Goal: Information Seeking & Learning: Get advice/opinions

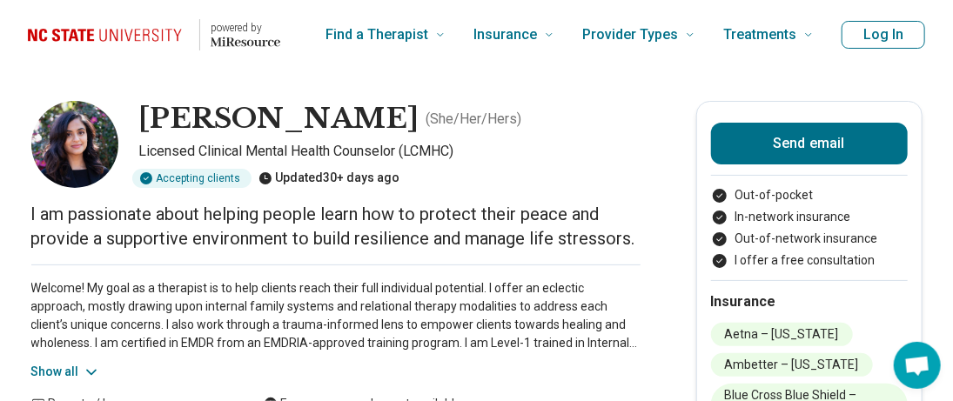
scroll to position [87, 0]
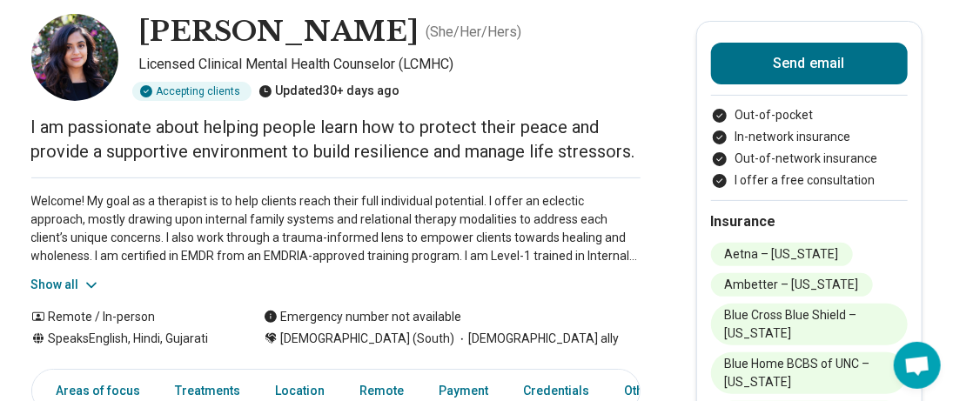
click at [64, 290] on button "Show all" at bounding box center [65, 285] width 69 height 18
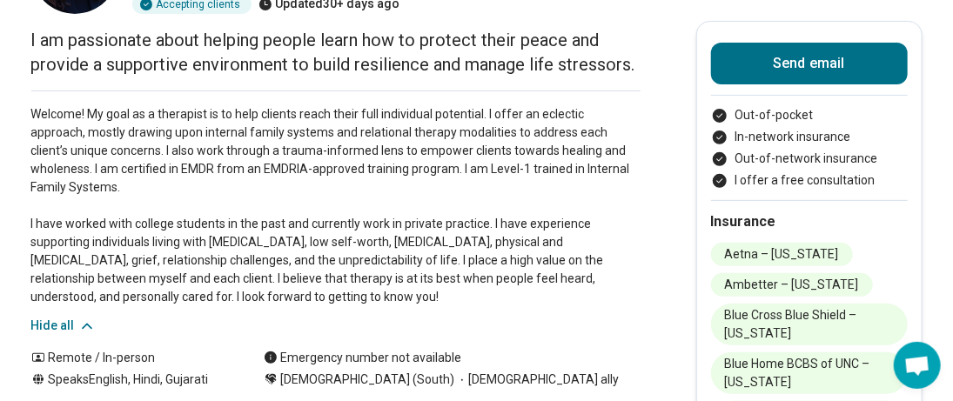
scroll to position [0, 0]
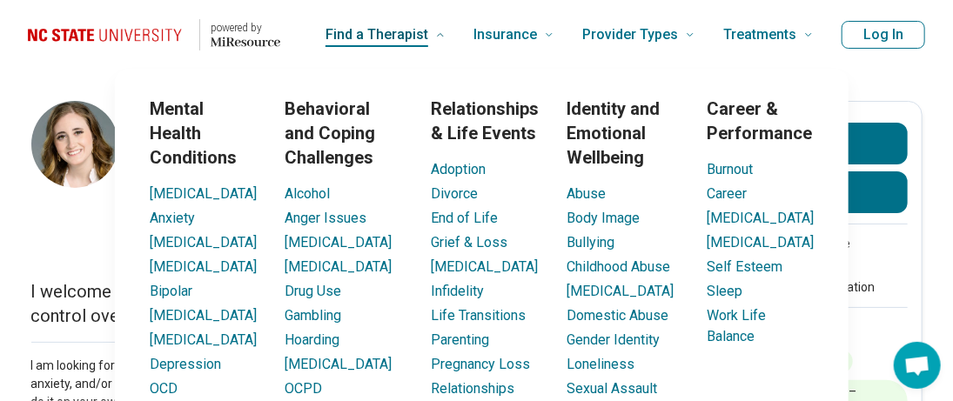
click at [391, 31] on span "Find a Therapist" at bounding box center [377, 35] width 103 height 24
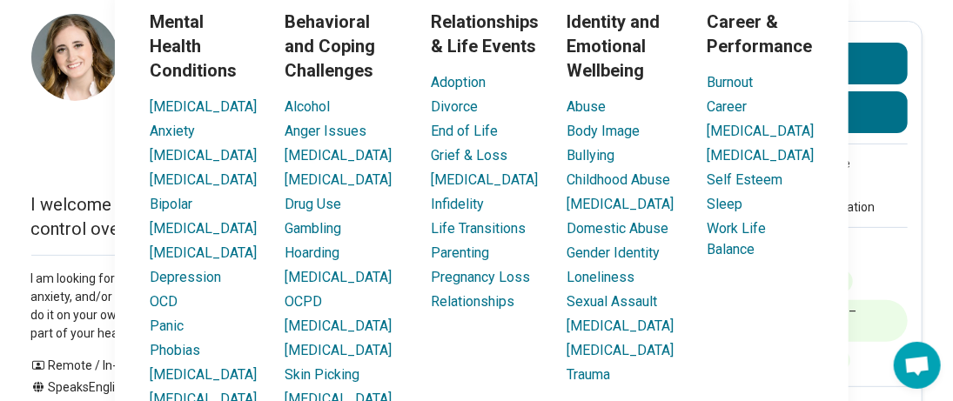
scroll to position [174, 0]
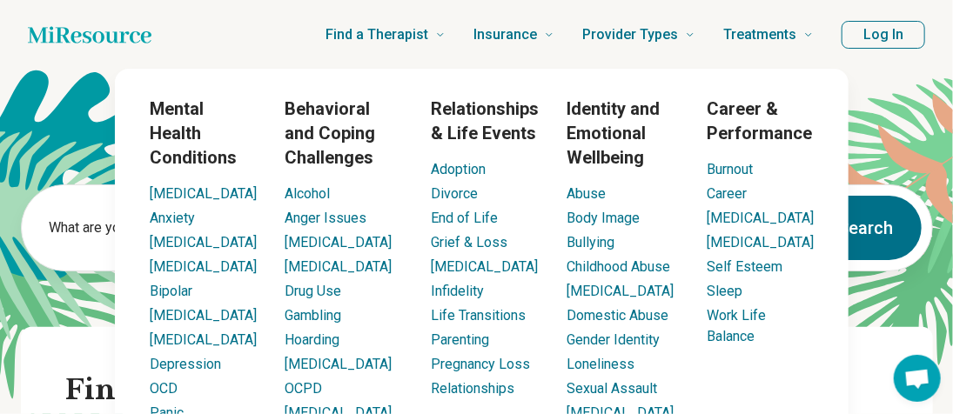
scroll to position [87, 0]
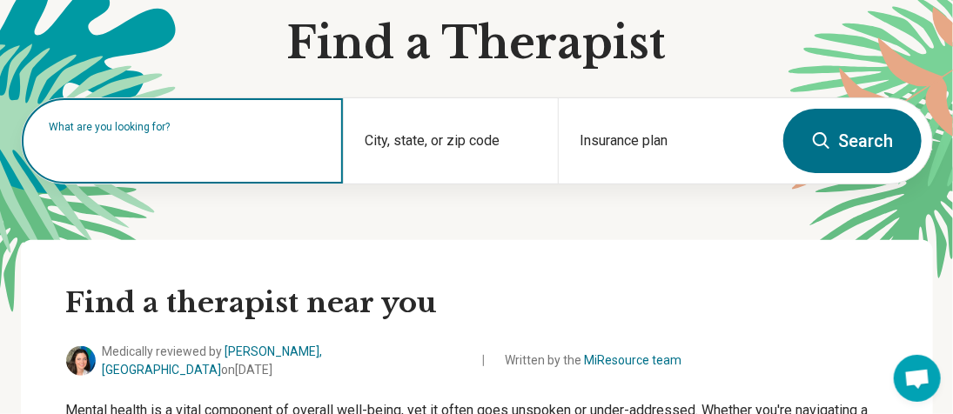
click at [98, 158] on input "text" at bounding box center [186, 149] width 273 height 21
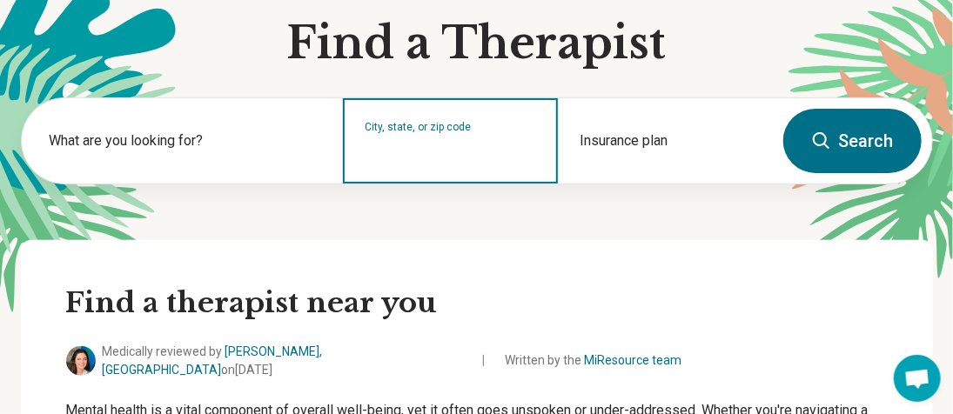
click at [420, 146] on input "City, state, or zip code" at bounding box center [451, 152] width 172 height 21
type input "*"
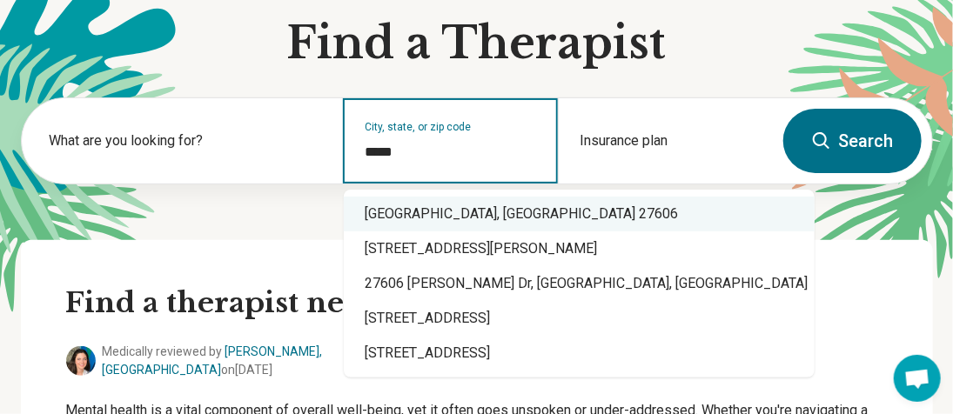
click at [517, 206] on div "Raleigh, NC 27606" at bounding box center [579, 214] width 471 height 35
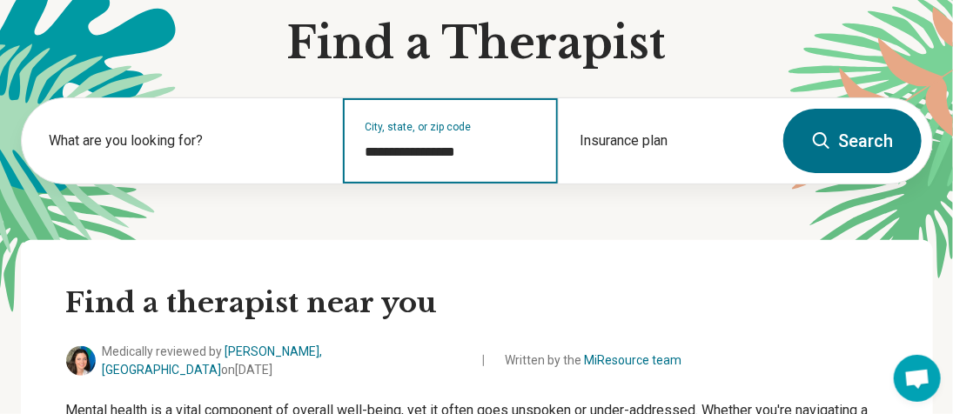
type input "**********"
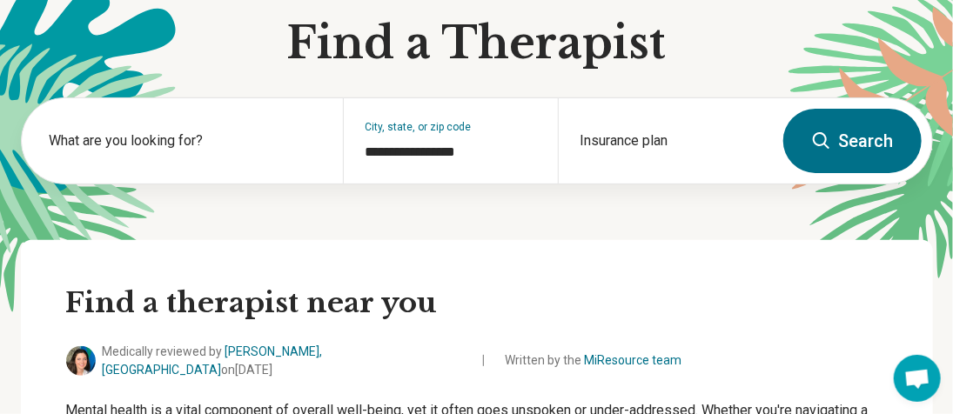
drag, startPoint x: 871, startPoint y: 142, endPoint x: 954, endPoint y: 148, distance: 83.8
click at [871, 142] on button "Search" at bounding box center [852, 141] width 138 height 64
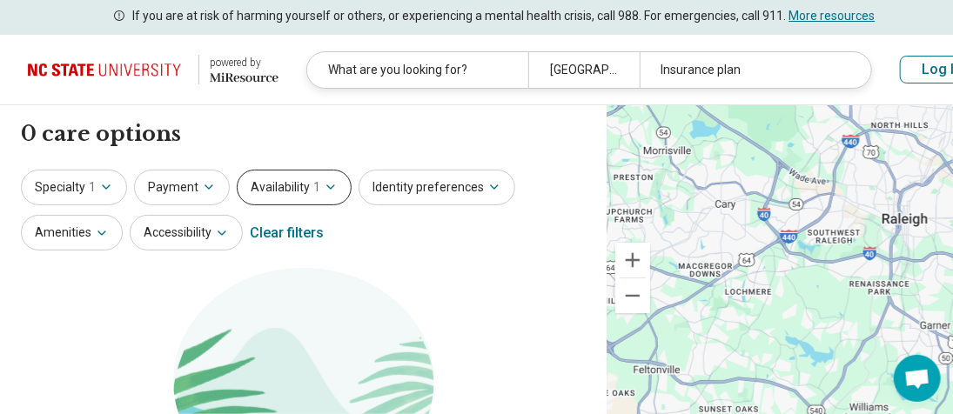
click at [306, 182] on button "Availability 1" at bounding box center [294, 188] width 115 height 36
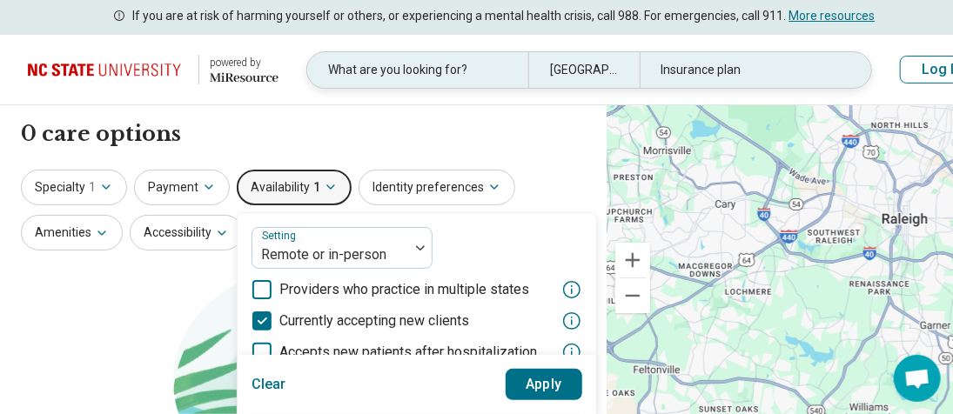
click at [569, 74] on div "Raleigh, NC 27606" at bounding box center [583, 70] width 111 height 36
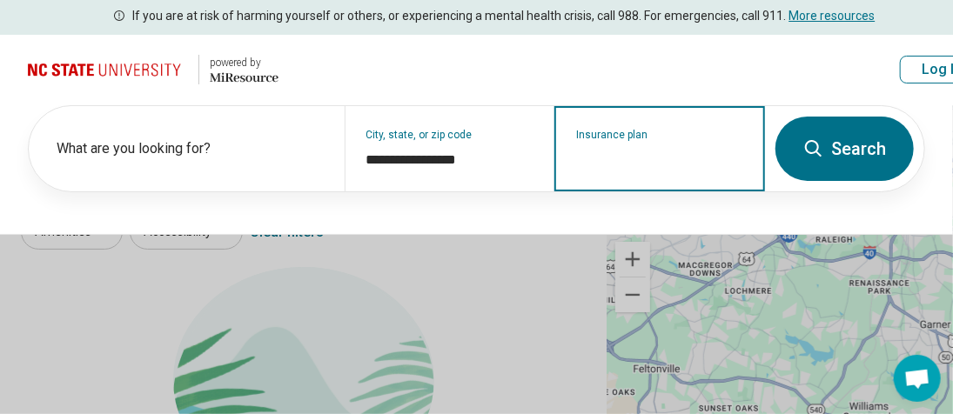
click at [718, 153] on input "Insurance plan" at bounding box center [660, 160] width 168 height 21
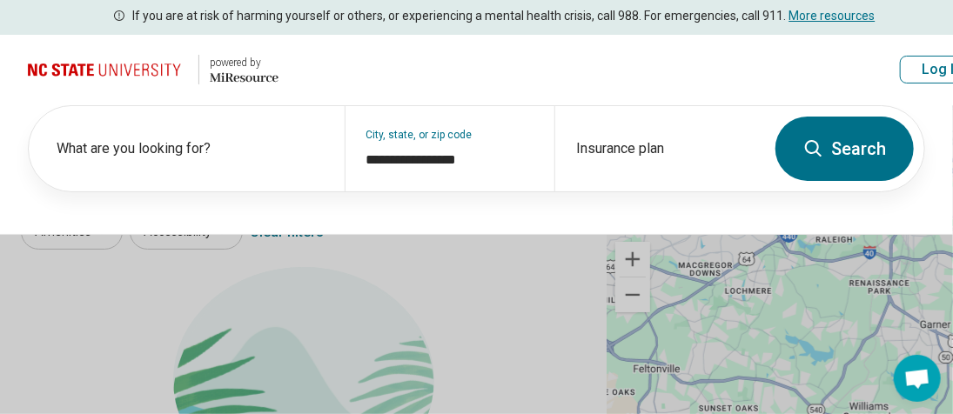
click at [855, 156] on button "Search" at bounding box center [845, 149] width 138 height 64
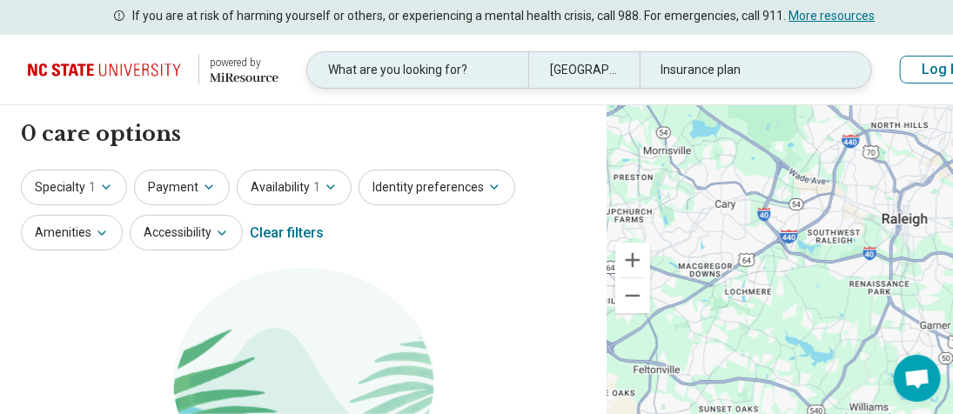
click at [427, 66] on div "What are you looking for?" at bounding box center [417, 70] width 221 height 36
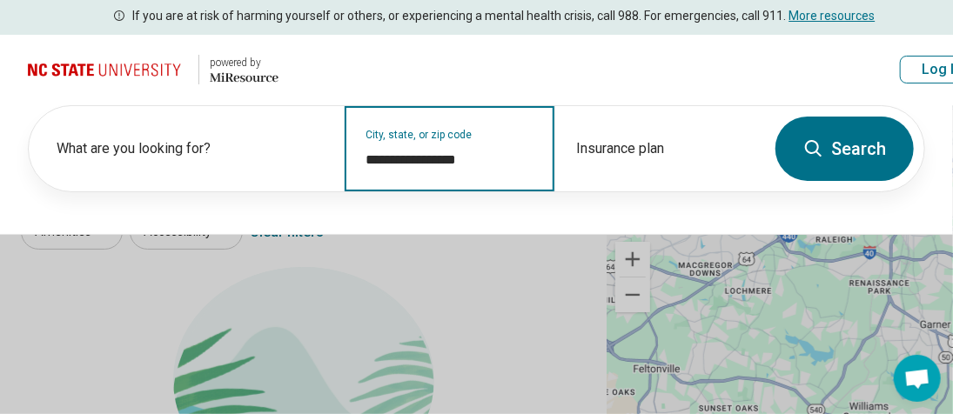
click at [486, 154] on input "**********" at bounding box center [451, 160] width 168 height 21
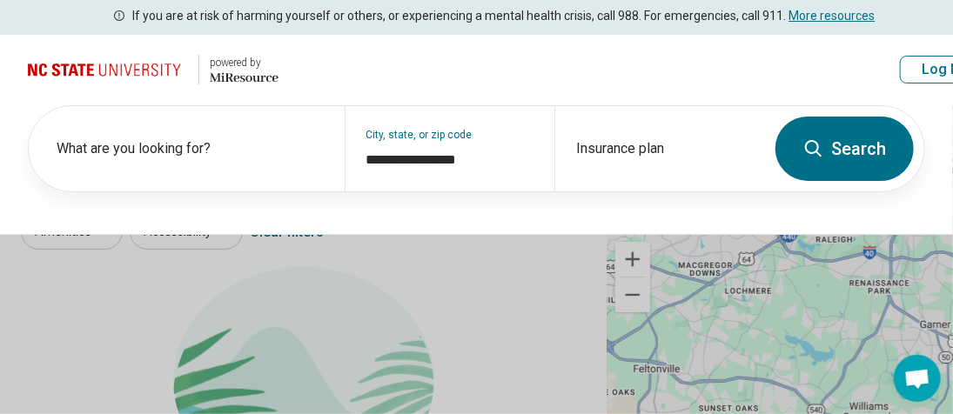
click at [851, 153] on button "Search" at bounding box center [845, 149] width 138 height 64
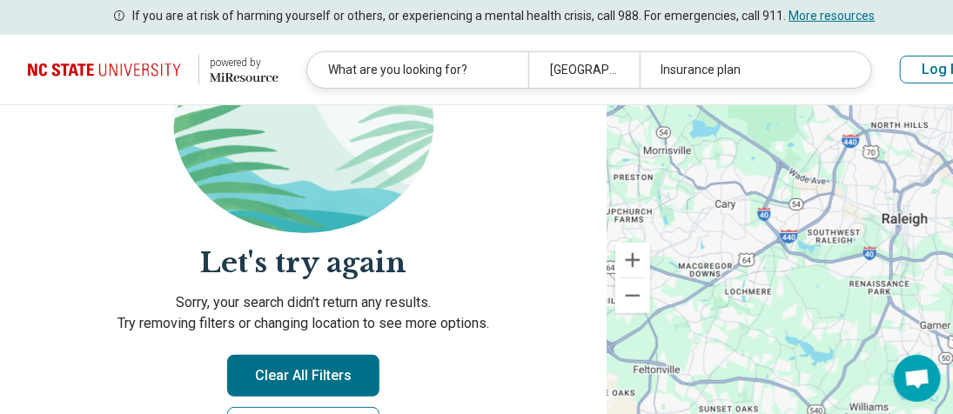
scroll to position [435, 0]
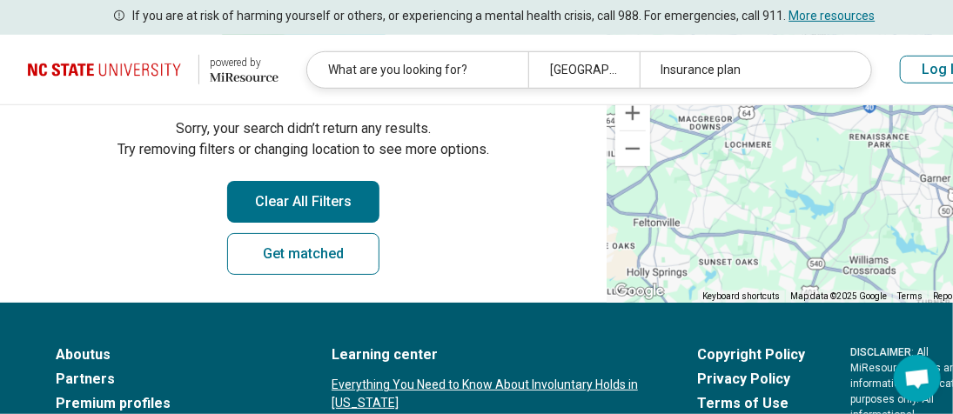
click at [300, 205] on button "Clear All Filters" at bounding box center [303, 202] width 152 height 42
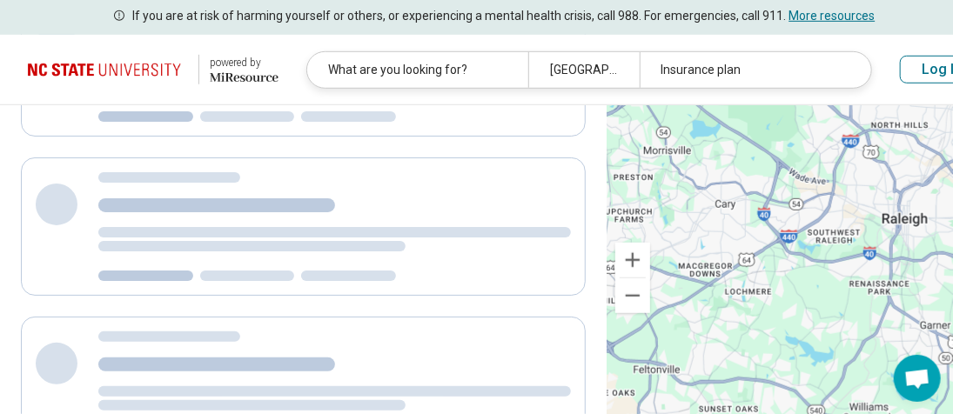
scroll to position [0, 0]
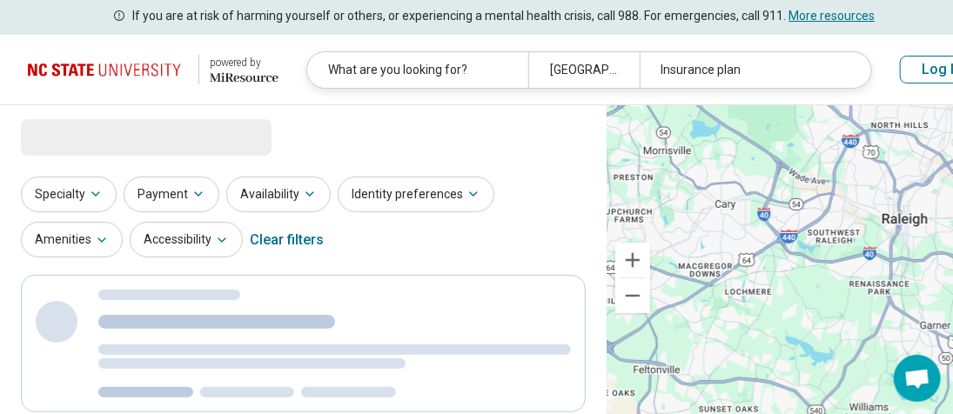
scroll to position [166, 0]
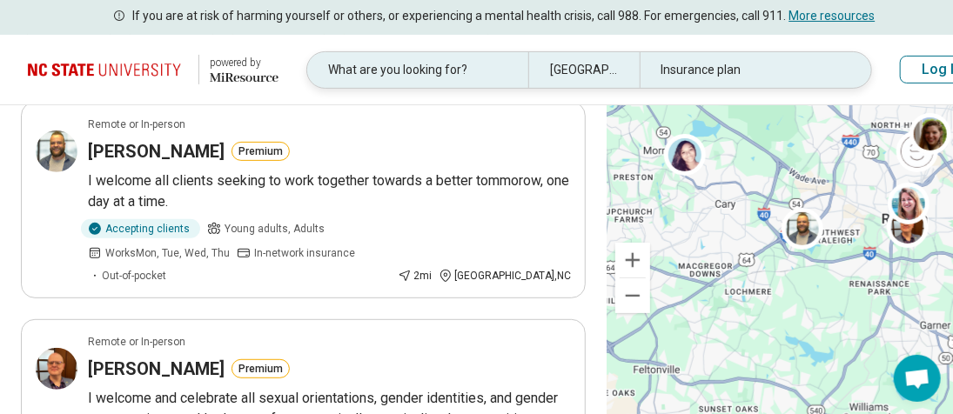
click at [567, 71] on div "Raleigh, NC 27606" at bounding box center [583, 70] width 111 height 36
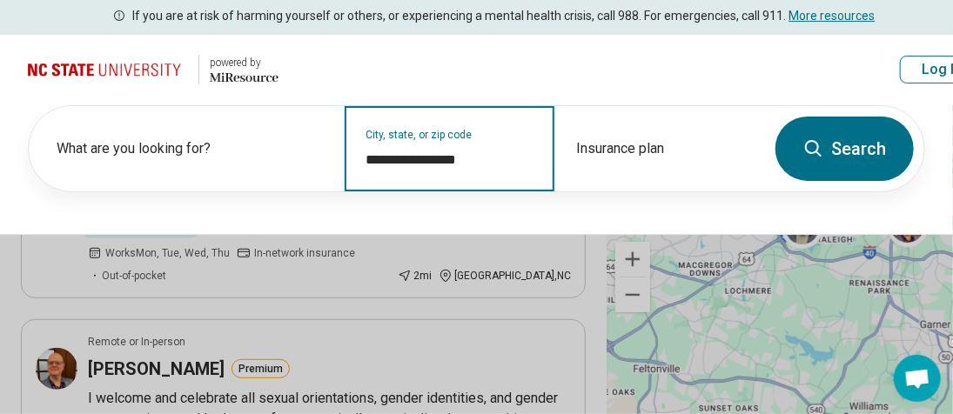
drag, startPoint x: 501, startPoint y: 160, endPoint x: 446, endPoint y: 156, distance: 55.9
click at [446, 156] on input "**********" at bounding box center [451, 160] width 168 height 21
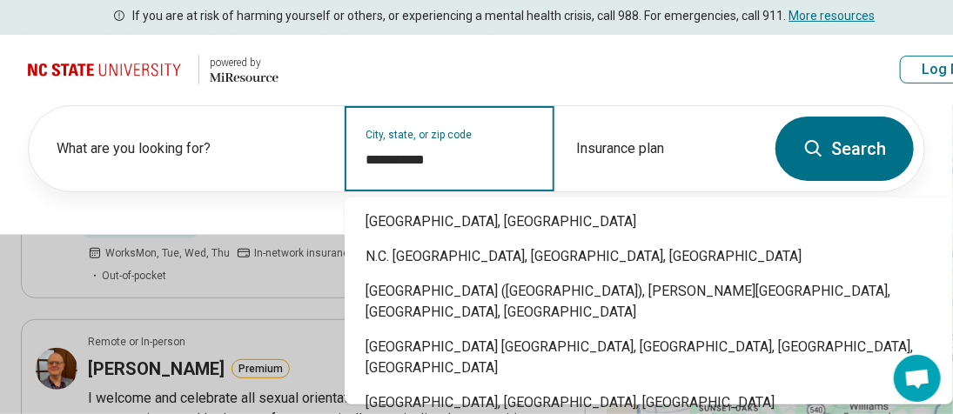
type input "**********"
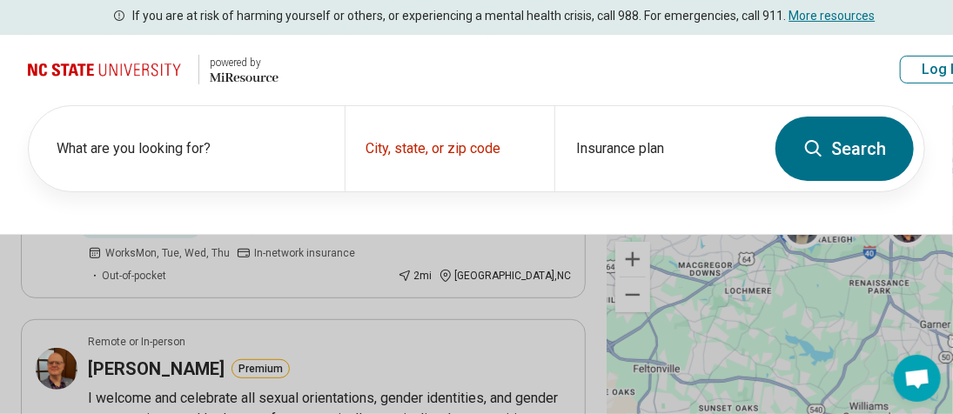
click at [811, 149] on icon at bounding box center [814, 148] width 21 height 21
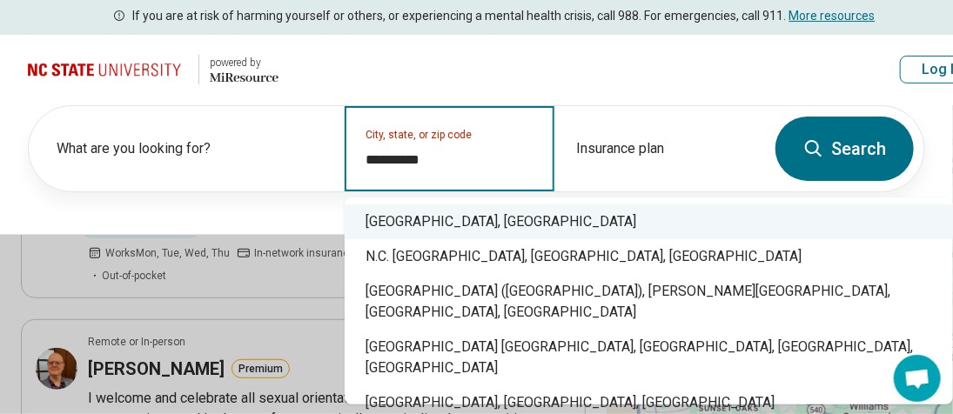
click at [498, 219] on div "Raleigh, NC" at bounding box center [649, 222] width 609 height 35
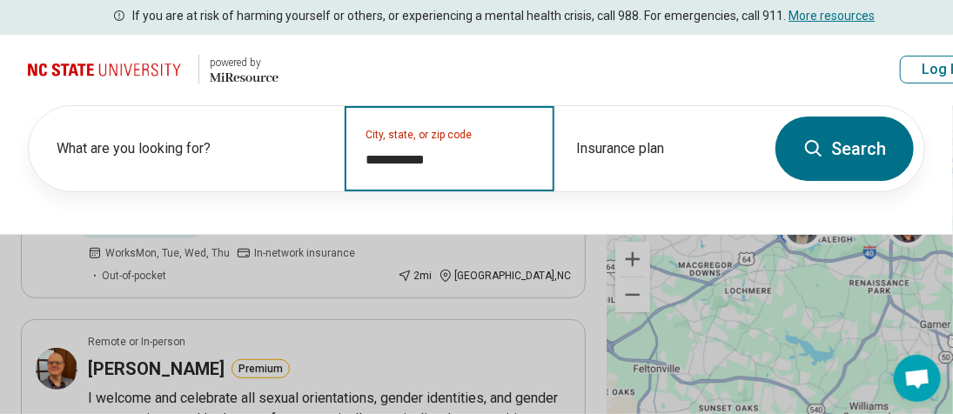
type input "**********"
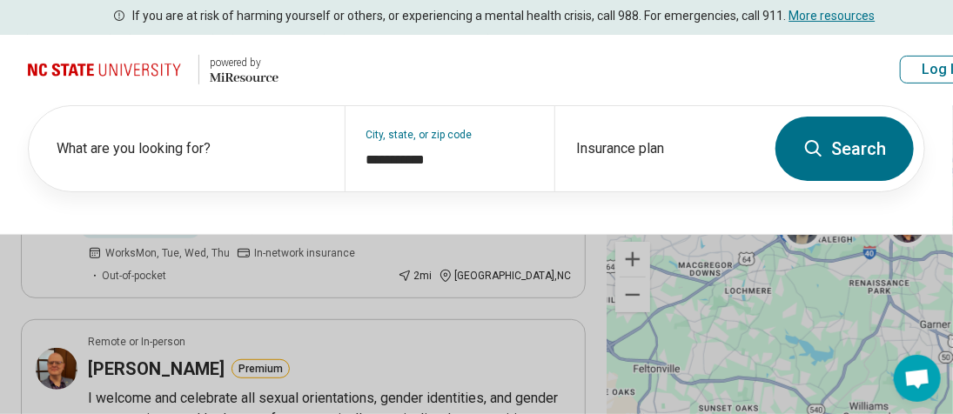
click at [871, 151] on button "Search" at bounding box center [845, 149] width 138 height 64
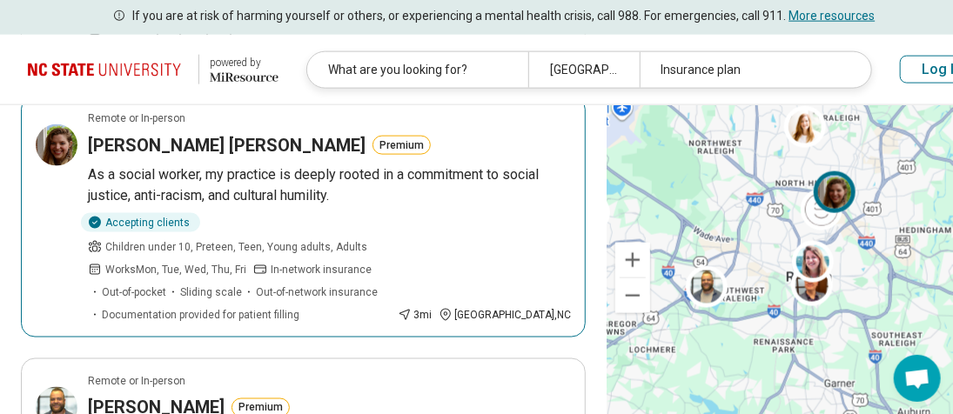
scroll to position [1132, 0]
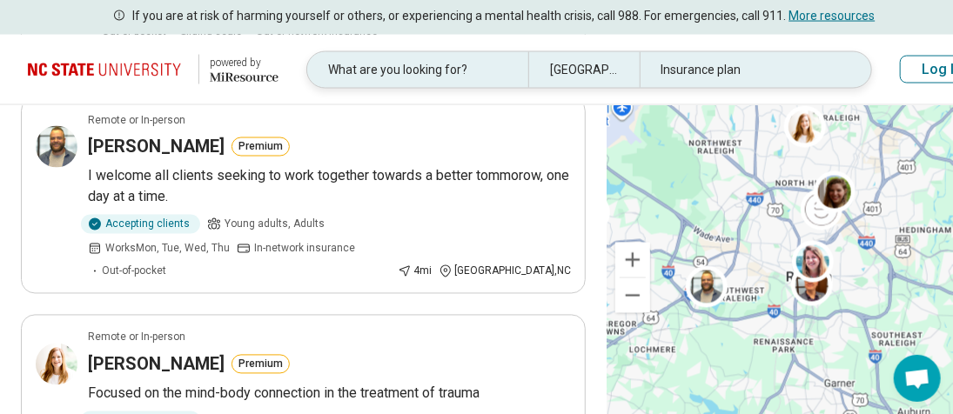
click at [371, 71] on div "What are you looking for?" at bounding box center [417, 70] width 221 height 36
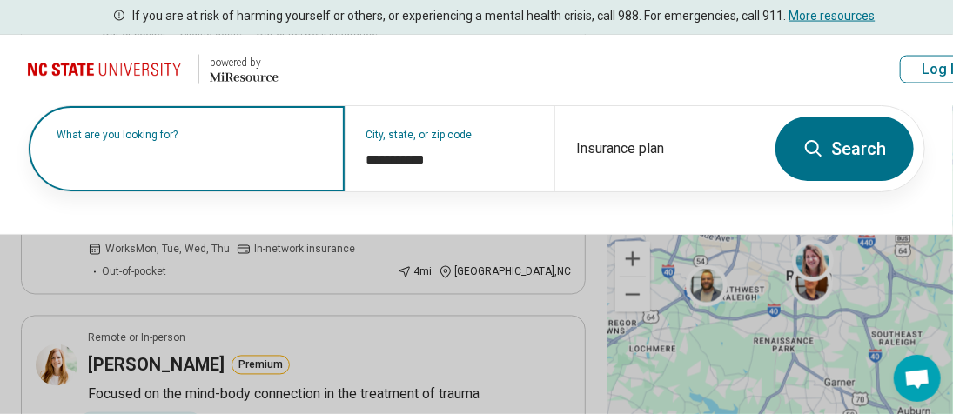
click at [264, 164] on input "text" at bounding box center [190, 157] width 267 height 21
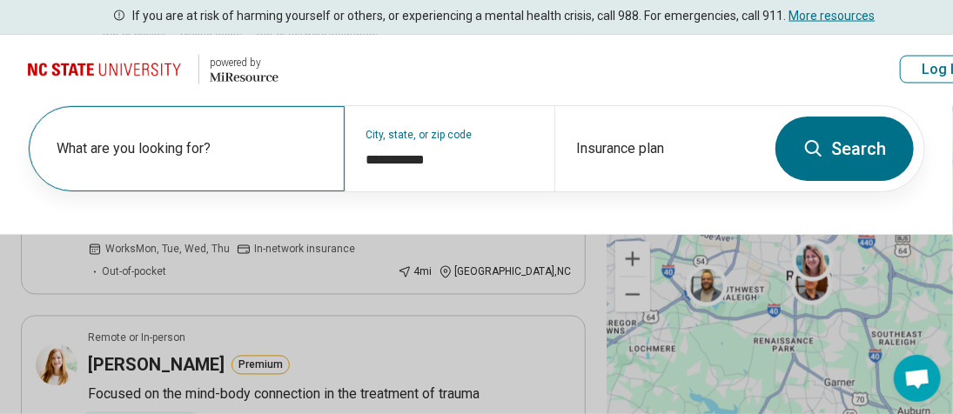
click at [214, 131] on div "What are you looking for?" at bounding box center [187, 148] width 316 height 85
click at [218, 145] on div "What are you looking for?" at bounding box center [187, 148] width 316 height 85
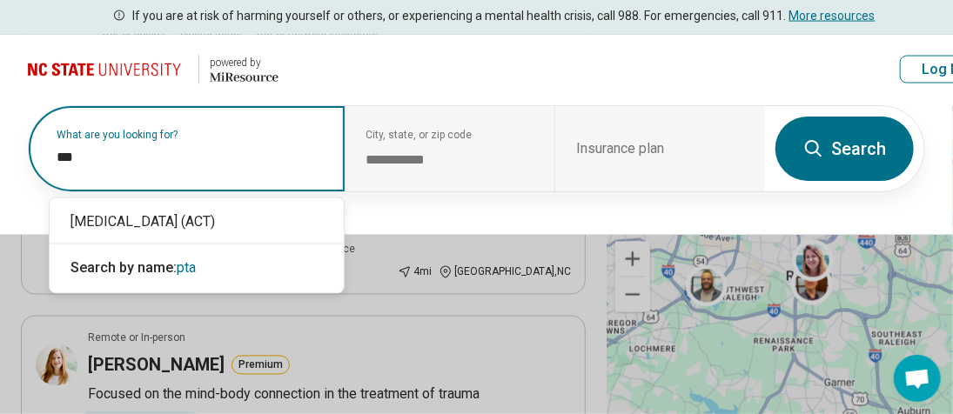
type input "**"
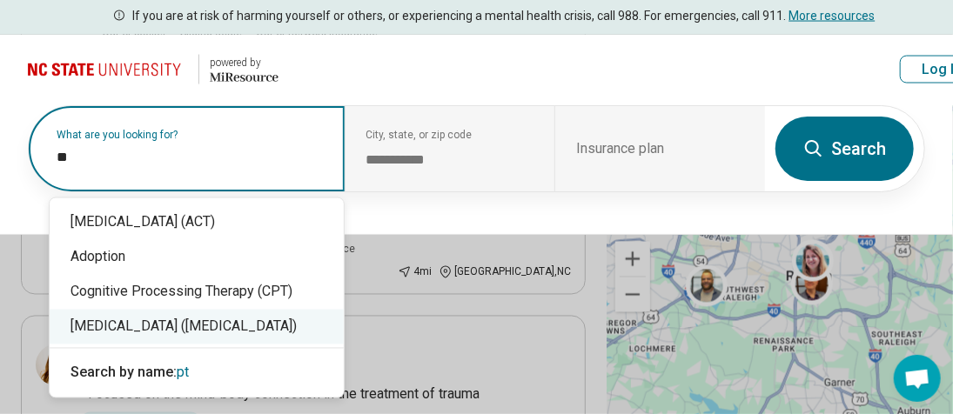
click at [259, 326] on div "[MEDICAL_DATA] ([MEDICAL_DATA])" at bounding box center [197, 327] width 294 height 35
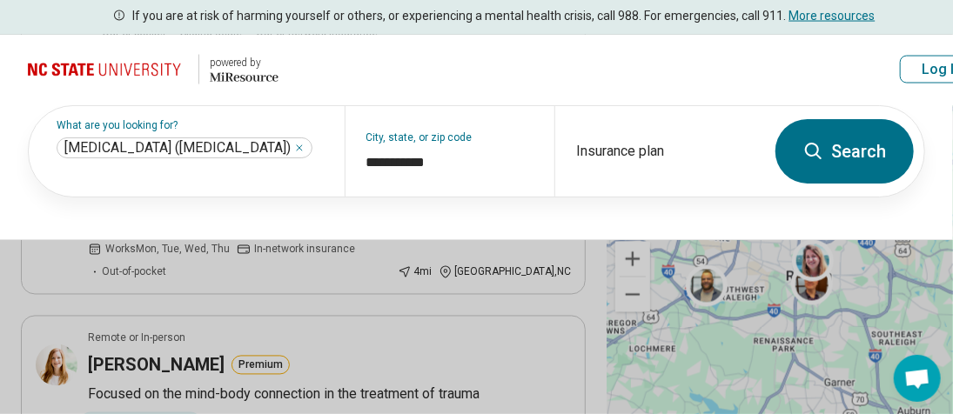
click at [854, 146] on button "Search" at bounding box center [845, 151] width 138 height 64
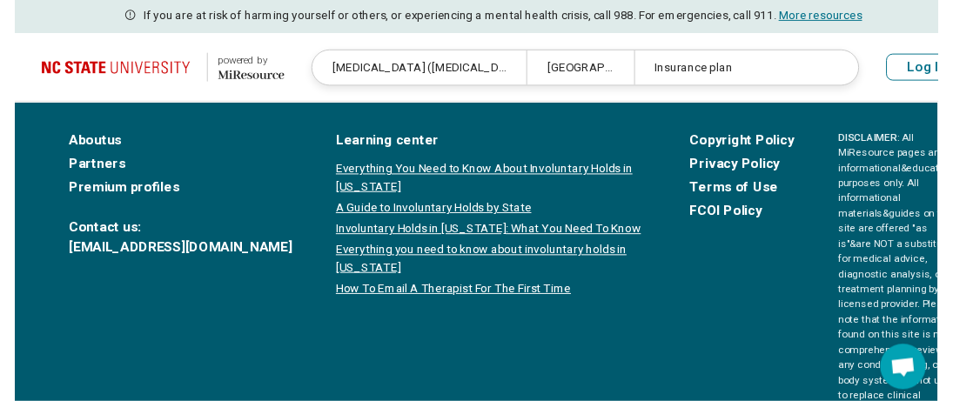
scroll to position [0, 0]
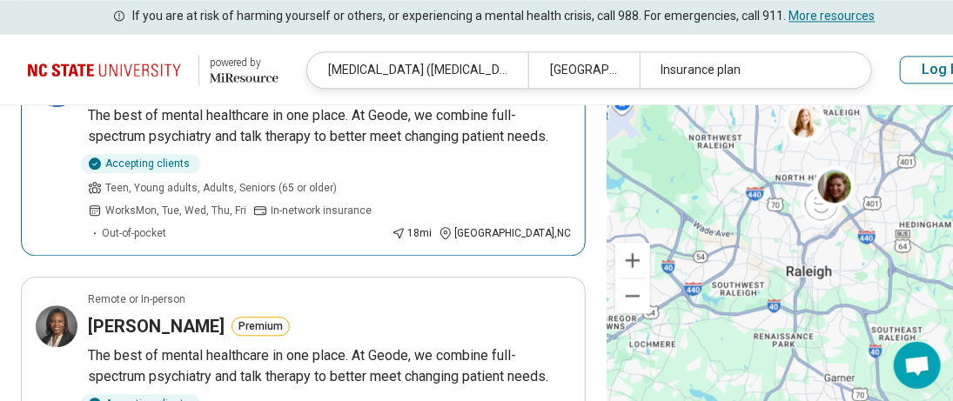
scroll to position [1567, 0]
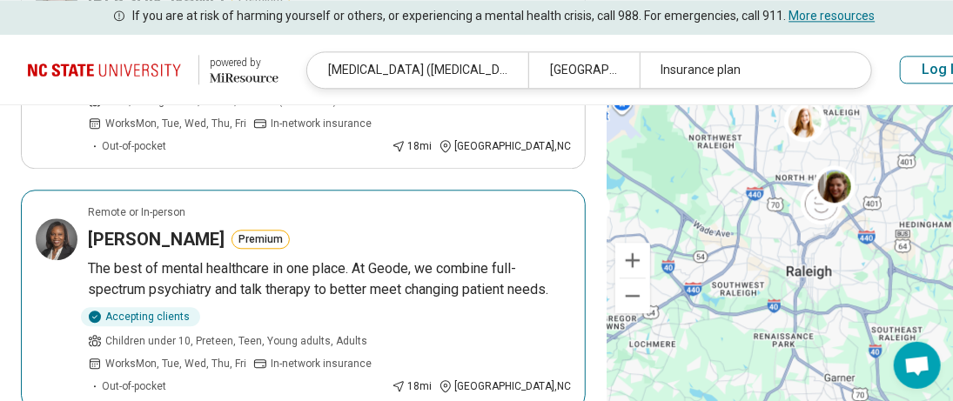
click at [290, 230] on button "Premium" at bounding box center [261, 239] width 58 height 19
click at [225, 227] on h3 "Abimbola Akanji-Mapp" at bounding box center [156, 239] width 137 height 24
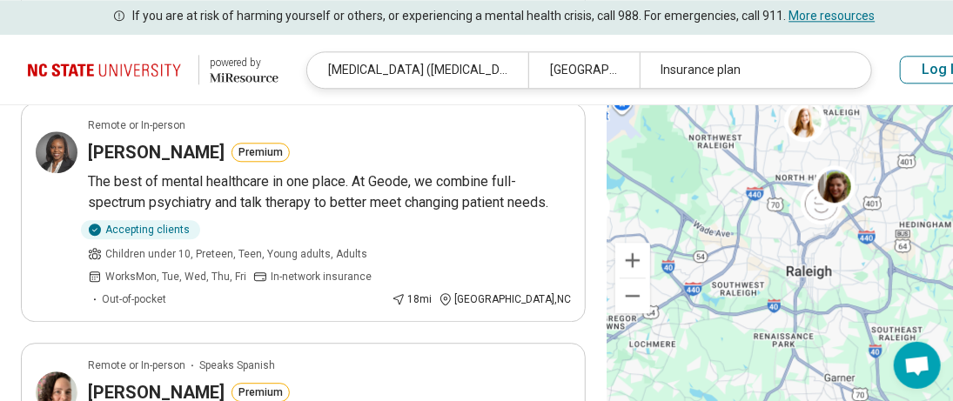
drag, startPoint x: 281, startPoint y: 77, endPoint x: 210, endPoint y: 78, distance: 71.4
click at [210, 78] on header "powered by Miresource logo Posttraumatic Stress Disorder (PTSD) Raleigh, NC Ins…" at bounding box center [506, 70] width 1012 height 71
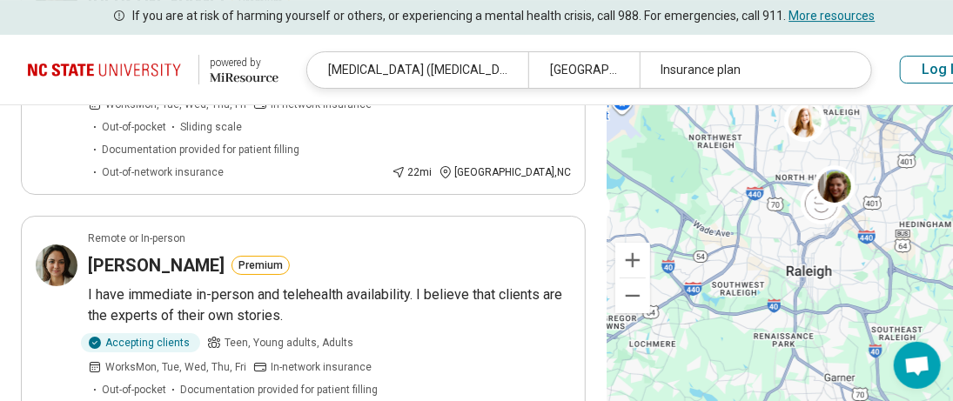
scroll to position [2438, 0]
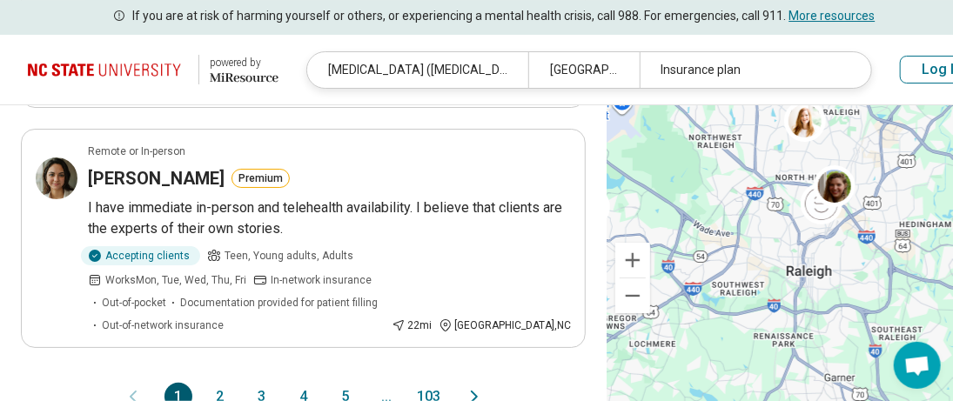
click at [206, 383] on button "2" at bounding box center [220, 397] width 28 height 28
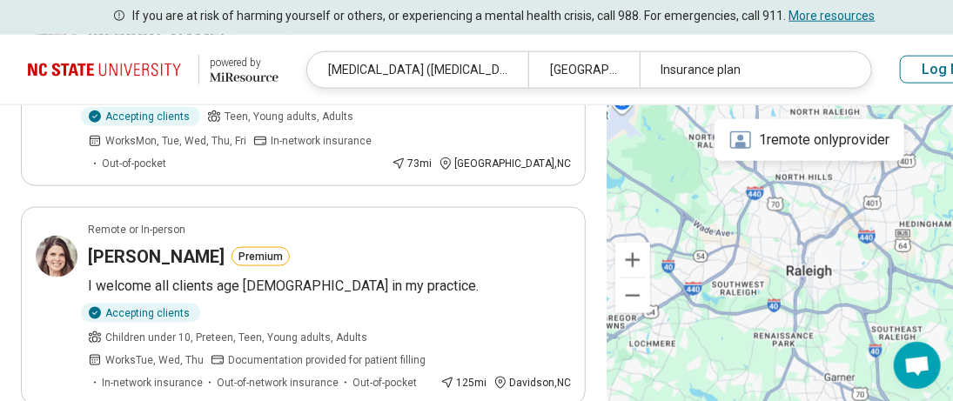
scroll to position [1132, 0]
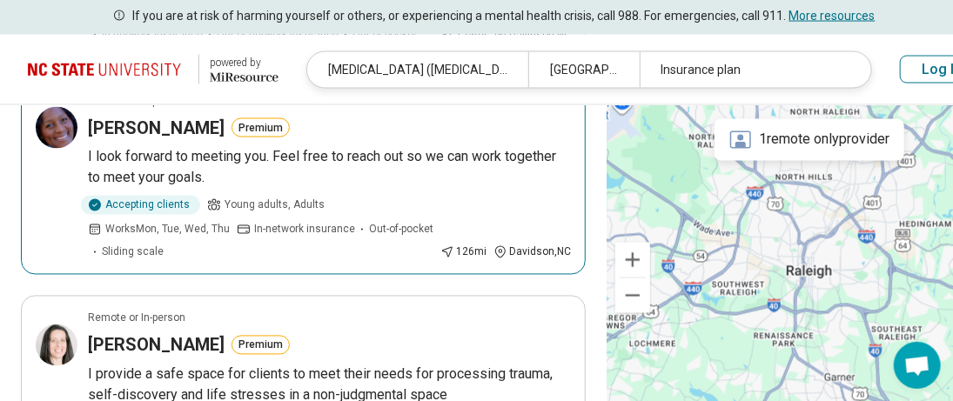
click at [189, 140] on h3 "Charidi Jamison" at bounding box center [156, 128] width 137 height 24
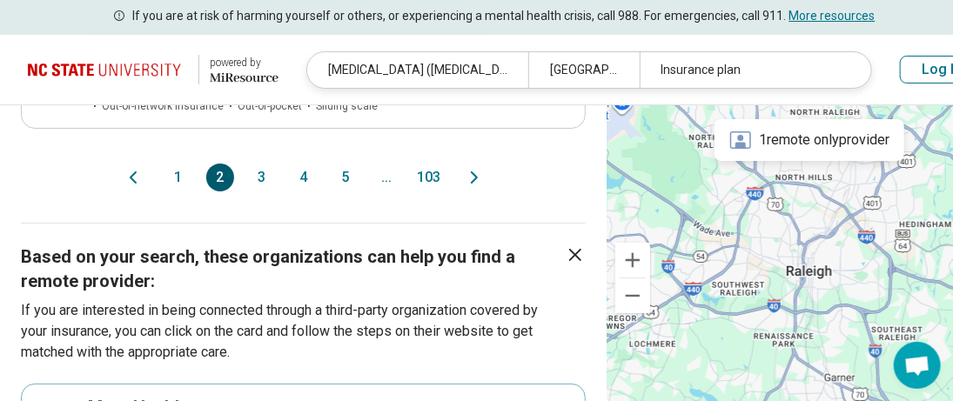
scroll to position [2438, 0]
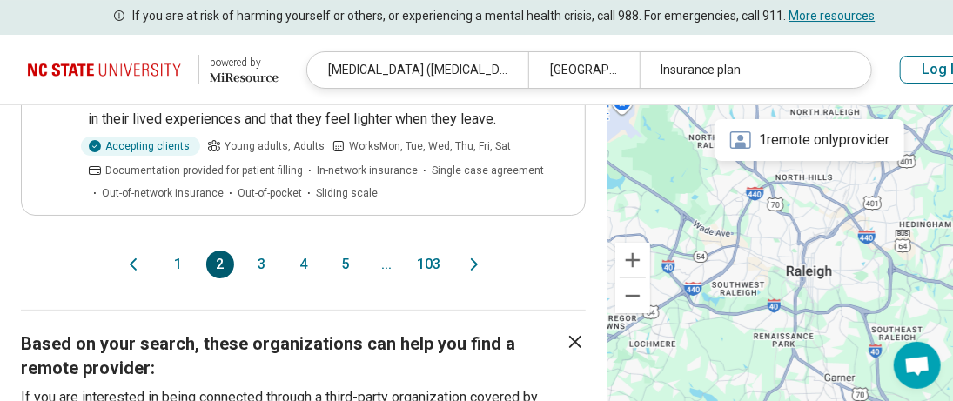
click at [253, 279] on button "3" at bounding box center [262, 265] width 28 height 28
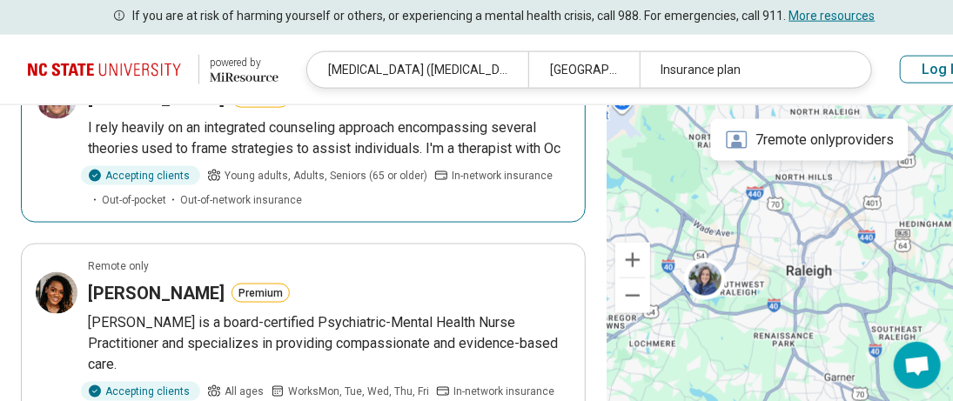
scroll to position [1045, 0]
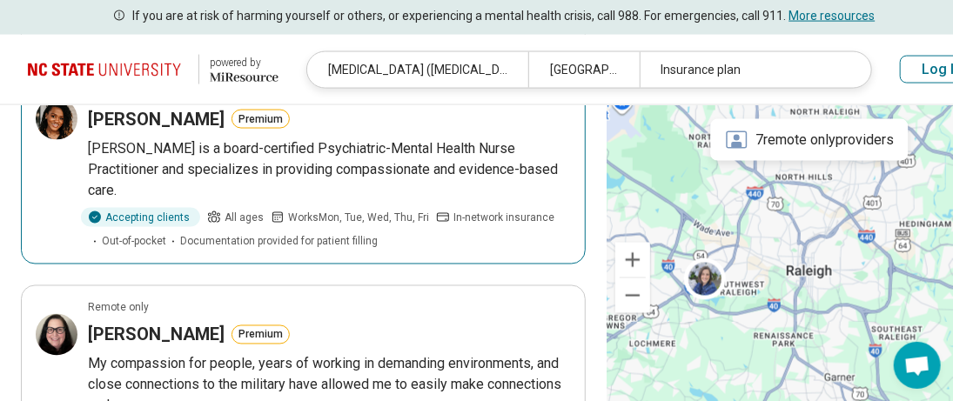
click at [158, 131] on h3 "Jewelle Robinson" at bounding box center [156, 119] width 137 height 24
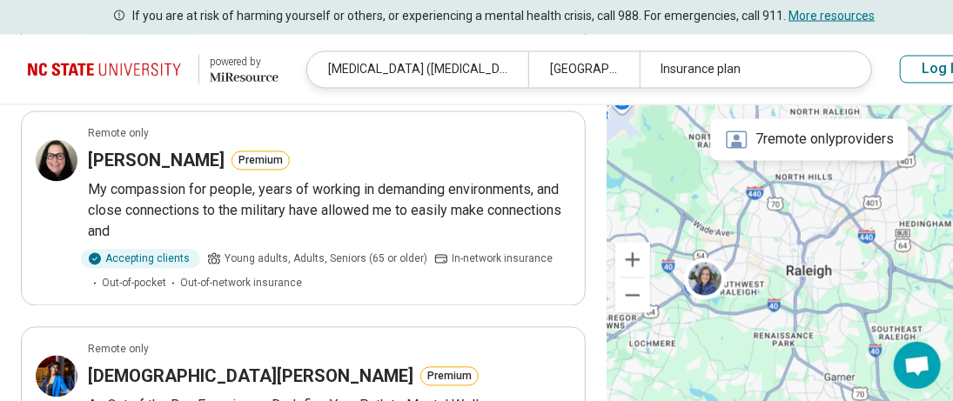
scroll to position [1480, 0]
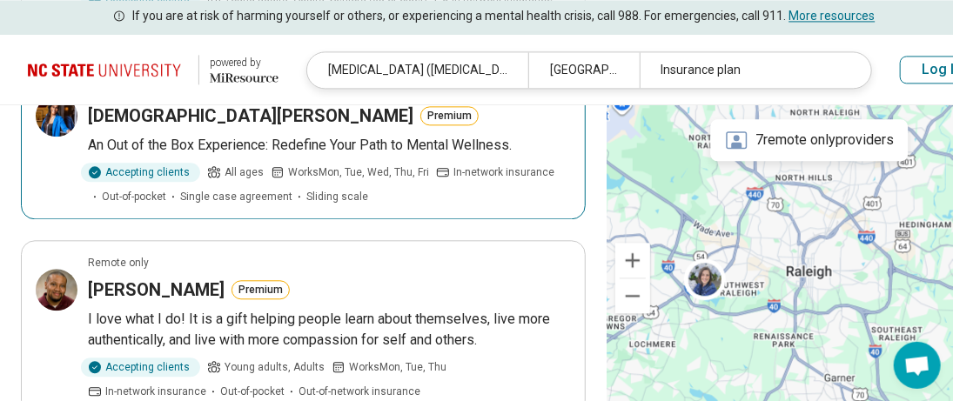
click at [194, 128] on h3 "Keni Church-Hines" at bounding box center [251, 116] width 326 height 24
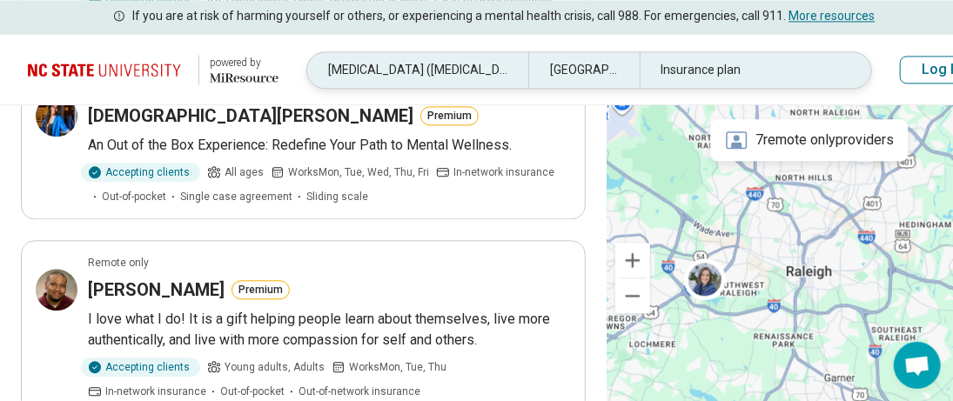
click at [665, 72] on div "Insurance plan" at bounding box center [750, 70] width 221 height 36
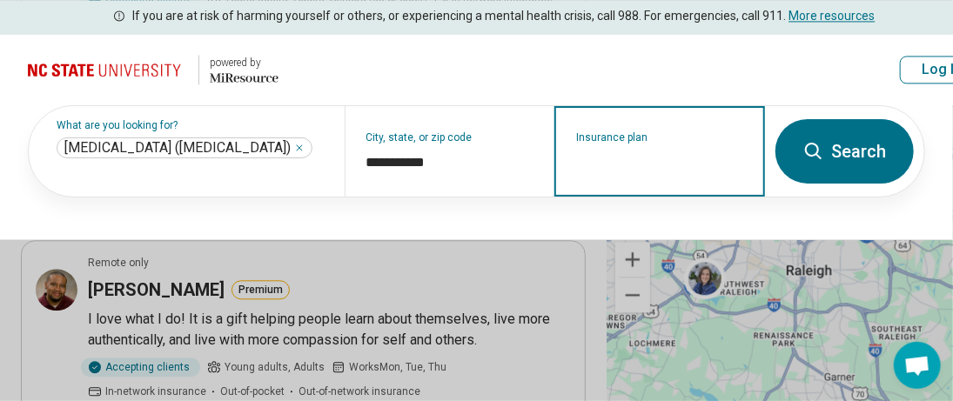
click at [625, 168] on input "Insurance plan" at bounding box center [660, 162] width 168 height 21
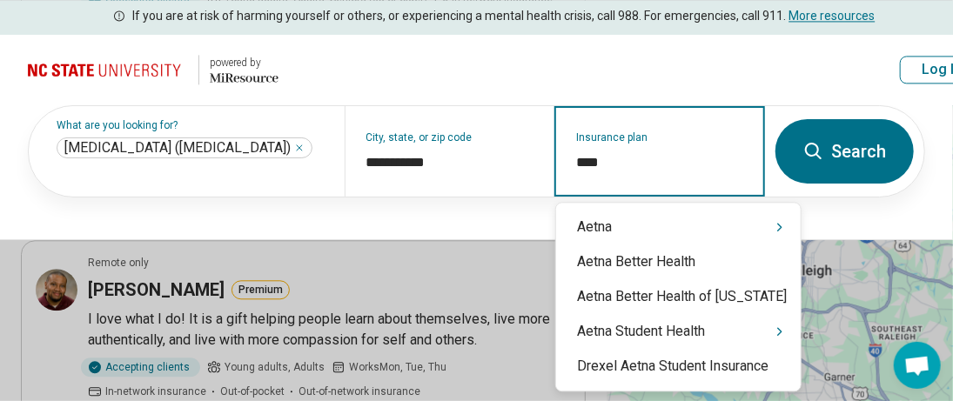
type input "*****"
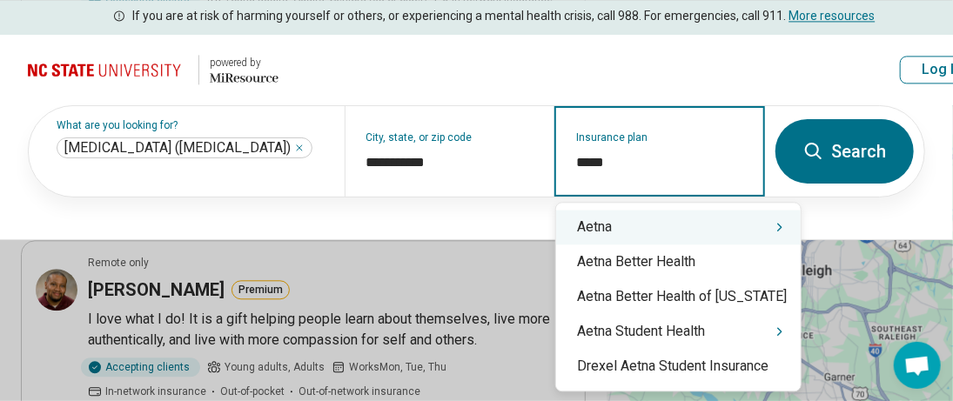
click at [645, 228] on div "Aetna" at bounding box center [678, 227] width 245 height 35
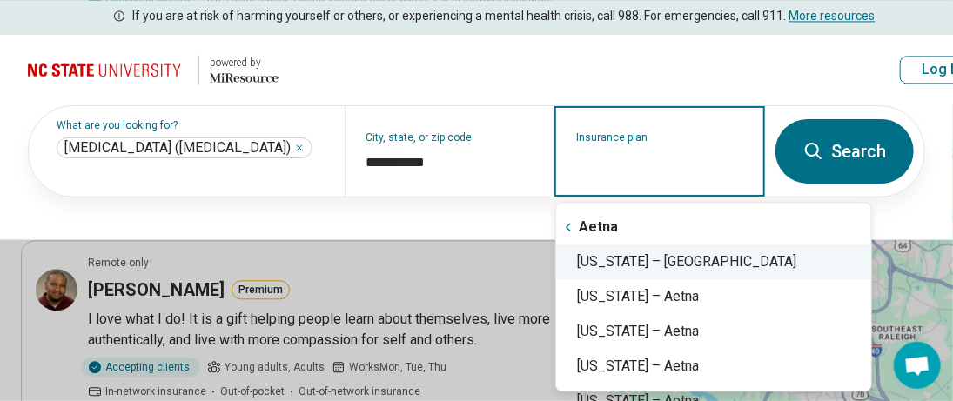
click at [662, 264] on div "North Carolina – Aetna" at bounding box center [713, 262] width 315 height 35
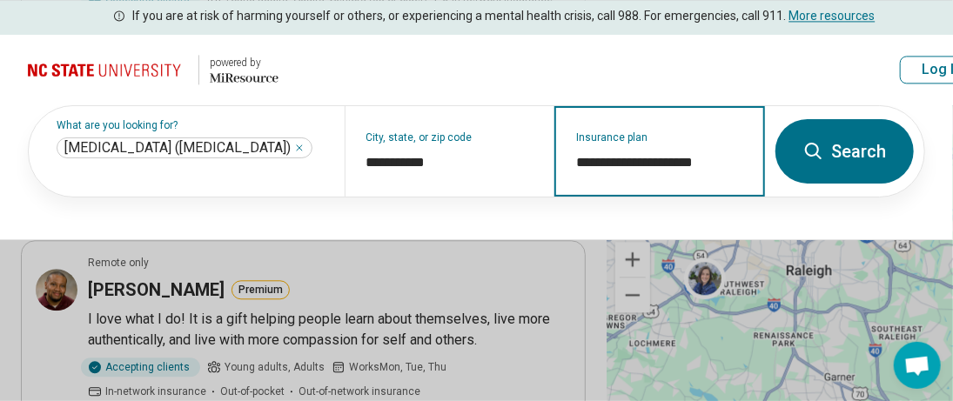
type input "**********"
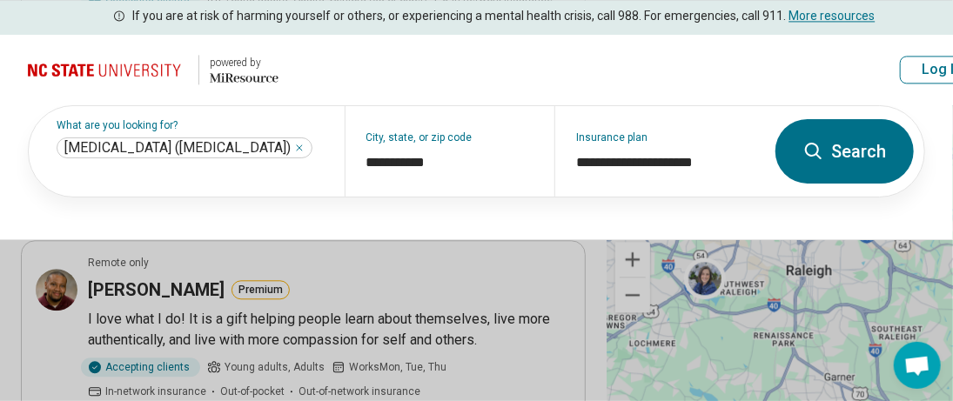
click at [833, 154] on button "Search" at bounding box center [845, 151] width 138 height 64
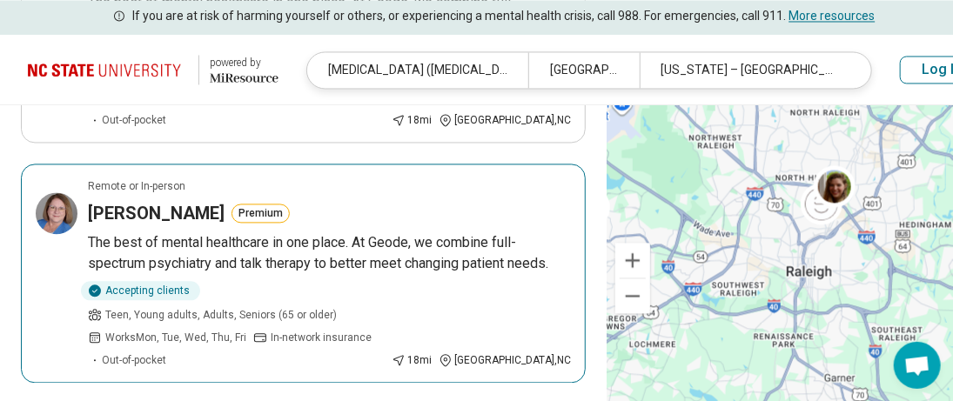
scroll to position [1828, 0]
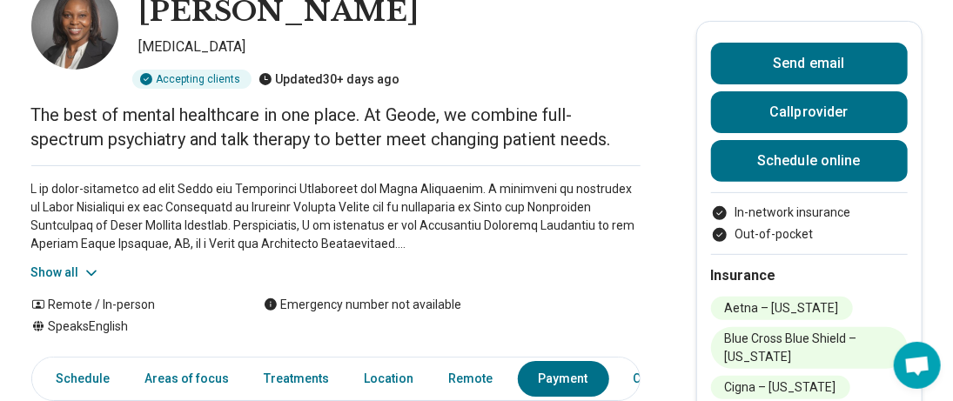
scroll to position [637, 0]
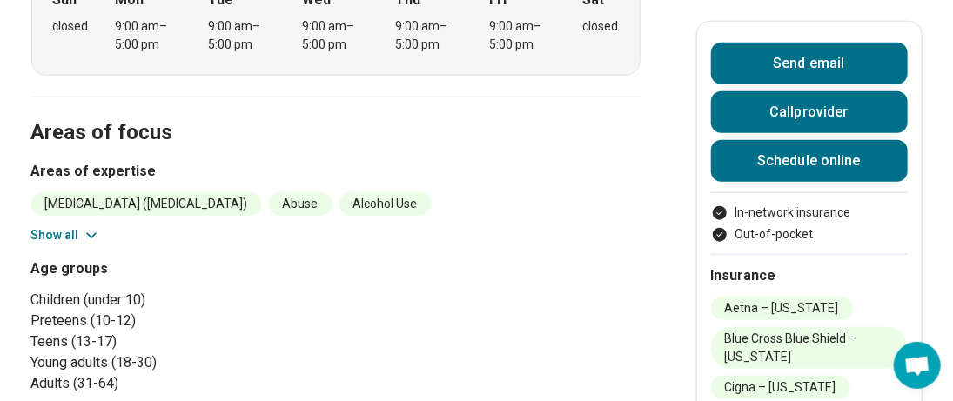
click at [284, 132] on h2 "Areas of focus" at bounding box center [335, 112] width 609 height 71
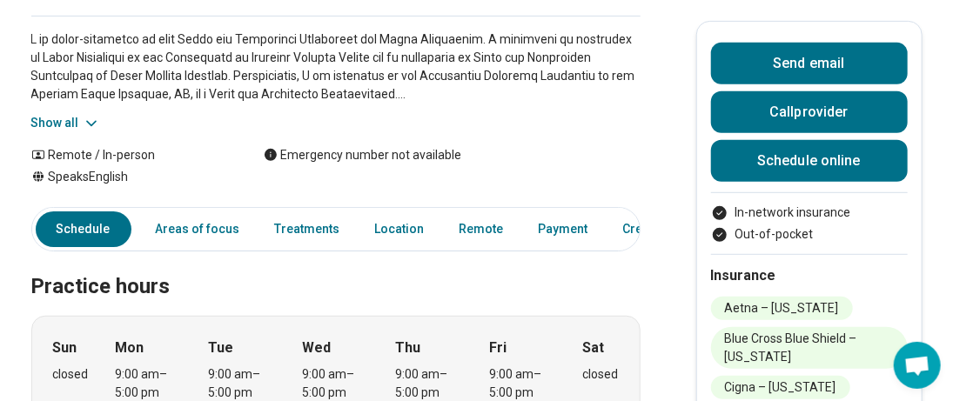
scroll to position [115, 0]
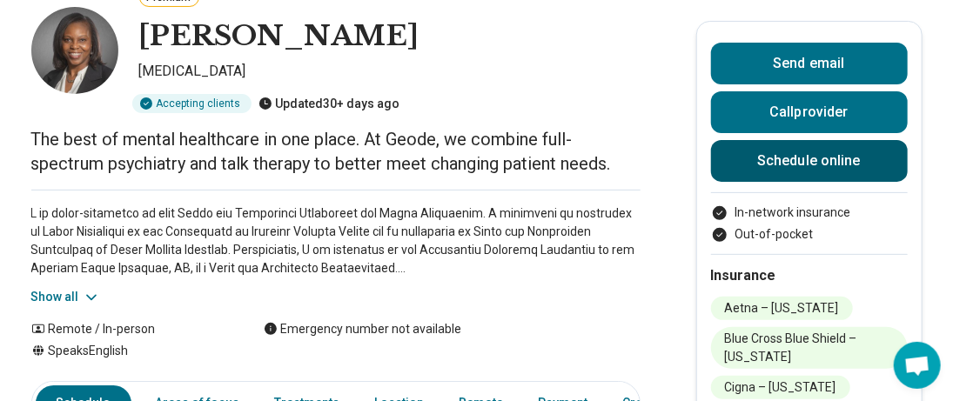
click at [817, 165] on link "Schedule online" at bounding box center [809, 161] width 197 height 42
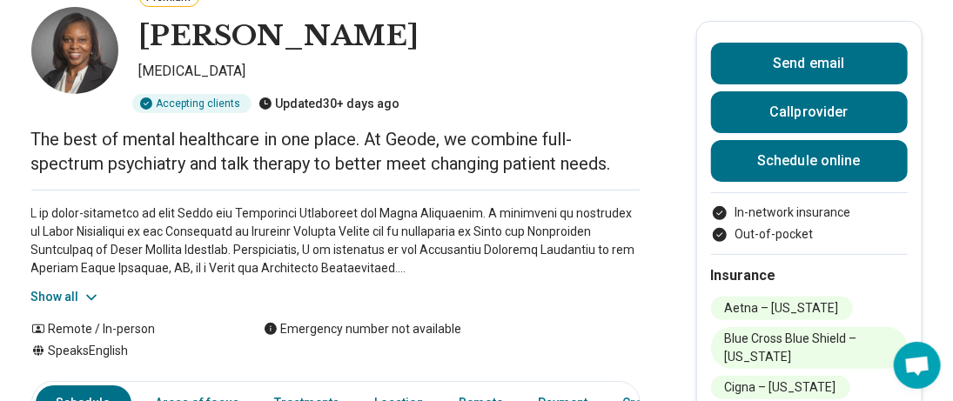
drag, startPoint x: 543, startPoint y: 44, endPoint x: 144, endPoint y: 30, distance: 399.8
click at [144, 30] on div "Premium Abimbola Akanji-Mapp Psychiatrist Accepting clients Updated 30+ days ago" at bounding box center [335, 49] width 609 height 127
copy h1 "Abimbola Akanji-Mapp"
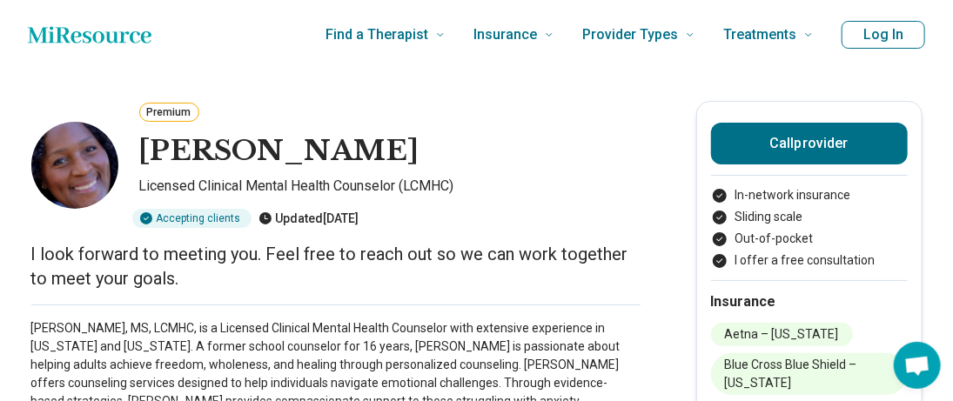
drag, startPoint x: 394, startPoint y: 148, endPoint x: 139, endPoint y: 163, distance: 255.5
click at [139, 163] on div "Premium Charidi Jamison Licensed Clinical Mental Health Counselor (LCMHC) Accep…" at bounding box center [335, 164] width 609 height 127
copy h1 "[PERSON_NAME]"
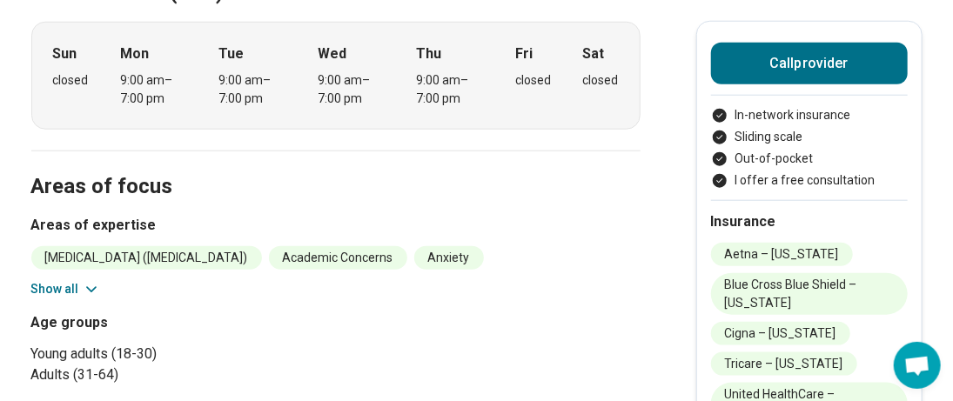
scroll to position [696, 0]
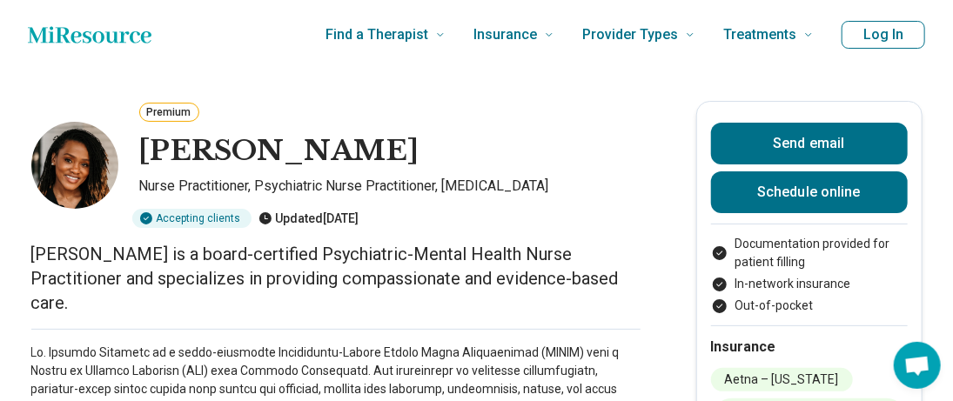
drag, startPoint x: 407, startPoint y: 153, endPoint x: 149, endPoint y: 163, distance: 257.9
click at [149, 163] on div "[PERSON_NAME]" at bounding box center [389, 152] width 501 height 42
copy h1 "[PERSON_NAME]"
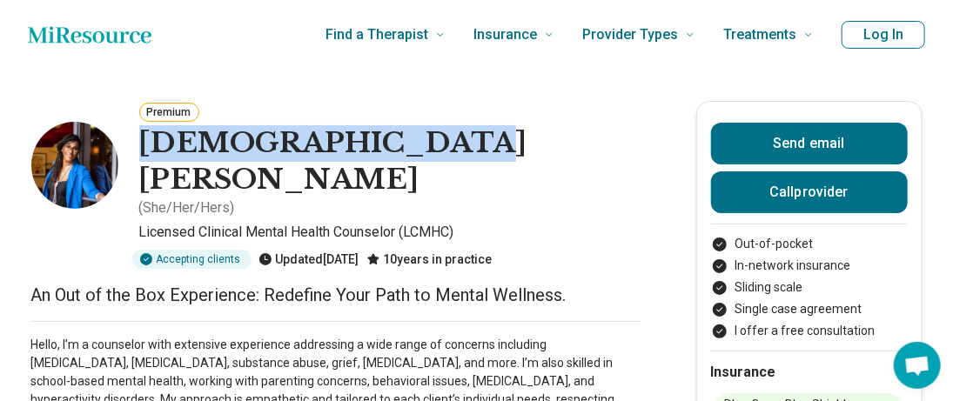
drag, startPoint x: 430, startPoint y: 147, endPoint x: 146, endPoint y: 132, distance: 284.2
click at [146, 132] on div "Keni Church-Hines ( She/Her/Hers )" at bounding box center [389, 171] width 501 height 93
copy h1 "Keni Church-Hines"
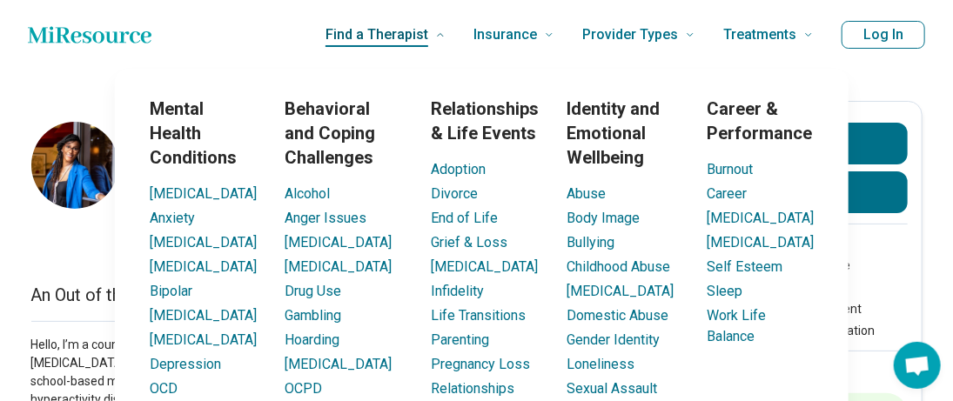
click at [428, 42] on span "Find a Therapist" at bounding box center [377, 35] width 103 height 24
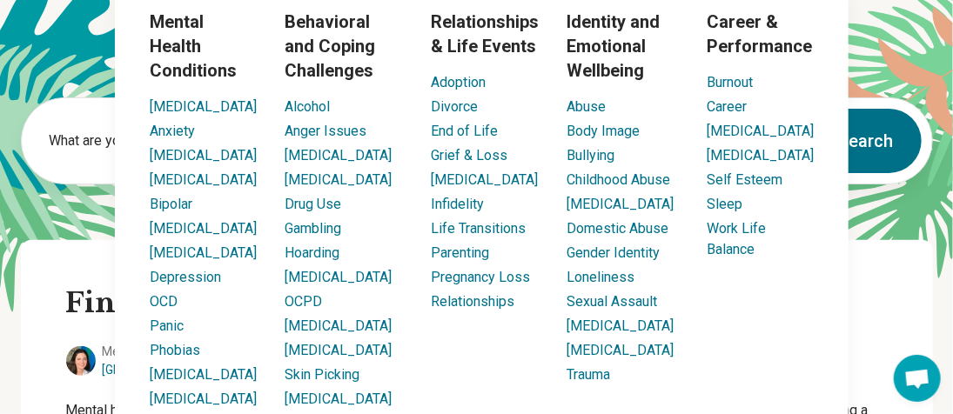
scroll to position [174, 0]
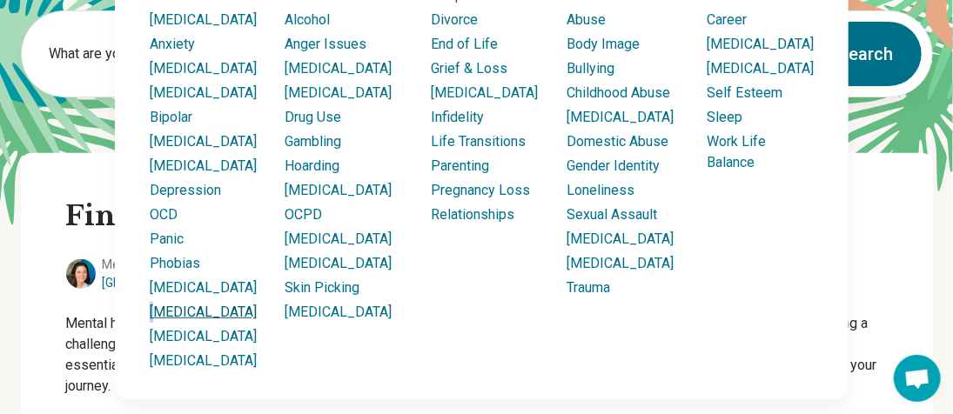
drag, startPoint x: 168, startPoint y: 333, endPoint x: 155, endPoint y: 326, distance: 15.2
click at [155, 323] on li "[MEDICAL_DATA]" at bounding box center [203, 312] width 107 height 21
click at [156, 320] on link "[MEDICAL_DATA]" at bounding box center [203, 312] width 107 height 17
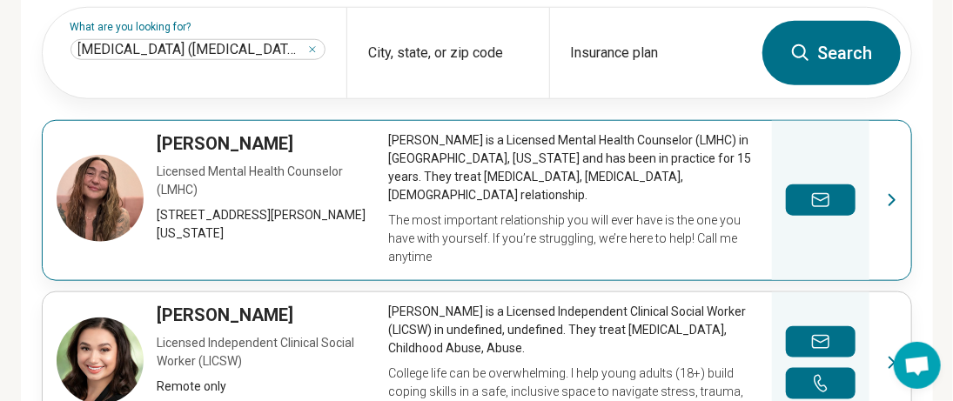
scroll to position [435, 0]
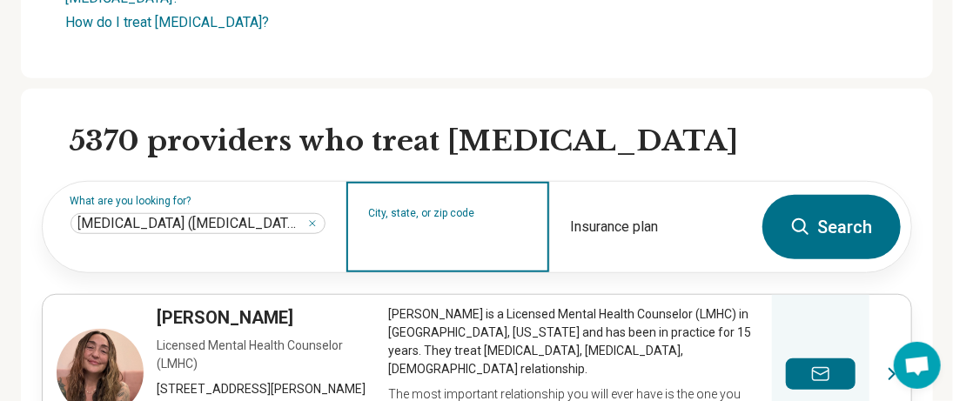
click at [469, 228] on input "City, state, or zip code" at bounding box center [448, 238] width 160 height 21
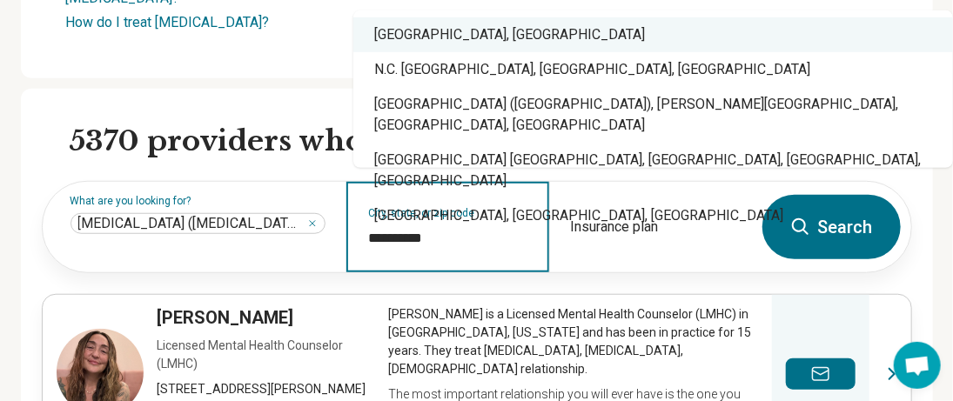
click at [414, 31] on div "Raleigh, NC" at bounding box center [653, 34] width 600 height 35
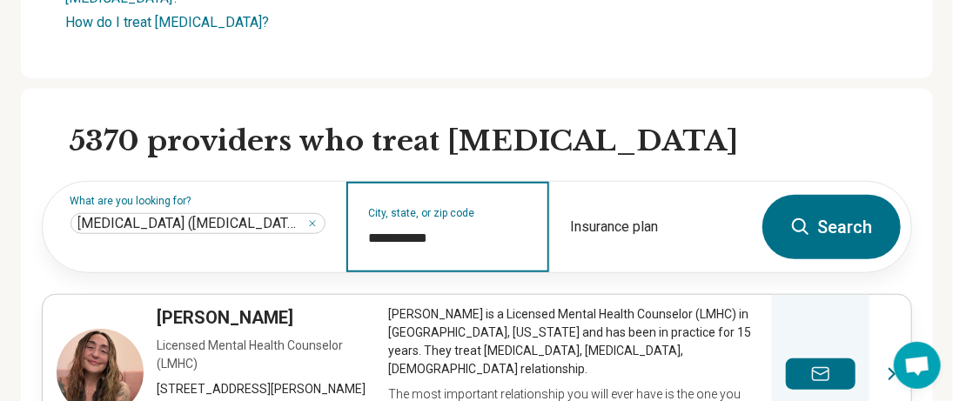
type input "**********"
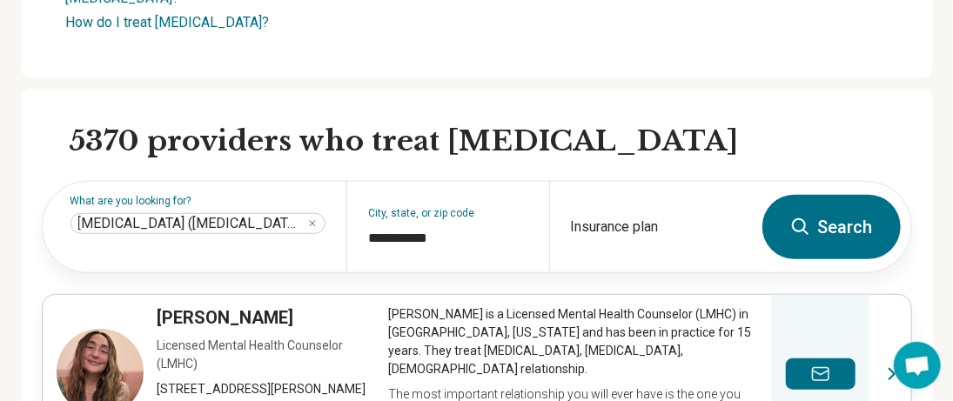
click at [810, 224] on icon at bounding box center [800, 227] width 21 height 21
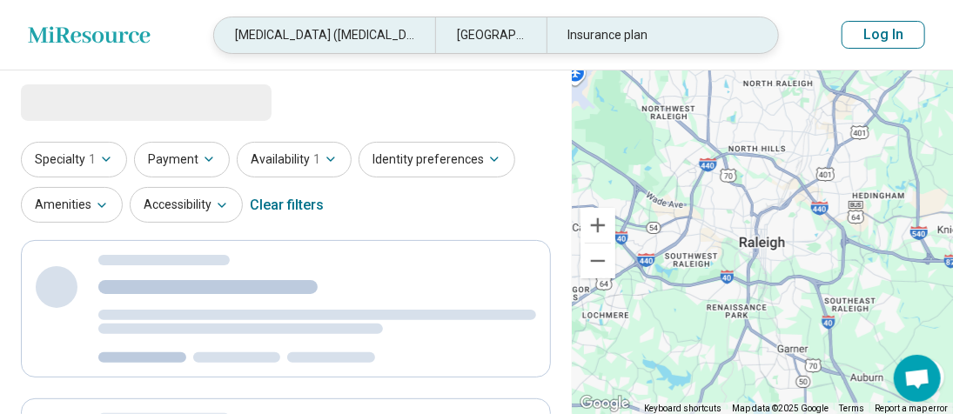
click at [652, 35] on div "Insurance plan" at bounding box center [657, 35] width 221 height 36
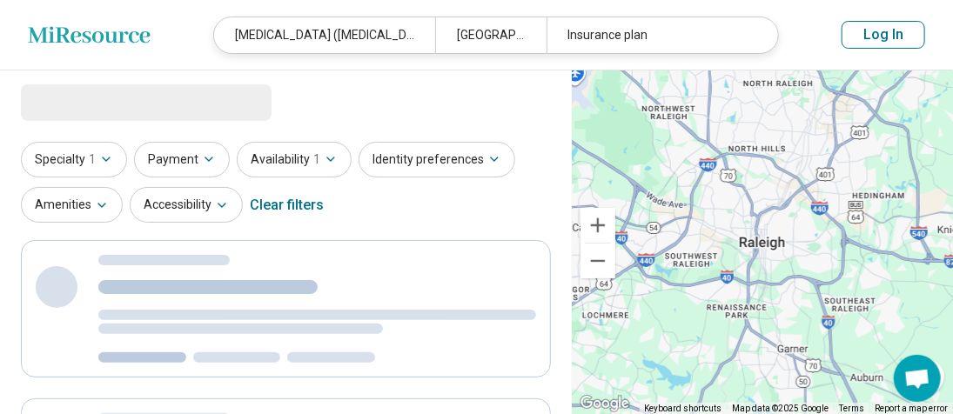
select select "***"
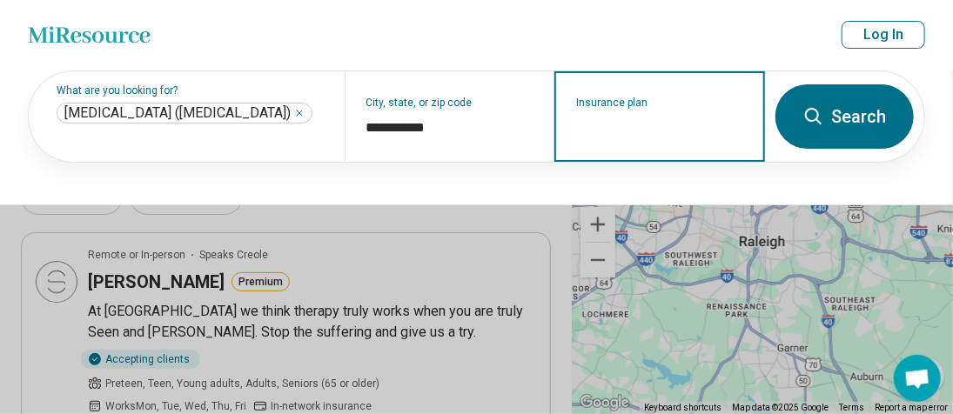
click at [694, 124] on input "Insurance plan" at bounding box center [660, 128] width 168 height 21
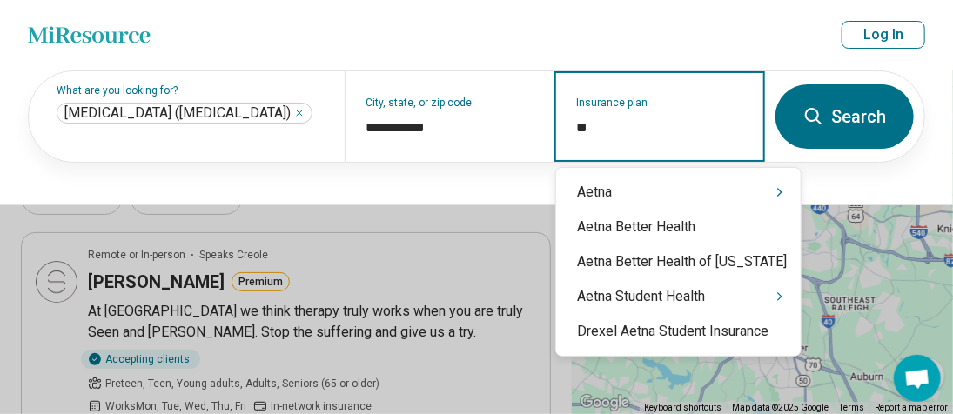
type input "***"
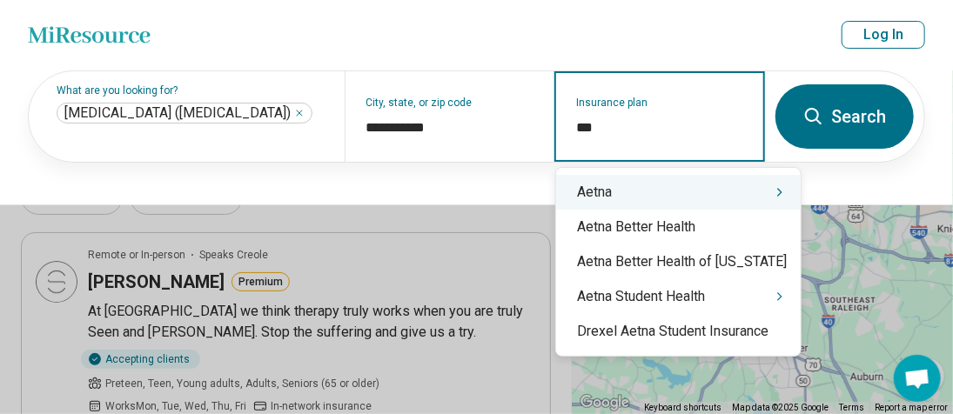
click at [618, 192] on div "Aetna" at bounding box center [678, 192] width 245 height 35
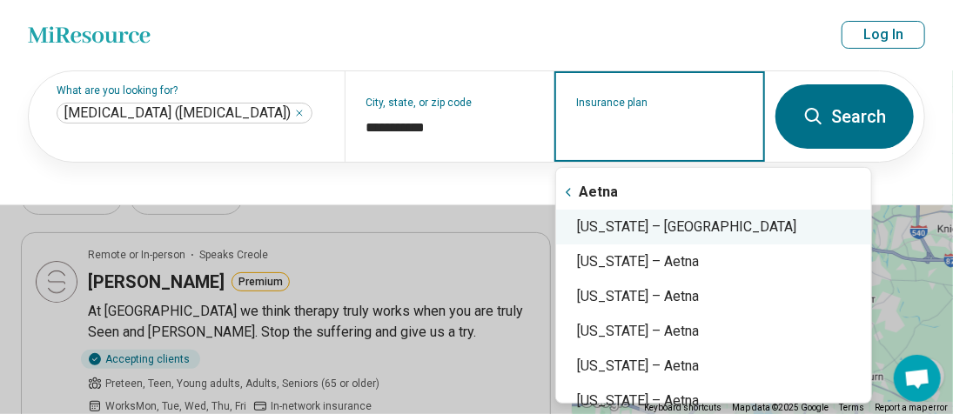
click at [611, 222] on div "North Carolina – Aetna" at bounding box center [713, 227] width 315 height 35
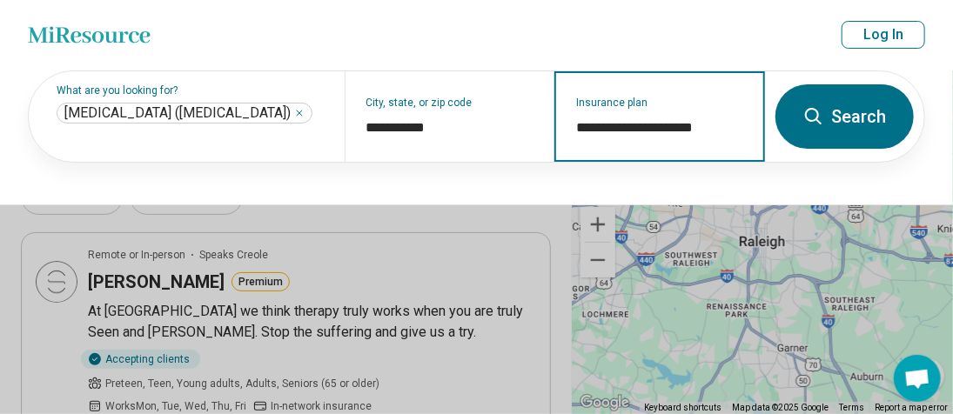
type input "**********"
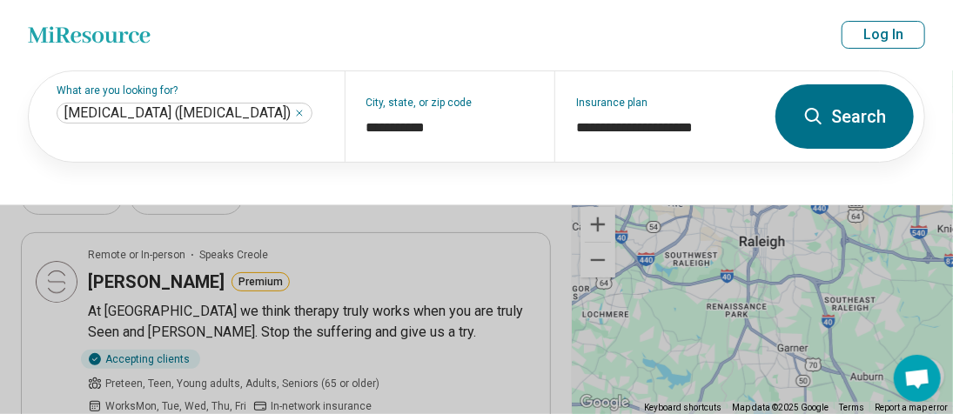
click at [804, 119] on icon at bounding box center [814, 116] width 21 height 21
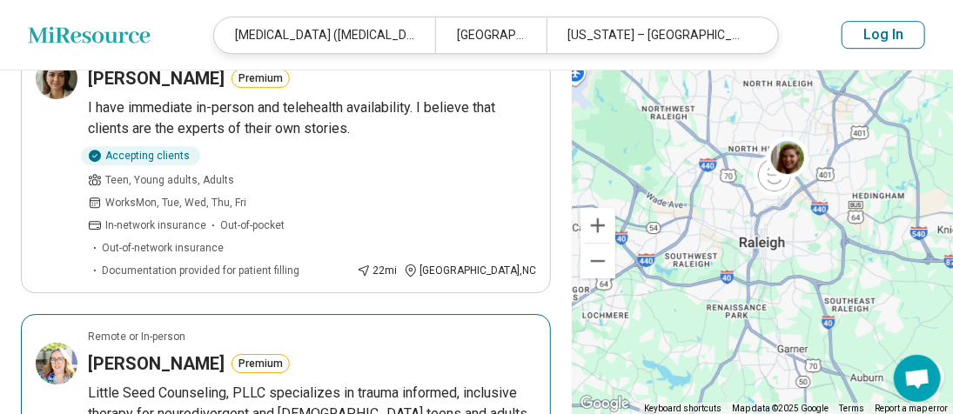
scroll to position [2343, 0]
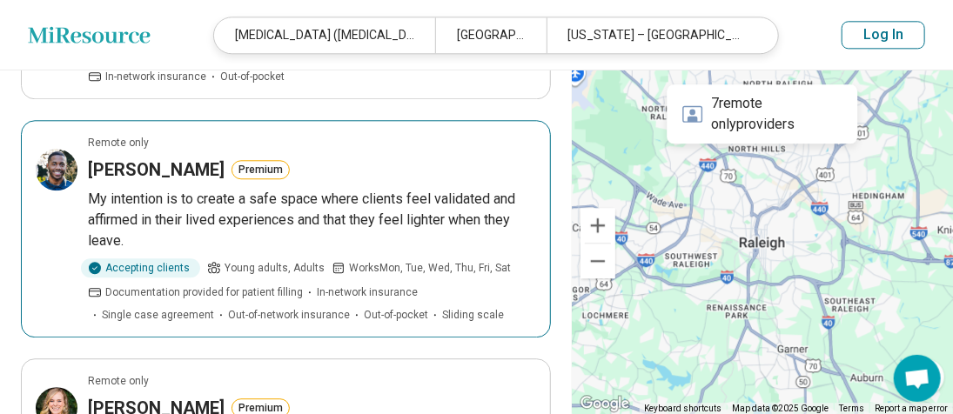
scroll to position [2263, 0]
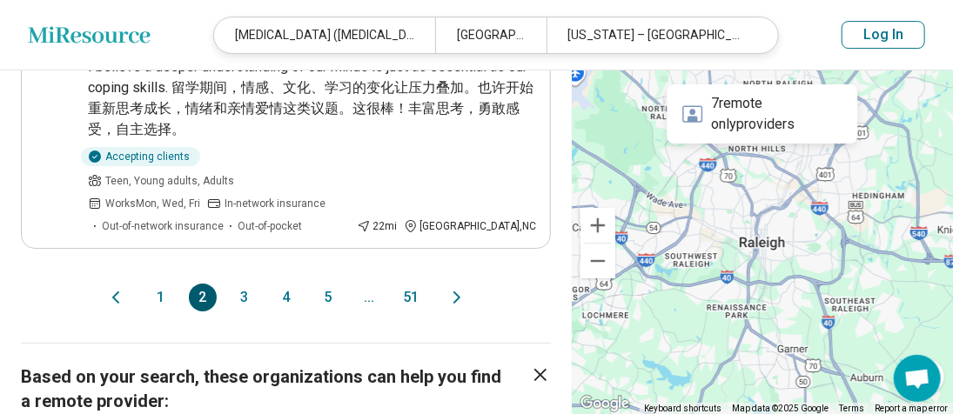
click at [251, 284] on button "3" at bounding box center [245, 298] width 28 height 28
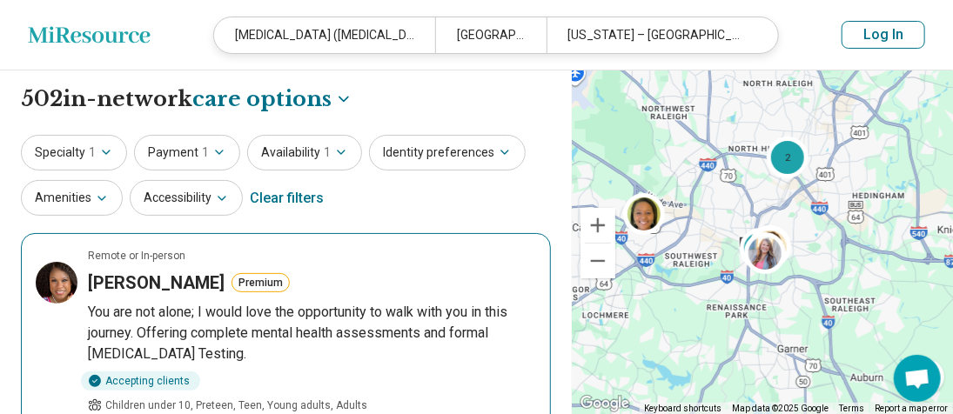
scroll to position [87, 0]
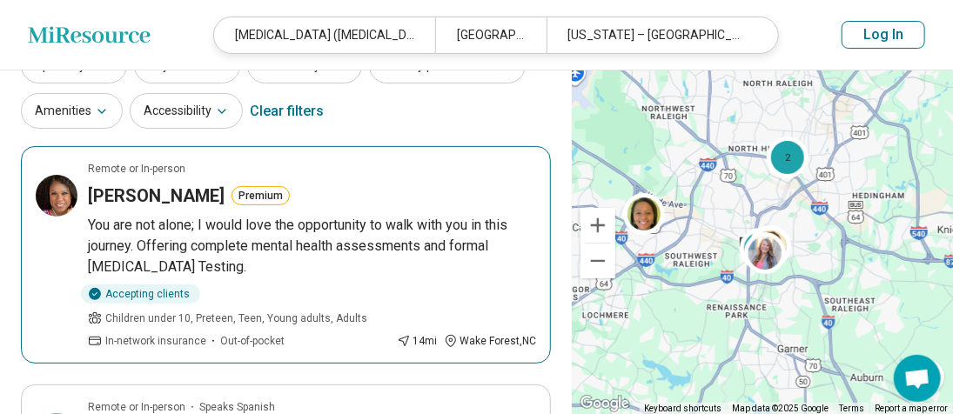
click at [182, 198] on h3 "Catina Greene" at bounding box center [156, 196] width 137 height 24
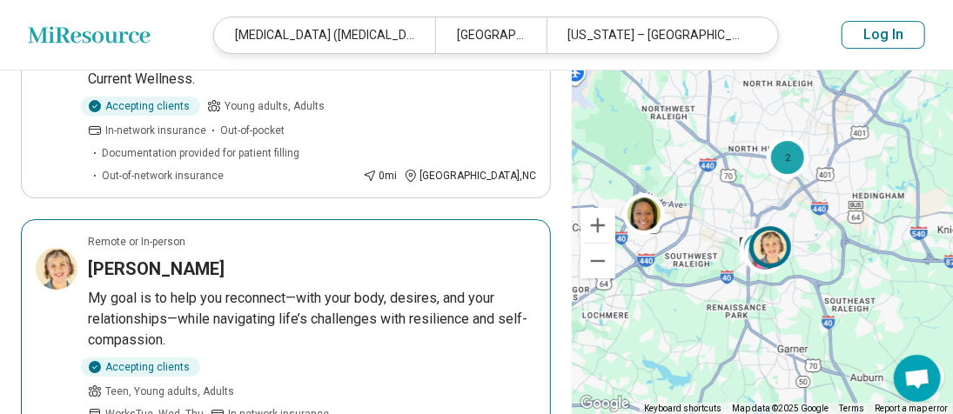
scroll to position [2263, 0]
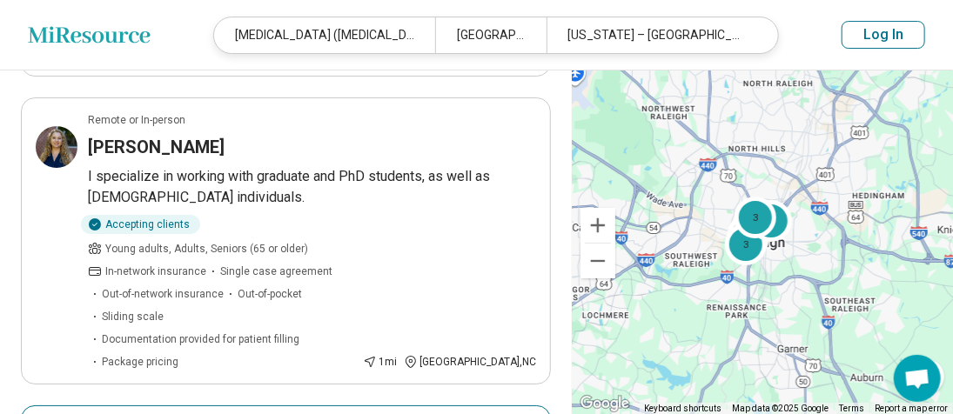
scroll to position [2699, 0]
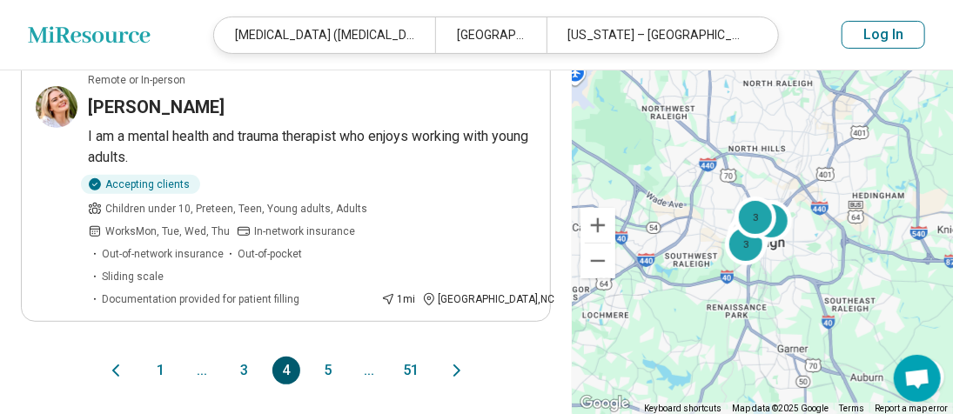
click at [336, 357] on button "5" at bounding box center [328, 371] width 28 height 28
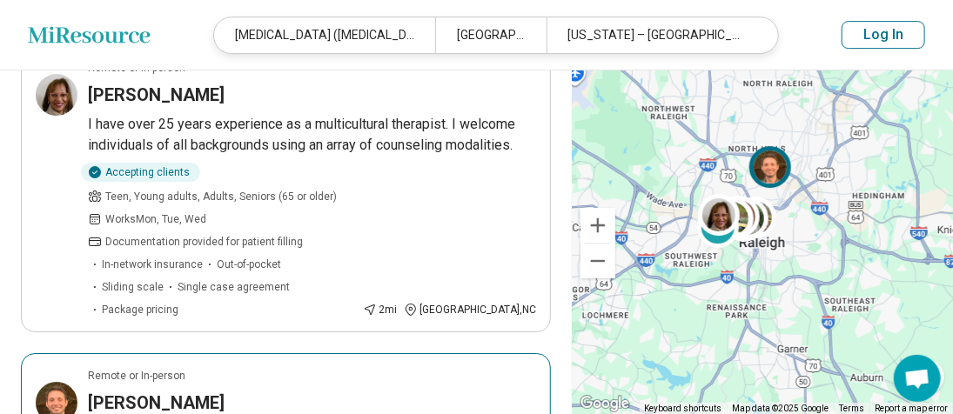
scroll to position [2350, 0]
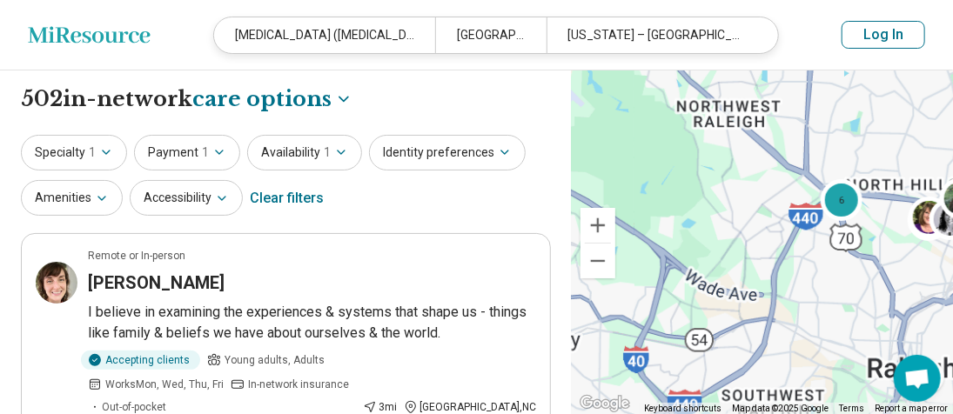
scroll to position [87, 0]
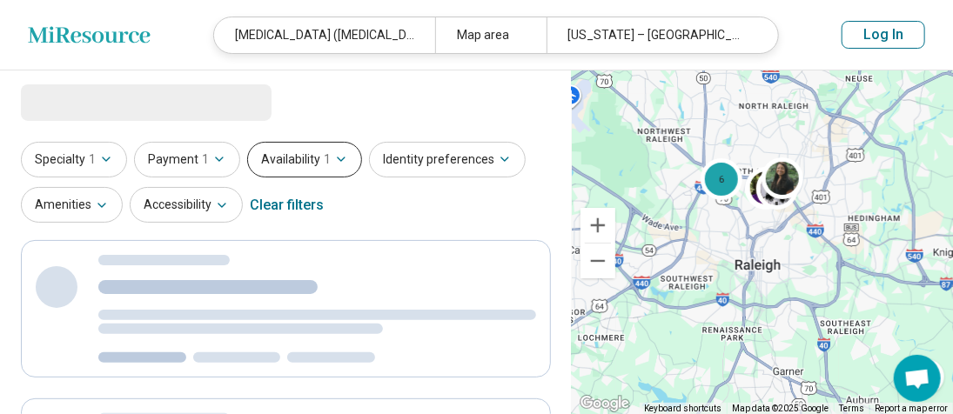
click at [293, 167] on button "Availability 1" at bounding box center [304, 160] width 115 height 36
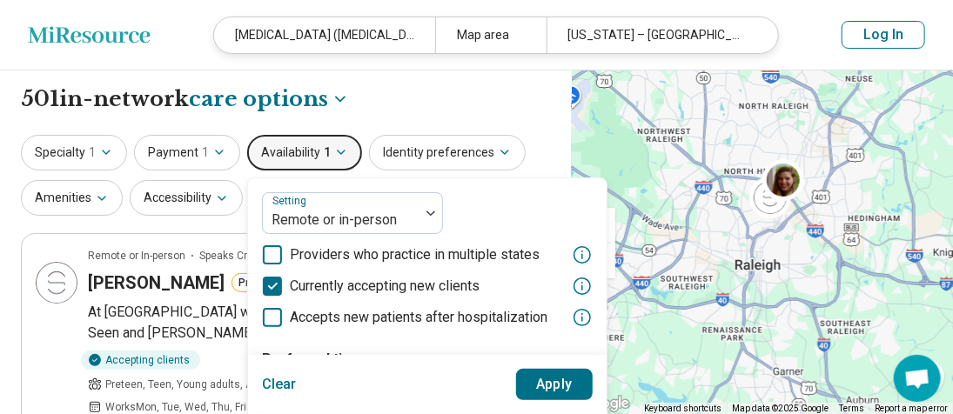
scroll to position [87, 0]
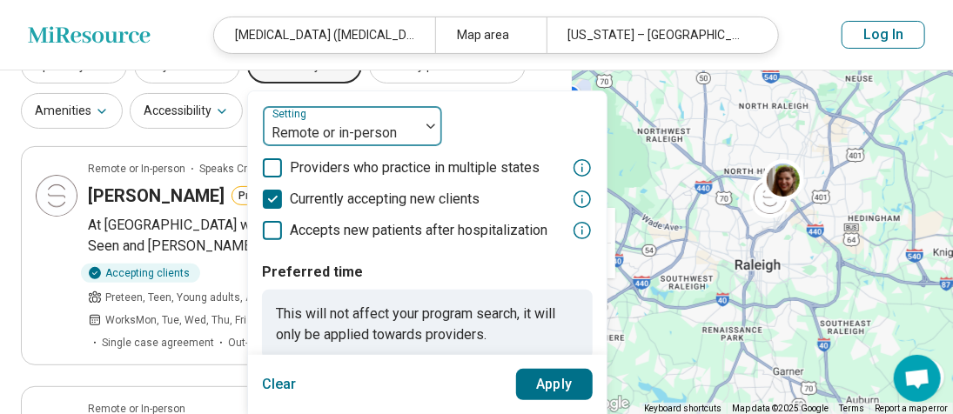
click at [296, 124] on div at bounding box center [341, 133] width 143 height 24
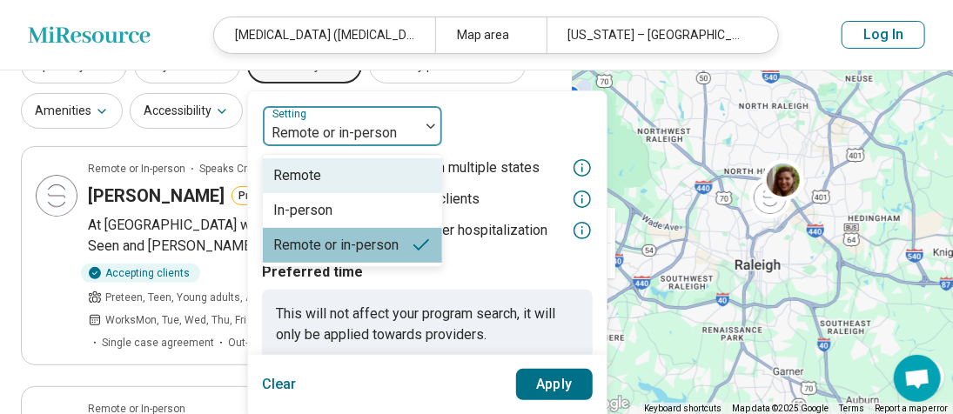
click at [298, 180] on div "Remote" at bounding box center [297, 175] width 48 height 21
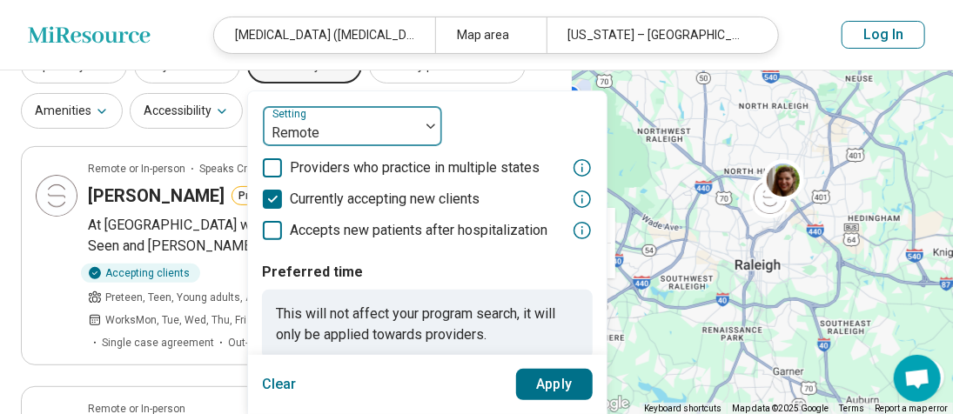
click at [401, 138] on div at bounding box center [341, 133] width 143 height 24
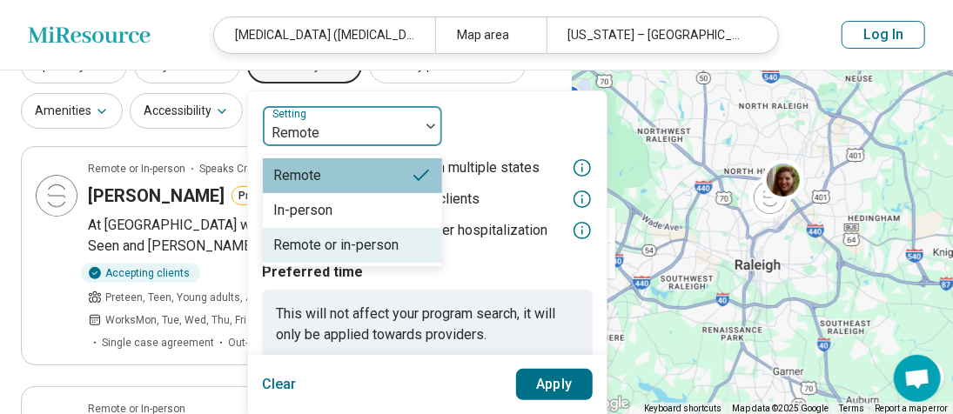
click at [388, 247] on div "Remote or in-person" at bounding box center [335, 245] width 125 height 21
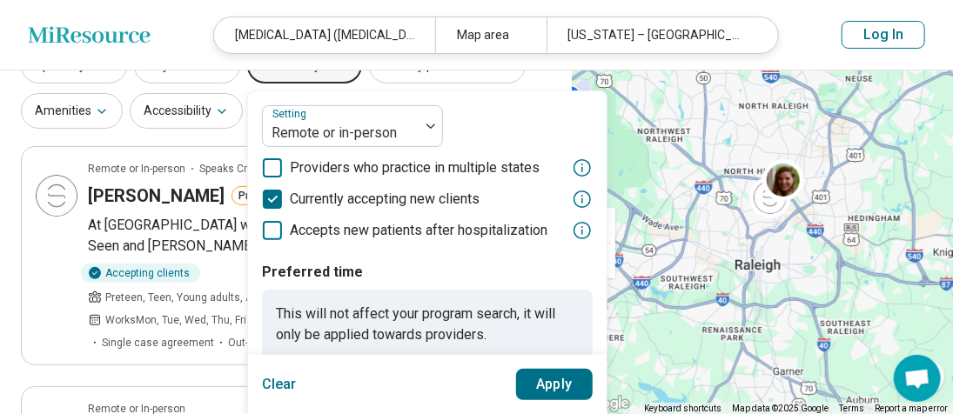
click at [539, 395] on button "Apply" at bounding box center [554, 384] width 77 height 31
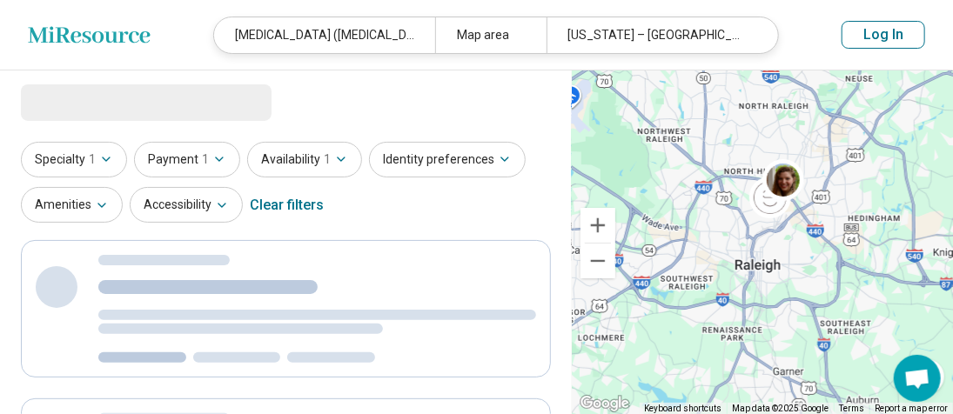
select select "***"
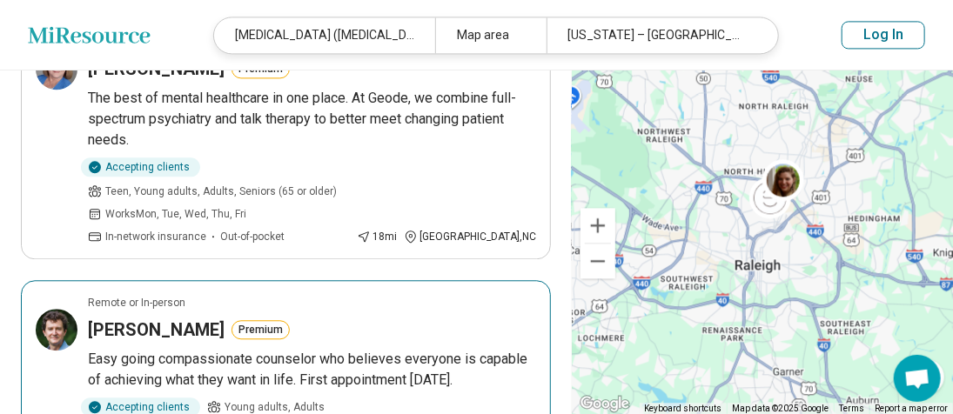
scroll to position [1393, 0]
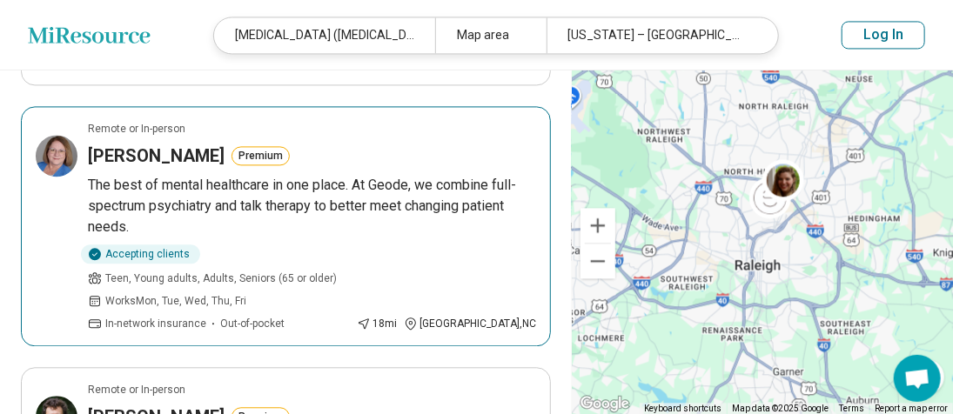
click at [91, 144] on h3 "Mari-Jane Shaffer" at bounding box center [156, 156] width 137 height 24
click at [131, 175] on p "The best of mental healthcare in one place. At Geode, we combine full-spectrum …" at bounding box center [312, 206] width 448 height 63
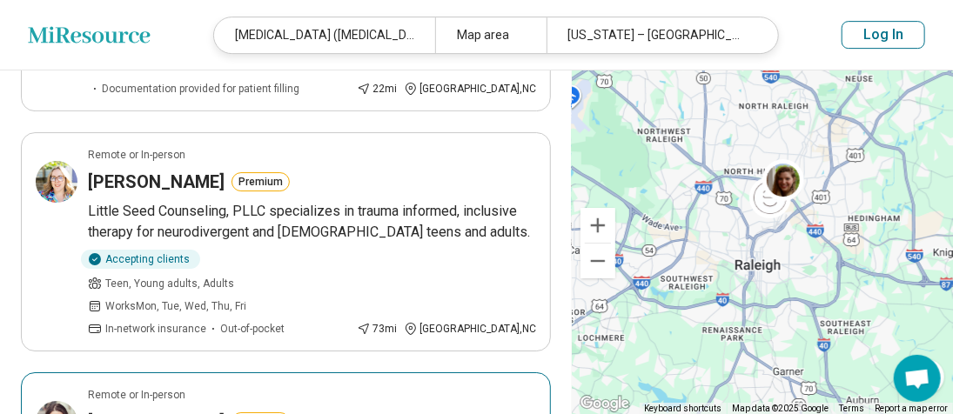
scroll to position [2438, 0]
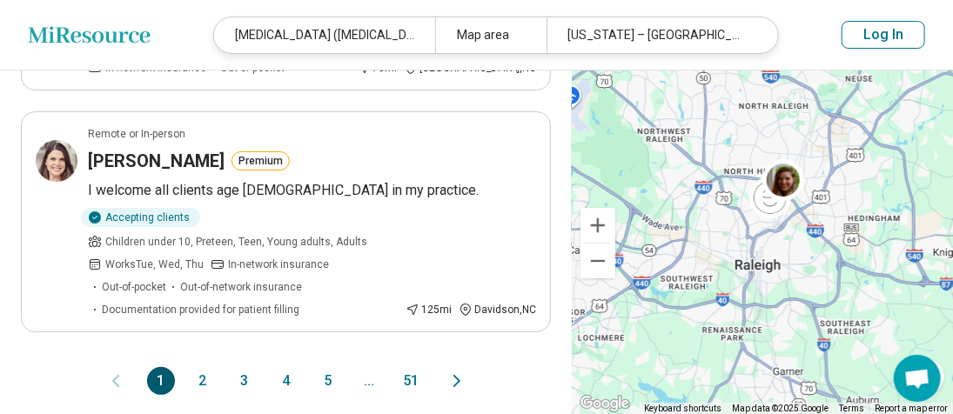
click at [209, 367] on button "2" at bounding box center [203, 381] width 28 height 28
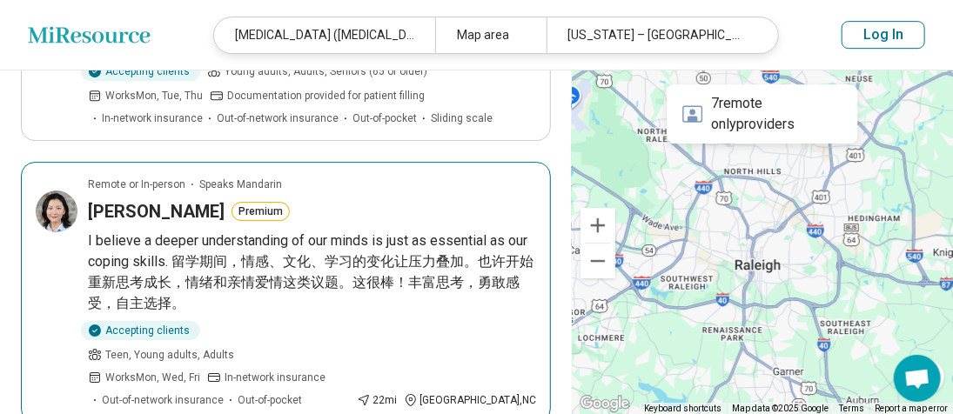
scroll to position [2176, 0]
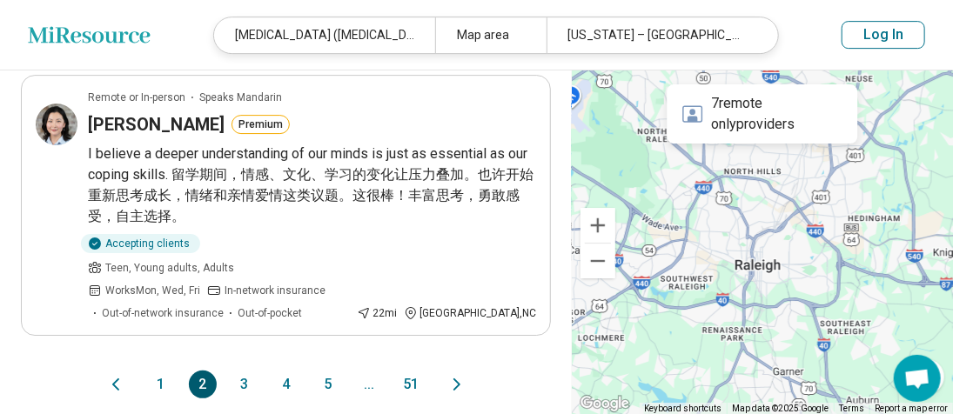
click at [242, 371] on button "3" at bounding box center [245, 385] width 28 height 28
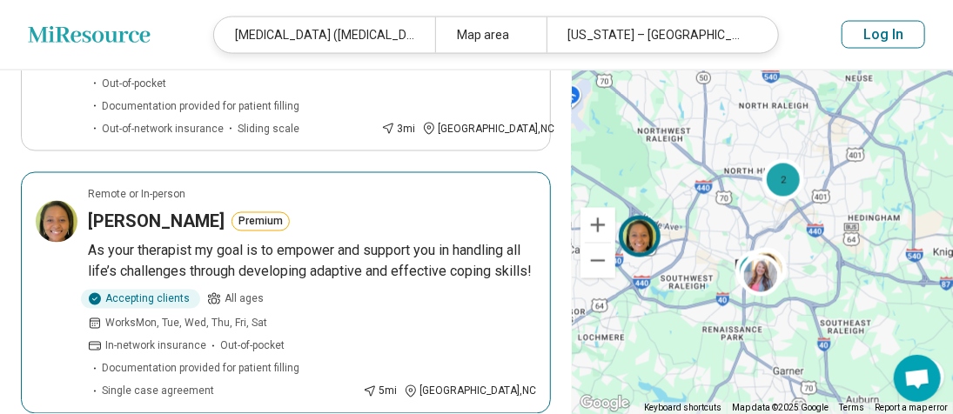
scroll to position [1045, 0]
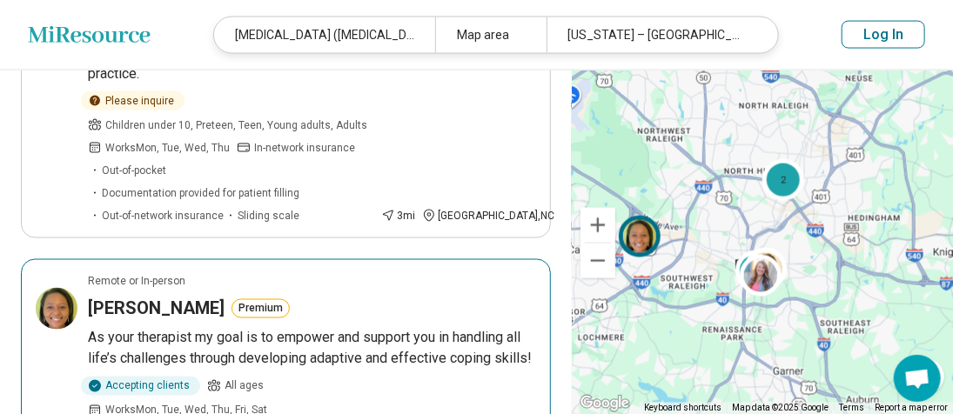
click at [148, 297] on h3 "Rachael Everett" at bounding box center [156, 309] width 137 height 24
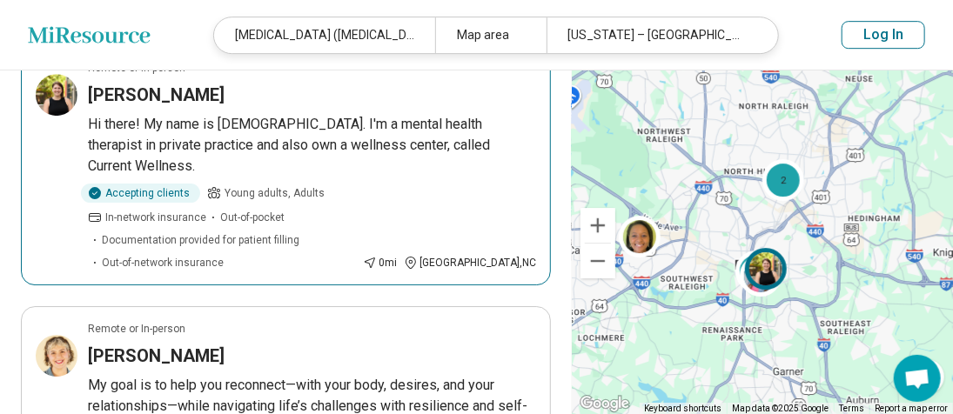
scroll to position [2263, 0]
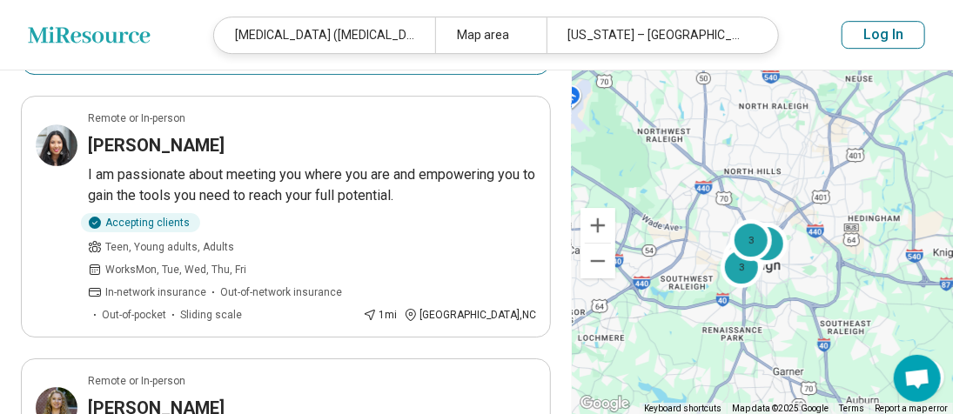
scroll to position [2525, 0]
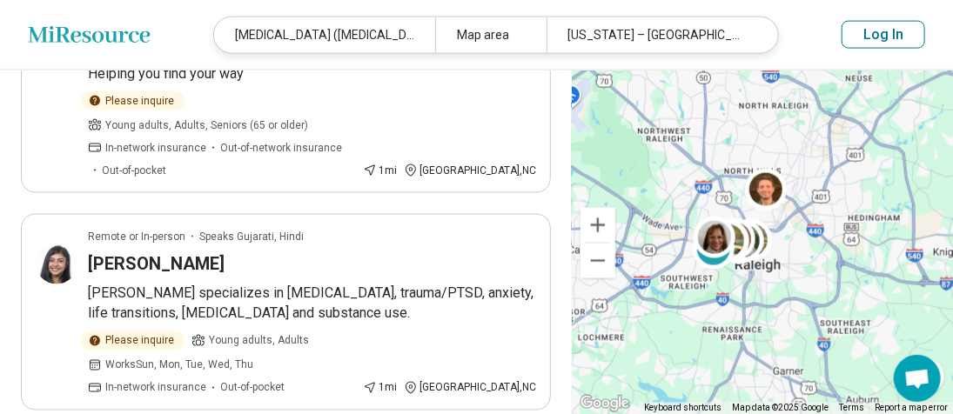
scroll to position [1045, 0]
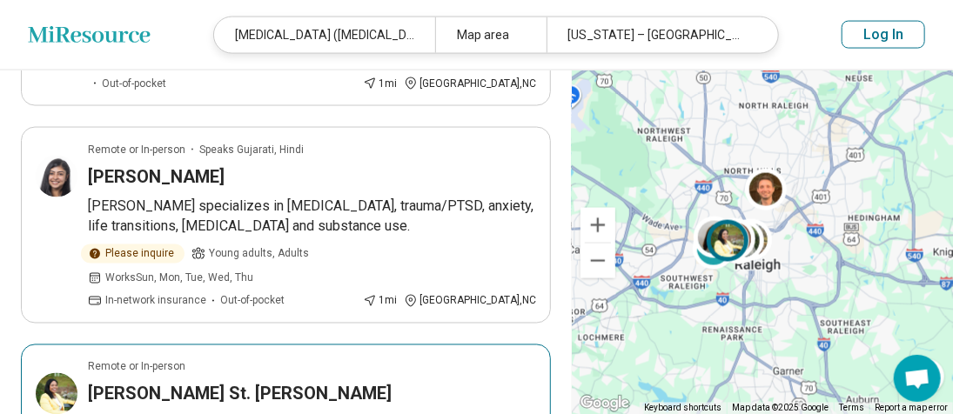
click at [226, 382] on h3 "Tanya St. Julien-Denson" at bounding box center [240, 394] width 304 height 24
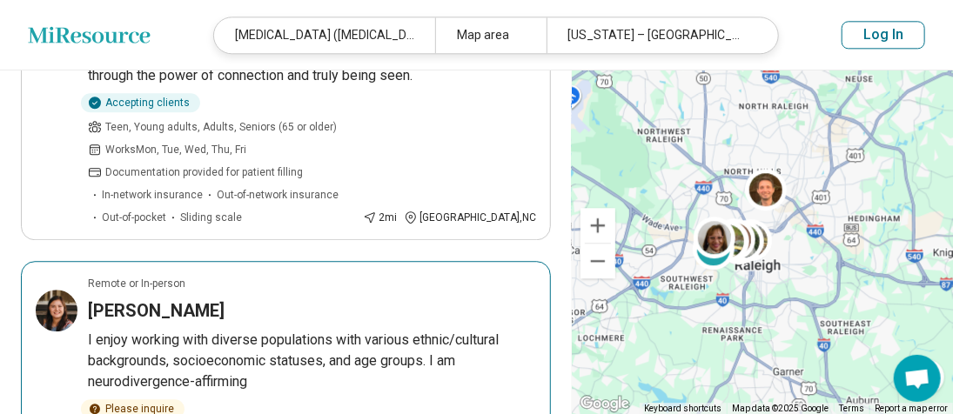
scroll to position [2002, 0]
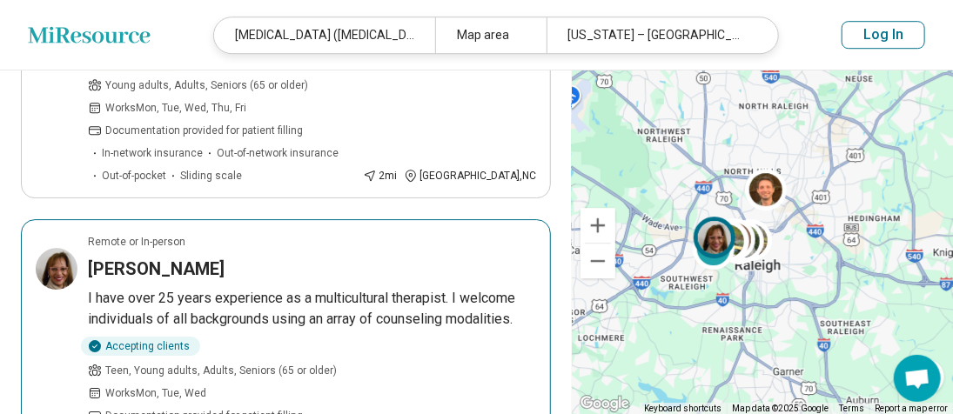
click at [142, 257] on h3 "Angeline Woodson" at bounding box center [156, 269] width 137 height 24
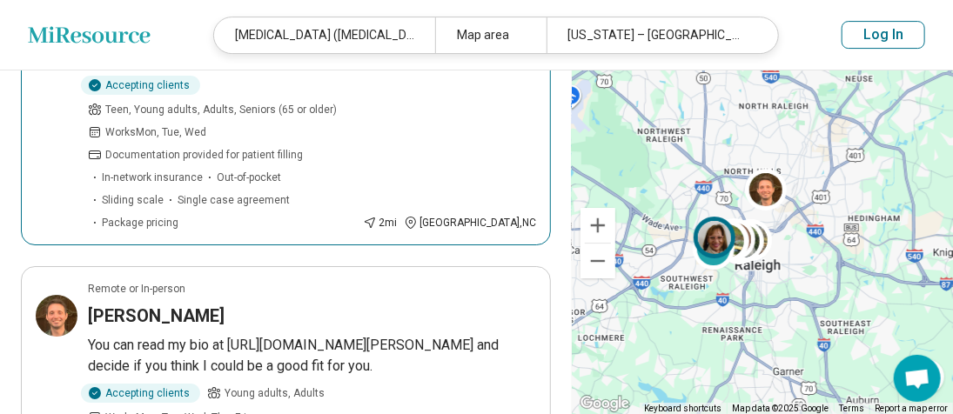
scroll to position [2350, 0]
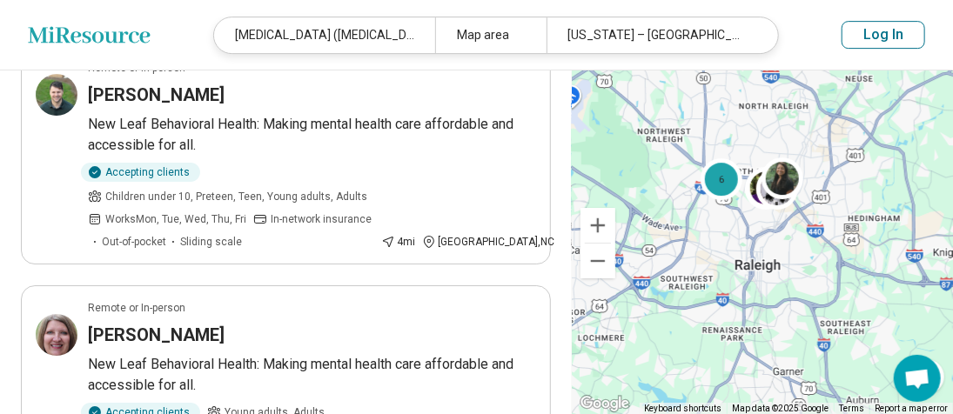
scroll to position [2263, 0]
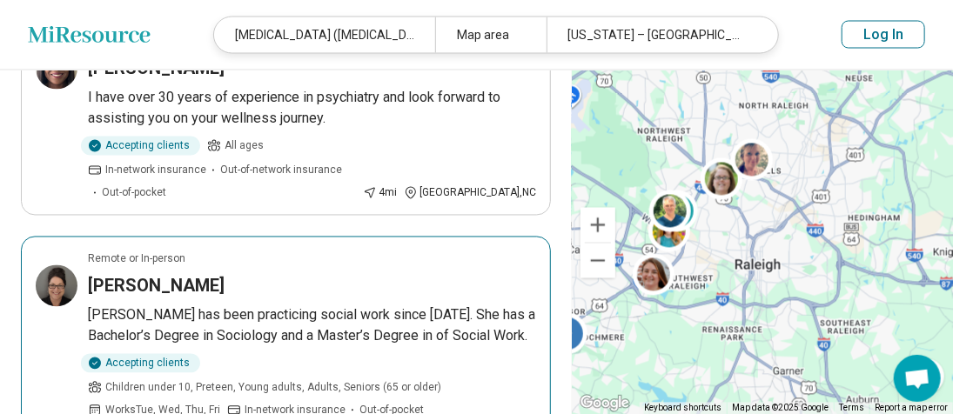
scroll to position [1045, 0]
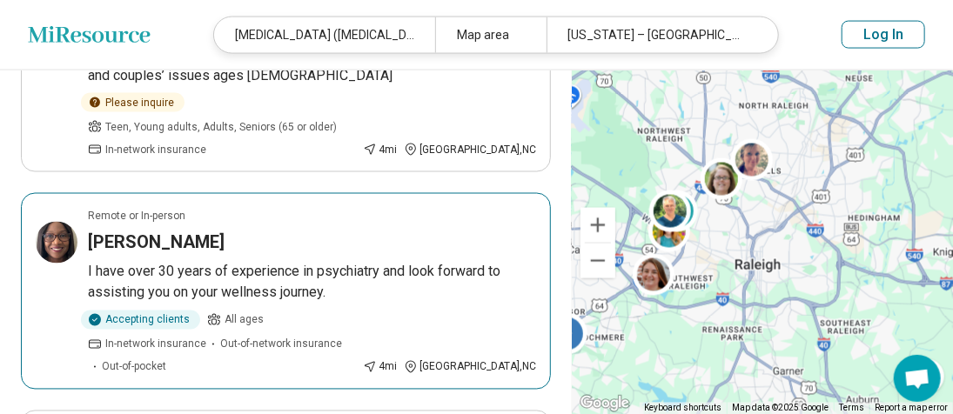
click at [212, 231] on h3 "Phyllis Armstead Baez" at bounding box center [156, 243] width 137 height 24
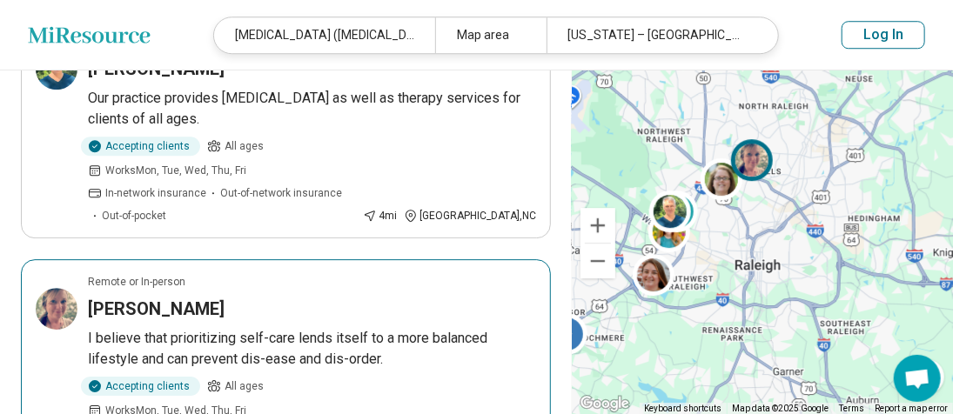
scroll to position [2438, 0]
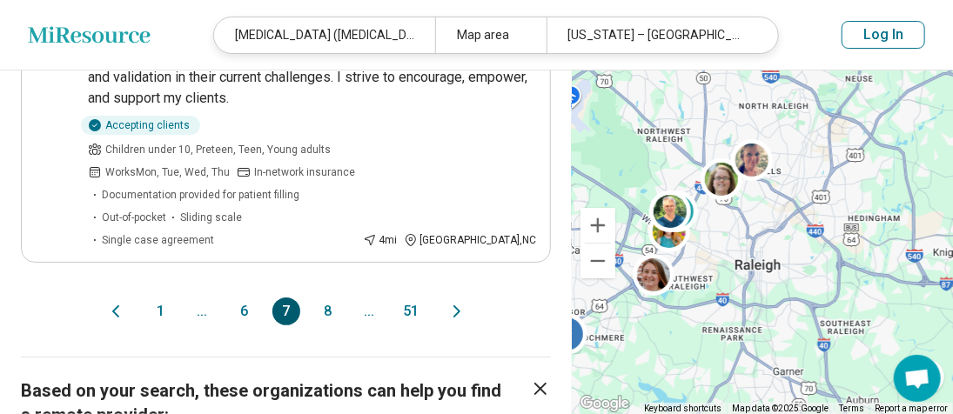
click at [325, 298] on button "8" at bounding box center [328, 312] width 28 height 28
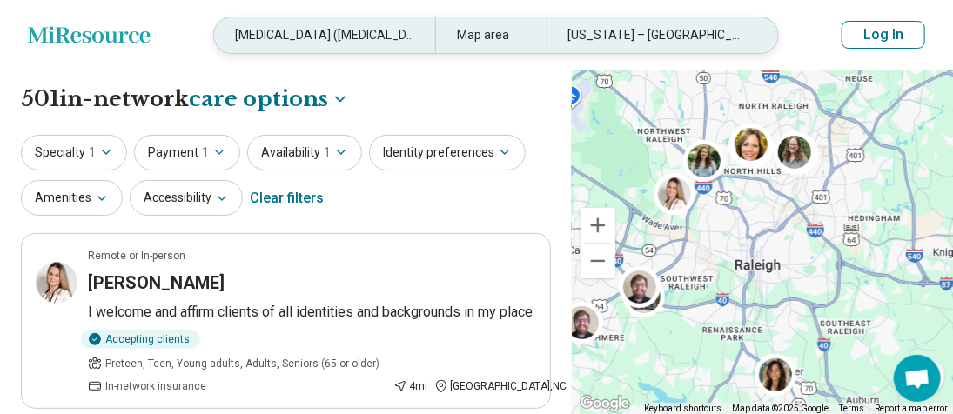
click at [455, 30] on div "Map area" at bounding box center [490, 35] width 111 height 36
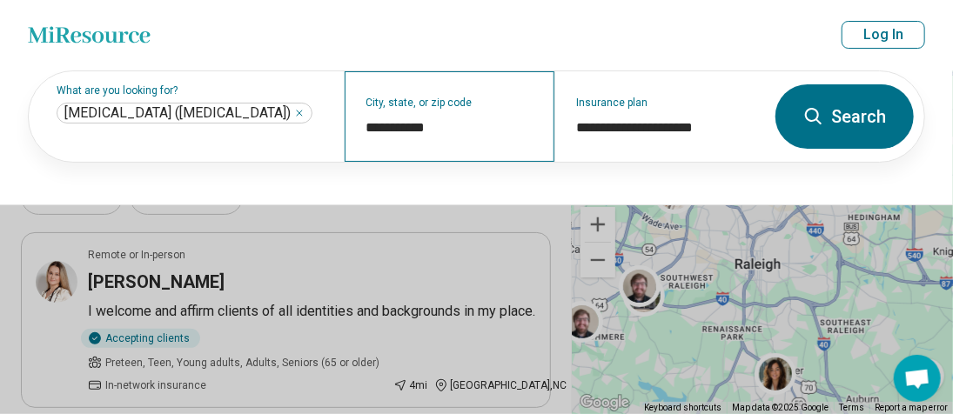
click at [434, 108] on div "**********" at bounding box center [450, 116] width 211 height 91
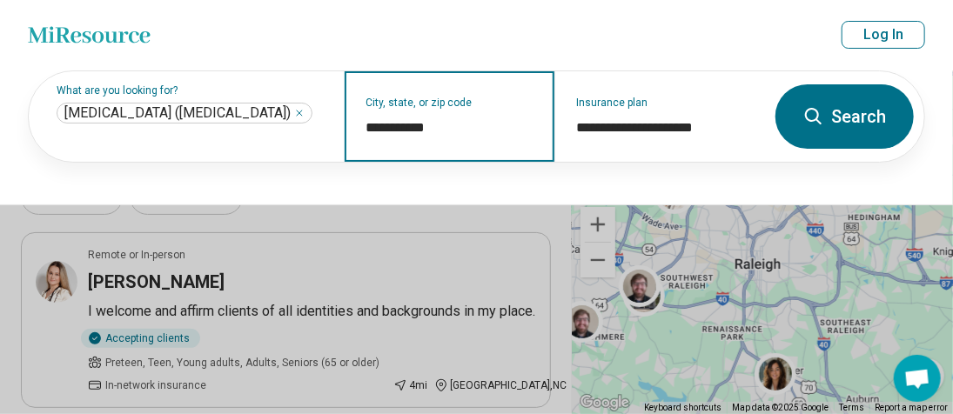
click at [440, 121] on input "**********" at bounding box center [451, 128] width 168 height 21
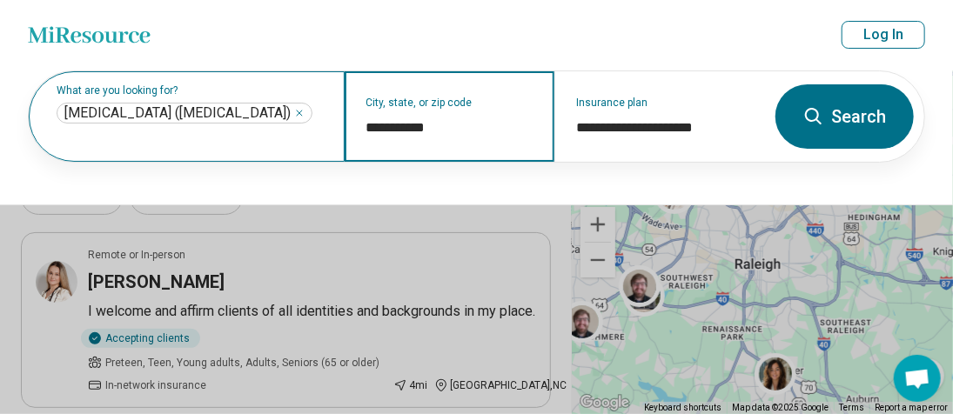
drag, startPoint x: 367, startPoint y: 116, endPoint x: 308, endPoint y: 118, distance: 58.4
click at [308, 118] on div "**********" at bounding box center [397, 116] width 736 height 91
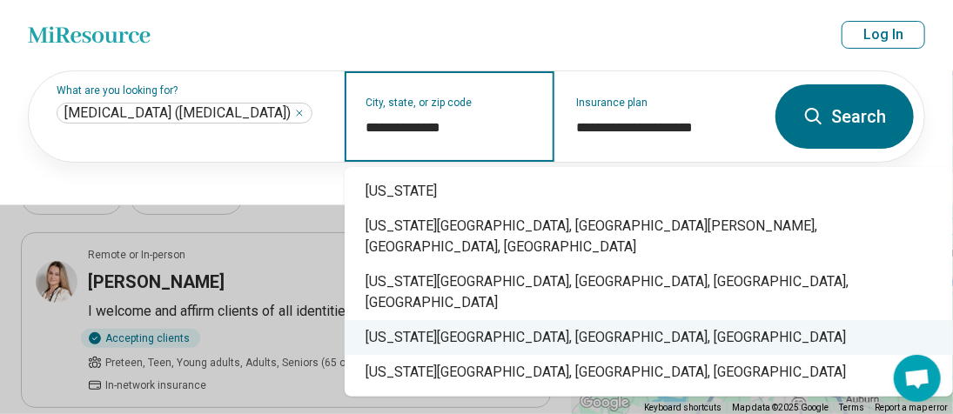
click at [431, 320] on div "North Carolina State University, Raleigh, NC" at bounding box center [649, 337] width 609 height 35
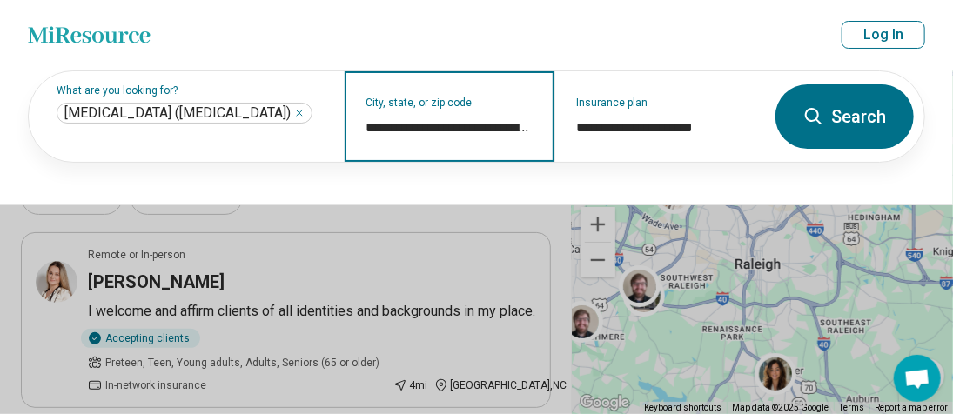
type input "**********"
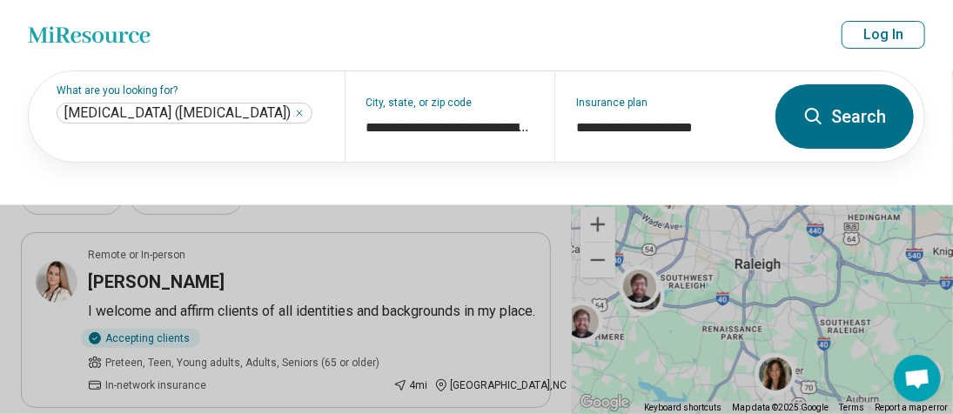
click at [844, 124] on button "Search" at bounding box center [845, 116] width 138 height 64
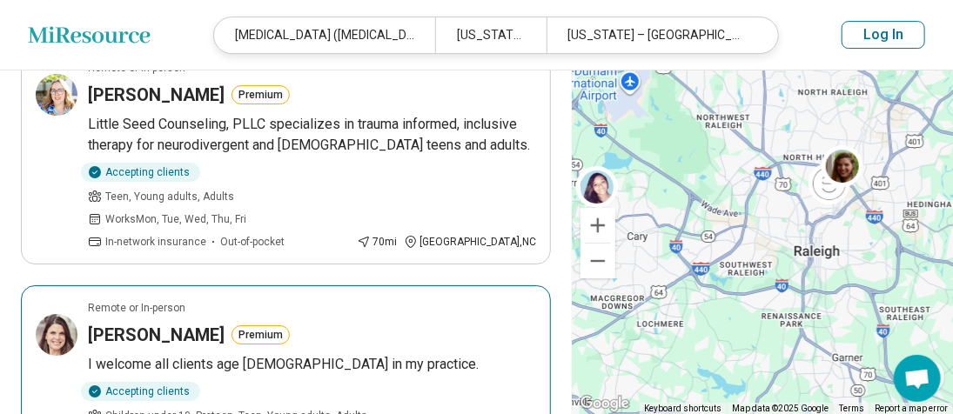
scroll to position [2438, 0]
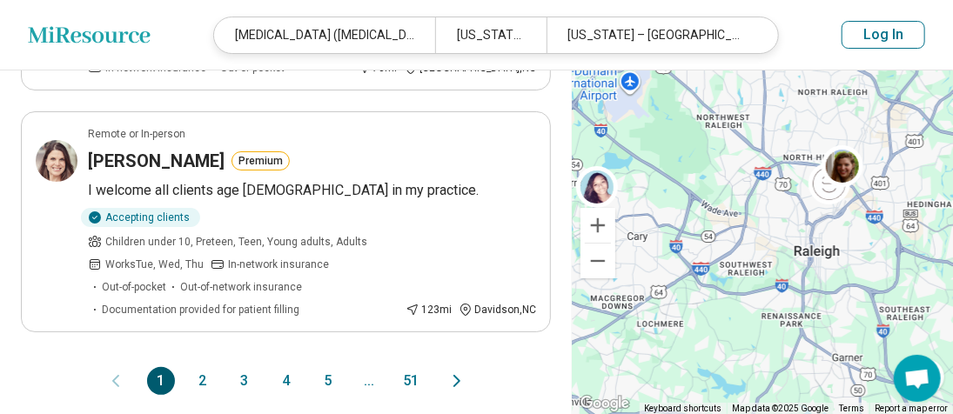
click at [199, 367] on button "2" at bounding box center [203, 381] width 28 height 28
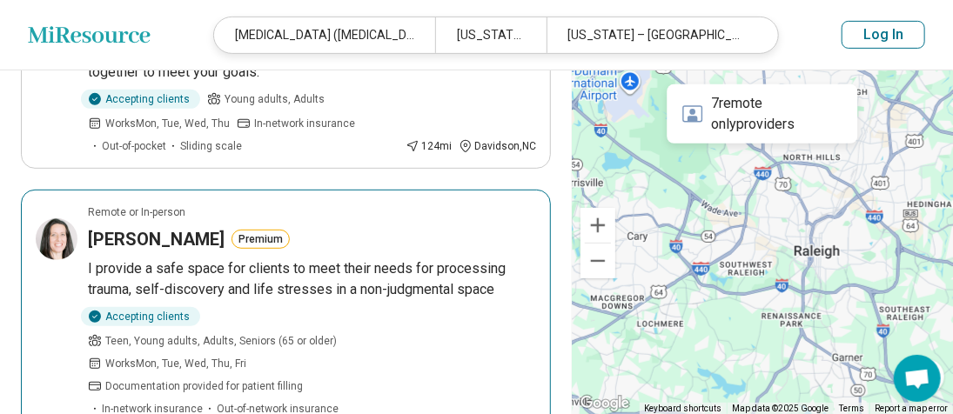
scroll to position [0, 0]
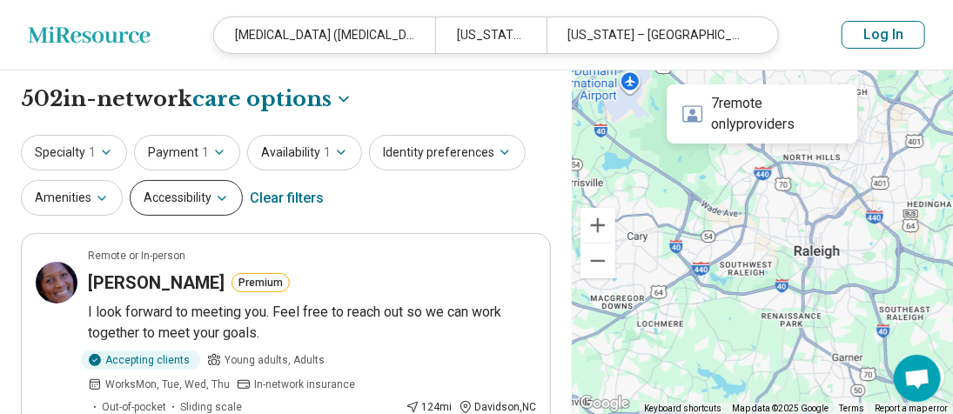
click at [217, 198] on icon "button" at bounding box center [222, 199] width 14 height 14
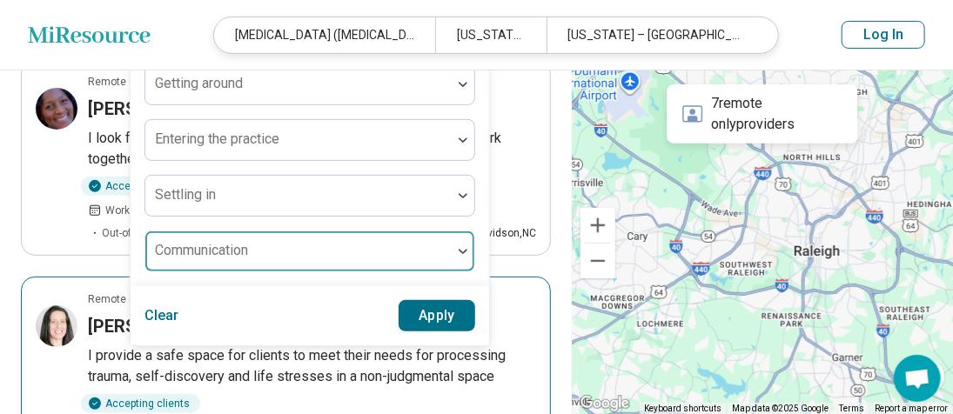
scroll to position [87, 0]
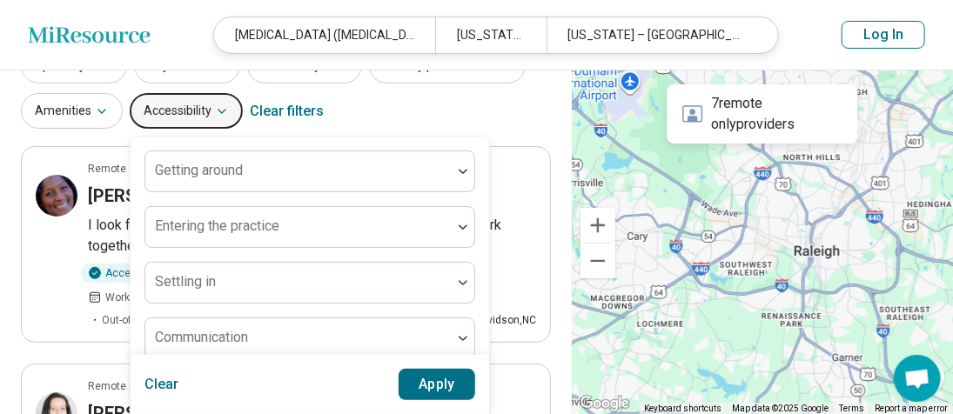
click at [195, 118] on button "Accessibility" at bounding box center [186, 111] width 113 height 36
click at [117, 104] on button "Amenities" at bounding box center [72, 111] width 102 height 36
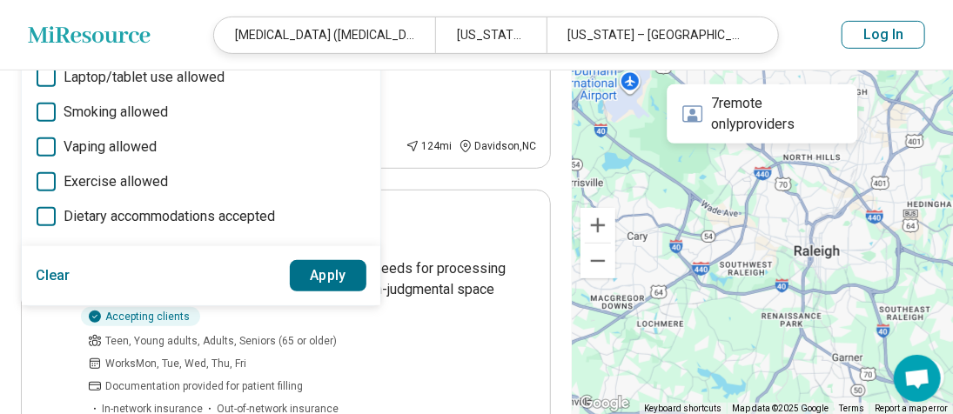
scroll to position [0, 0]
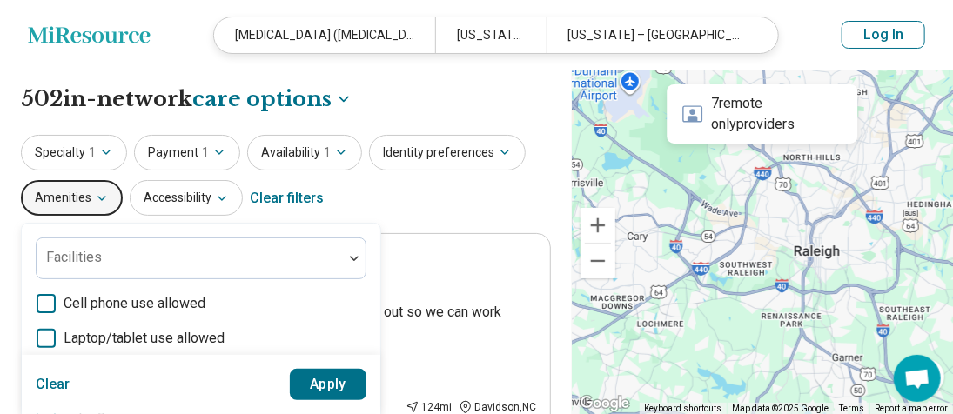
click at [76, 192] on button "Amenities" at bounding box center [72, 198] width 102 height 36
click at [393, 151] on button "Identity preferences" at bounding box center [447, 153] width 157 height 36
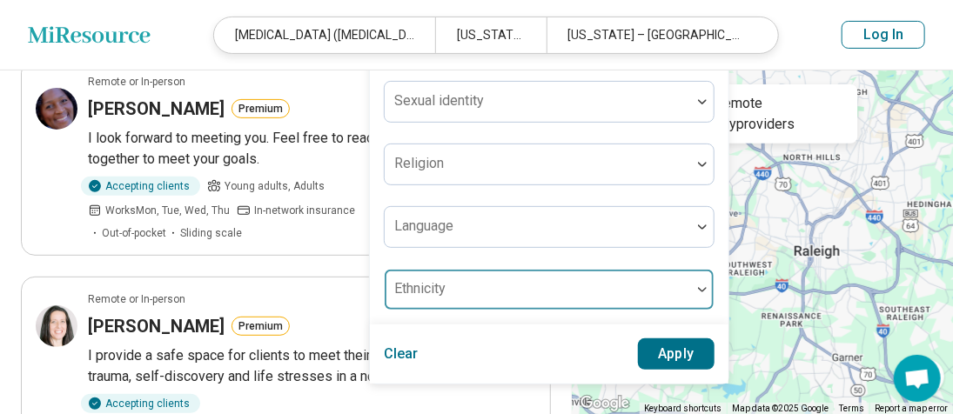
click at [430, 290] on label "Ethnicity" at bounding box center [419, 288] width 51 height 17
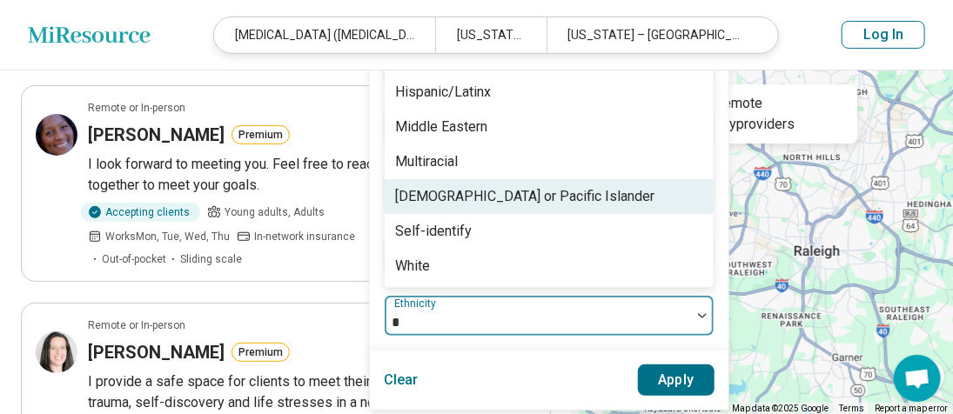
scroll to position [76, 0]
type input "**"
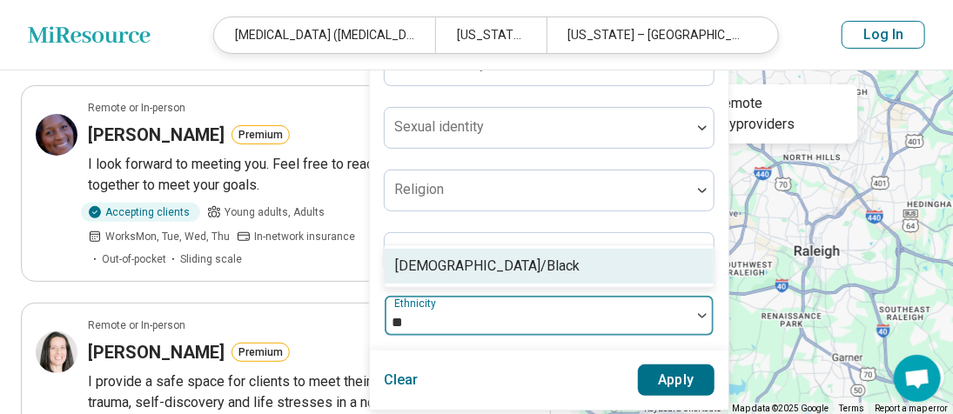
click at [579, 276] on div "African American/Black" at bounding box center [549, 266] width 329 height 35
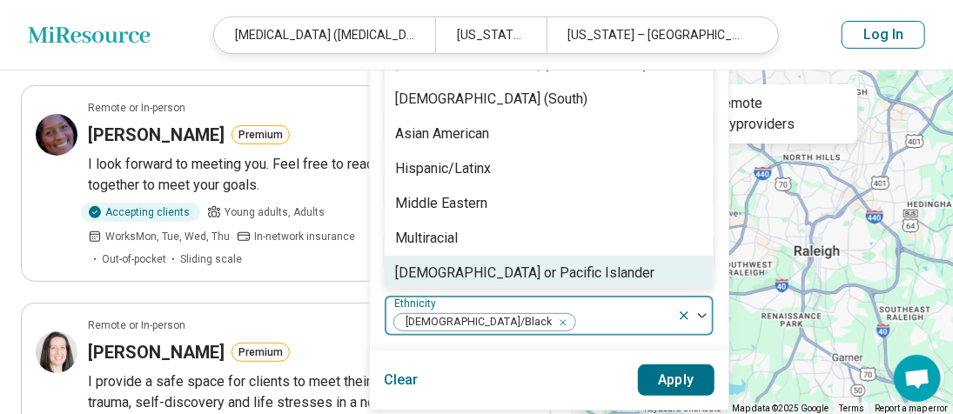
click at [660, 373] on button "Apply" at bounding box center [676, 380] width 77 height 31
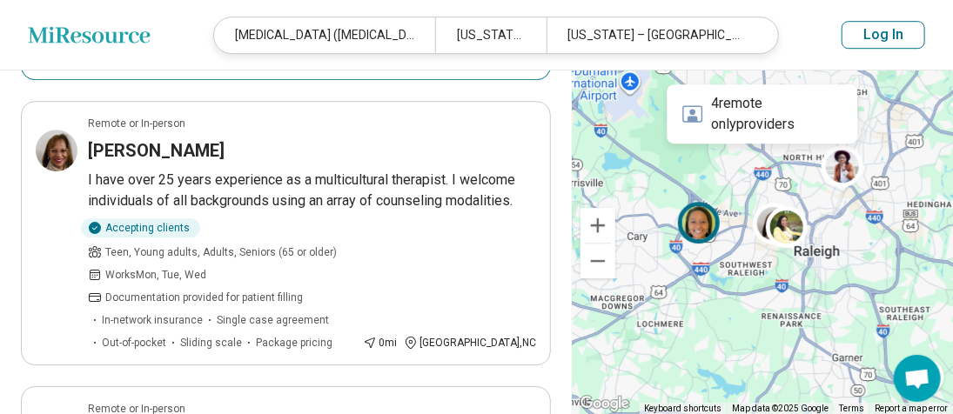
scroll to position [2350, 0]
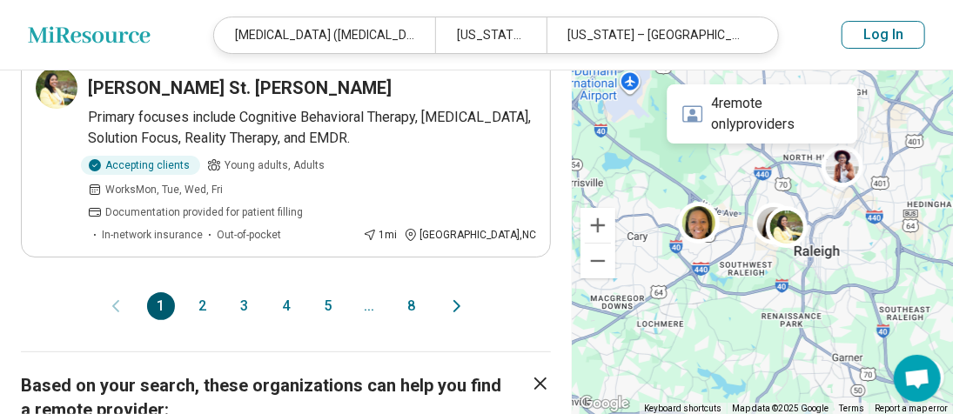
click at [205, 293] on button "2" at bounding box center [203, 307] width 28 height 28
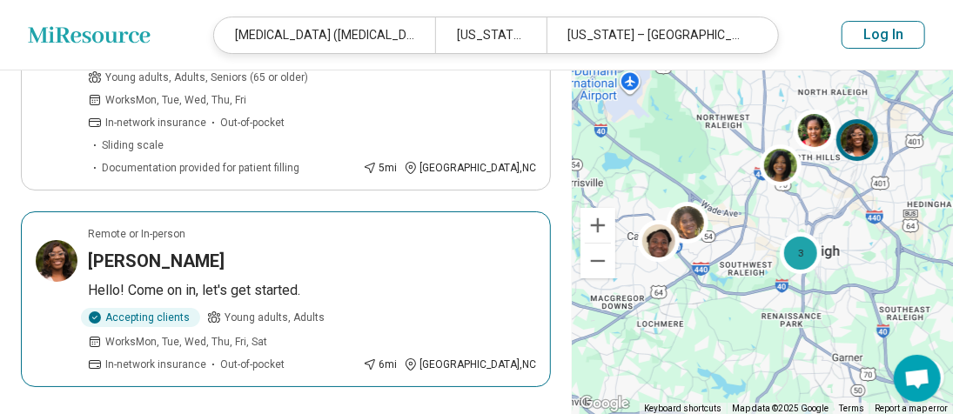
scroll to position [2430, 0]
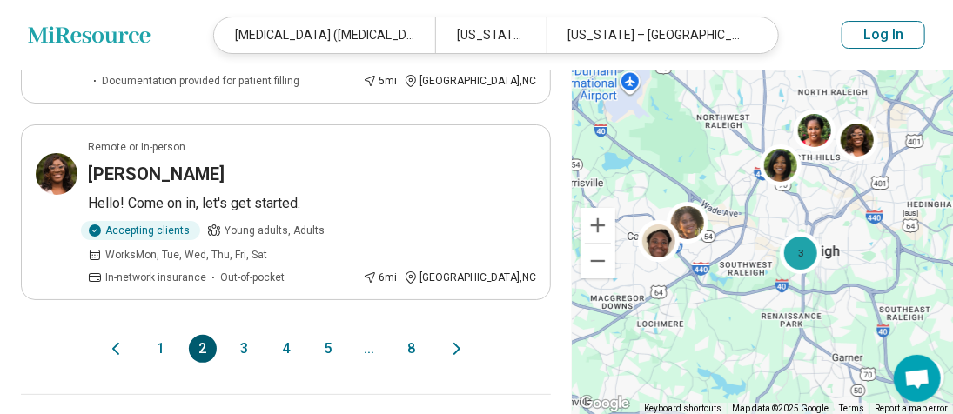
click at [251, 335] on button "3" at bounding box center [245, 349] width 28 height 28
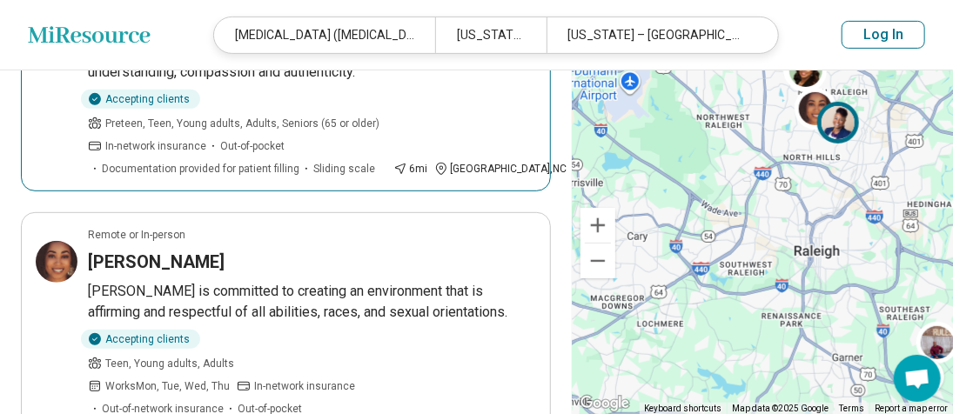
scroll to position [87, 0]
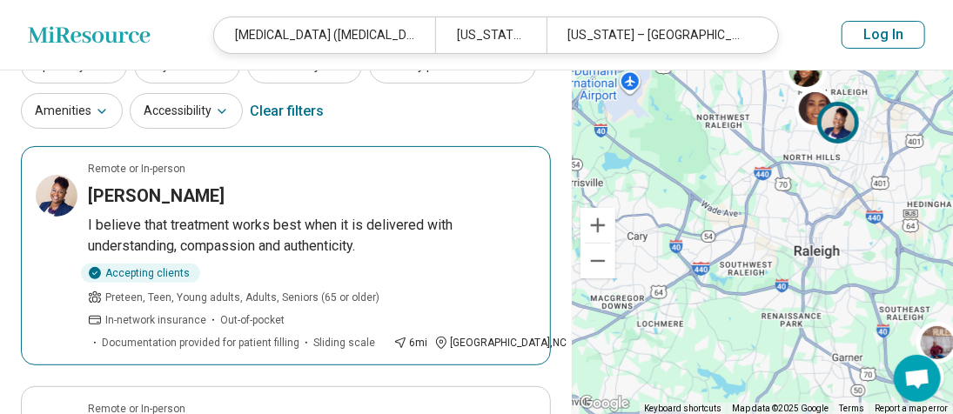
click at [158, 192] on h3 "Qiana Jones" at bounding box center [156, 196] width 137 height 24
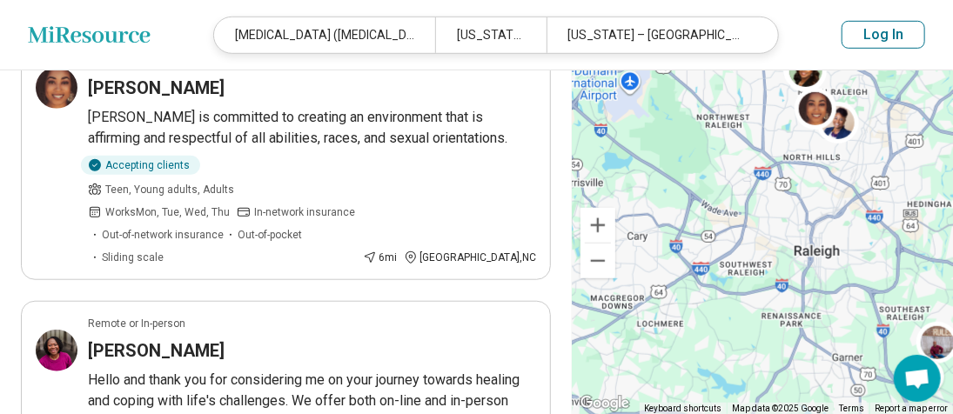
scroll to position [609, 0]
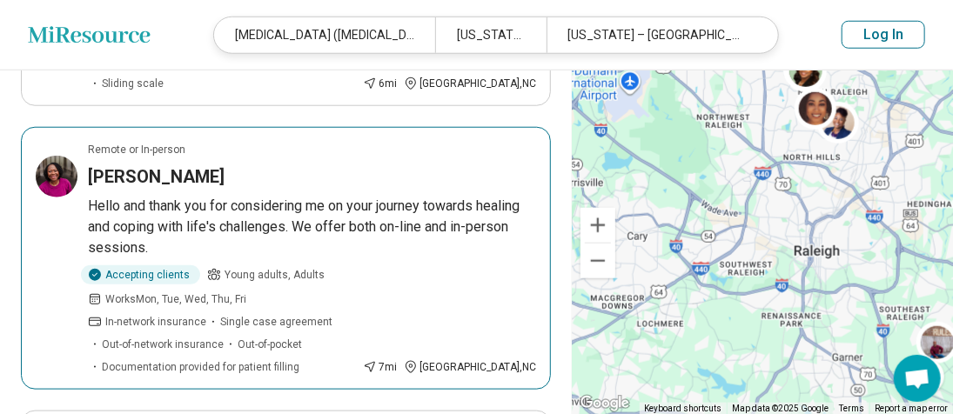
click at [123, 165] on h3 "Marina Cline" at bounding box center [156, 177] width 137 height 24
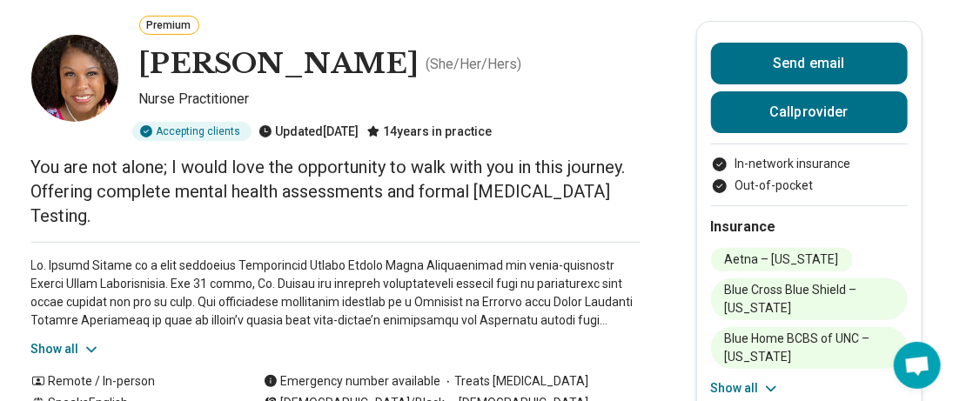
scroll to position [174, 0]
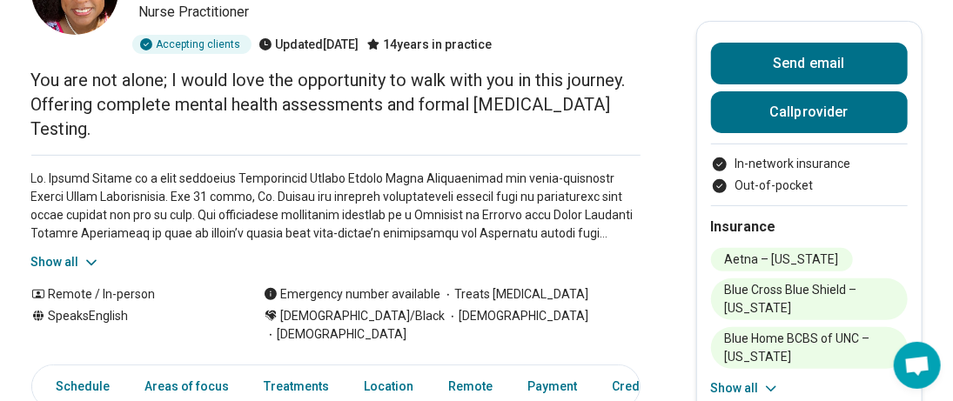
click at [89, 254] on icon at bounding box center [91, 262] width 17 height 17
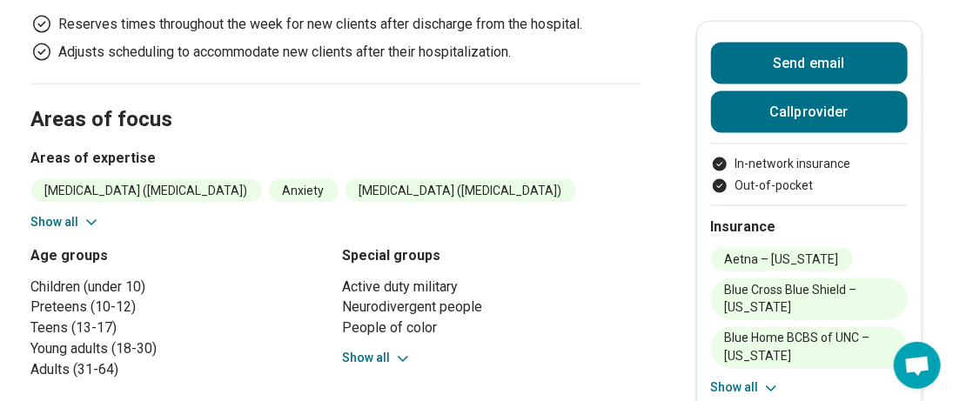
scroll to position [1045, 0]
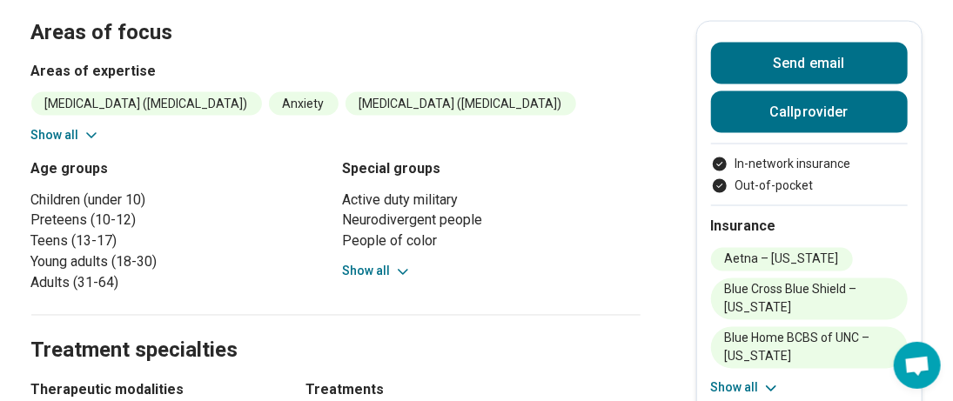
click at [399, 264] on icon at bounding box center [402, 272] width 17 height 17
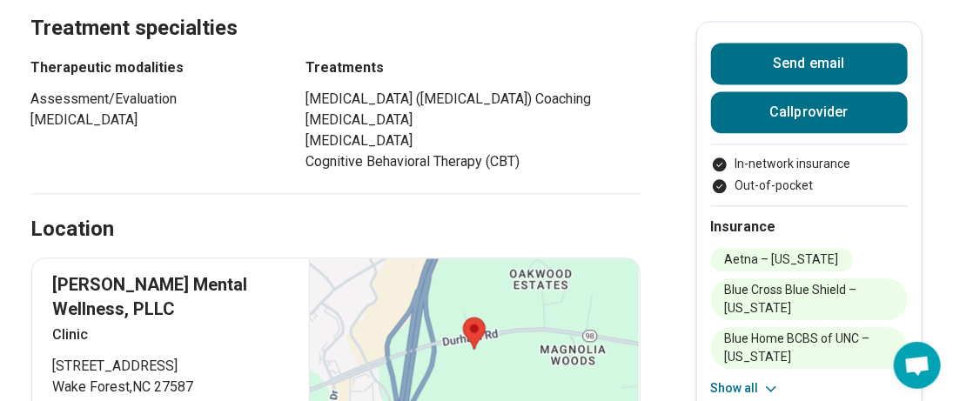
scroll to position [1654, 0]
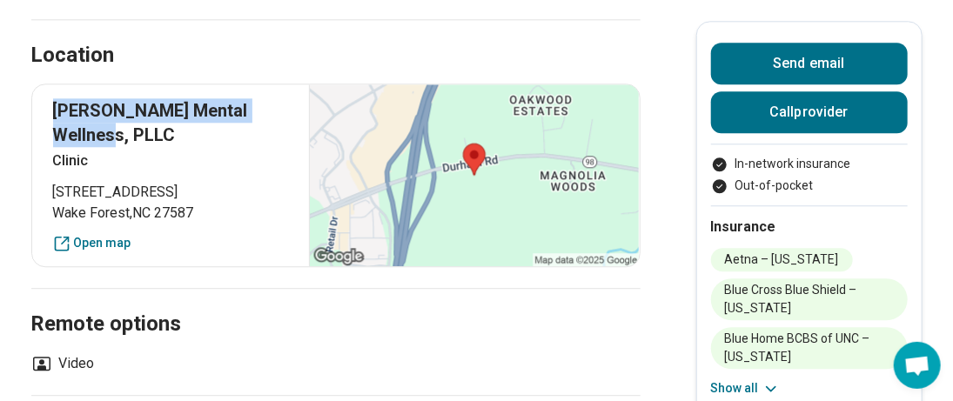
drag, startPoint x: 101, startPoint y: 118, endPoint x: 56, endPoint y: 87, distance: 55.1
click at [56, 87] on div "Greene Mental Wellness, PLLC Clinic 833 Wake Forest Business Park Wake Forest ,…" at bounding box center [335, 176] width 609 height 184
copy p "Greene Mental Wellness, PLLC"
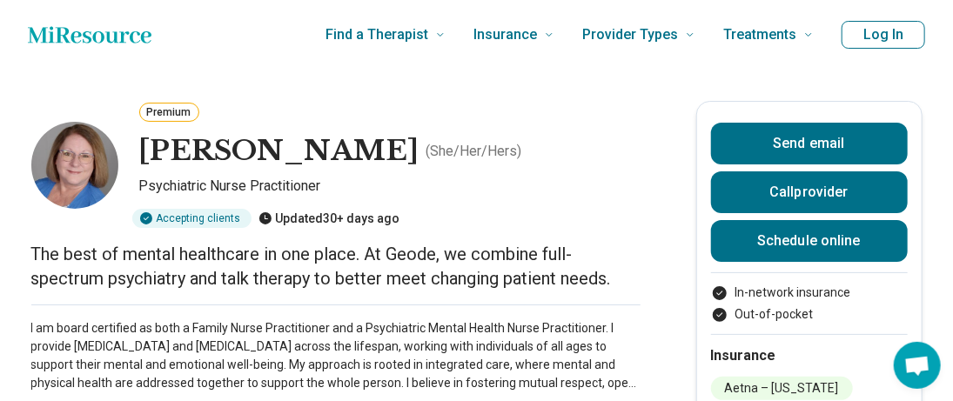
drag, startPoint x: 403, startPoint y: 150, endPoint x: 147, endPoint y: 170, distance: 256.7
click at [147, 170] on div "[PERSON_NAME] ( She/Her/Hers )" at bounding box center [389, 152] width 501 height 42
copy h1 "[PERSON_NAME]"
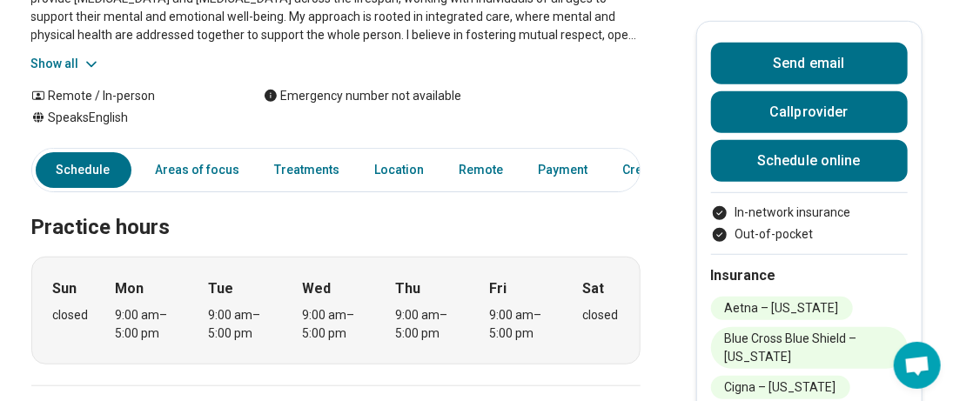
scroll to position [261, 0]
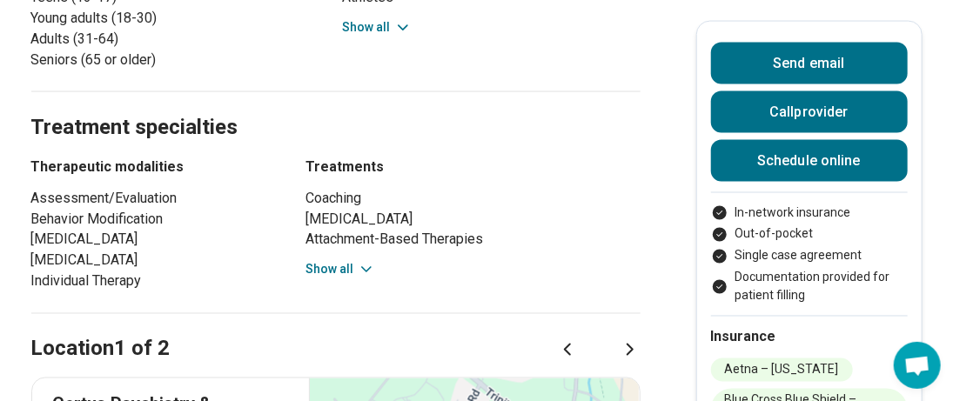
scroll to position [871, 0]
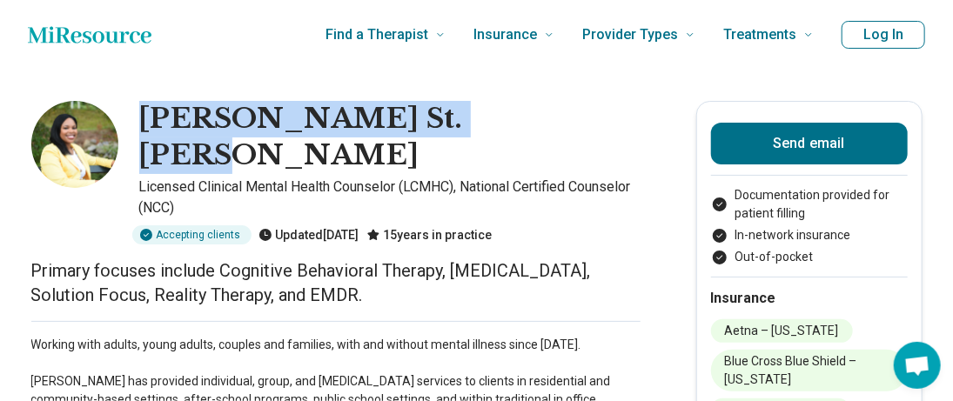
drag, startPoint x: 141, startPoint y: 115, endPoint x: 508, endPoint y: 125, distance: 366.7
click at [508, 125] on div "[PERSON_NAME] St. [PERSON_NAME] Licensed Clinical Mental Health Counselor (LCMH…" at bounding box center [335, 173] width 609 height 144
copy h1 "[PERSON_NAME] St. [PERSON_NAME]"
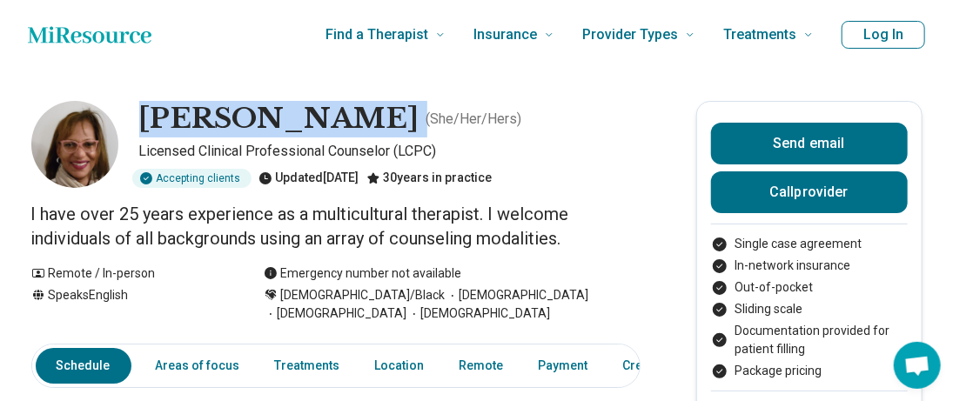
drag, startPoint x: 430, startPoint y: 118, endPoint x: 146, endPoint y: 112, distance: 283.8
click at [146, 112] on div "Angeline Woodson ( She/Her/Hers )" at bounding box center [389, 119] width 501 height 37
copy h1 "Angeline Woodson"
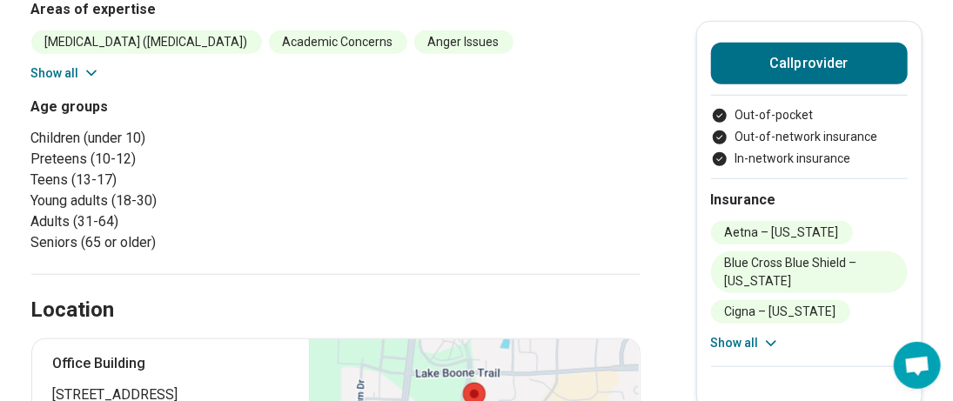
scroll to position [261, 0]
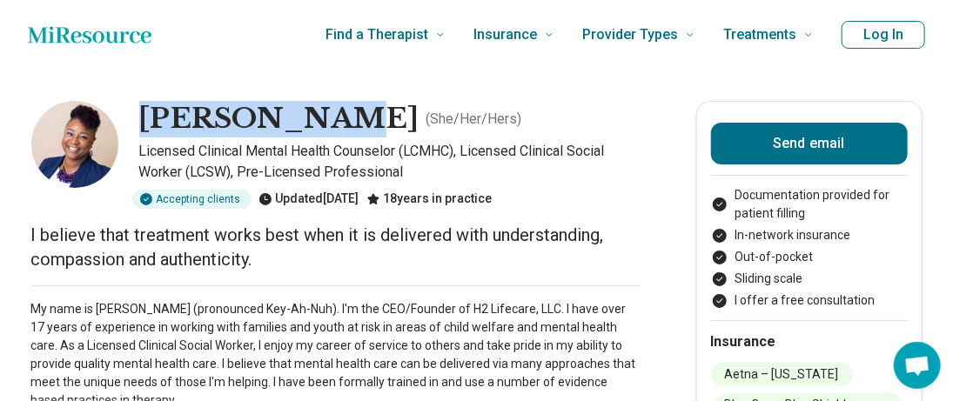
drag, startPoint x: 320, startPoint y: 122, endPoint x: 139, endPoint y: 122, distance: 181.1
click at [139, 122] on div "[PERSON_NAME] ( She/Her/Hers ) Licensed Clinical Mental Health Counselor (LCMHC…" at bounding box center [335, 155] width 609 height 108
copy h1 "[PERSON_NAME]"
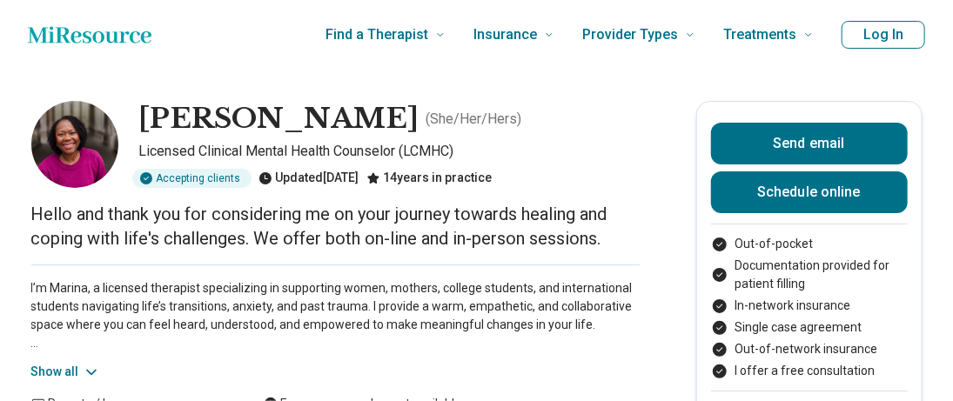
scroll to position [174, 0]
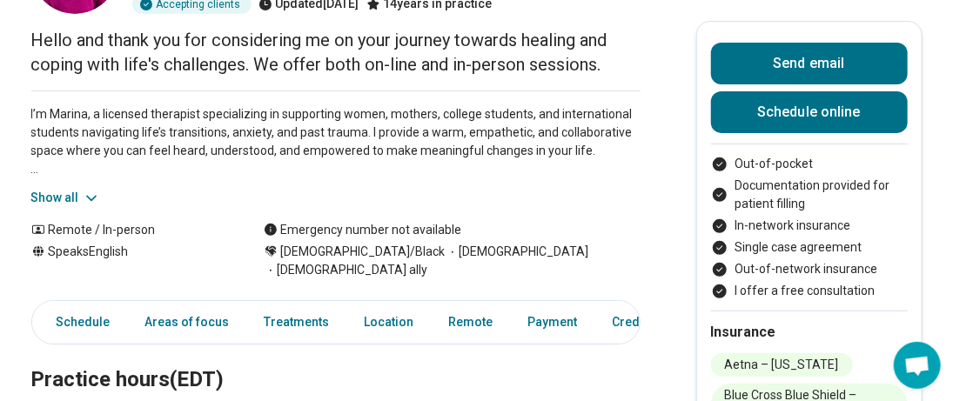
click at [104, 192] on div "I’m Marina, a licensed therapist specializing in supporting women, mothers, col…" at bounding box center [335, 149] width 609 height 117
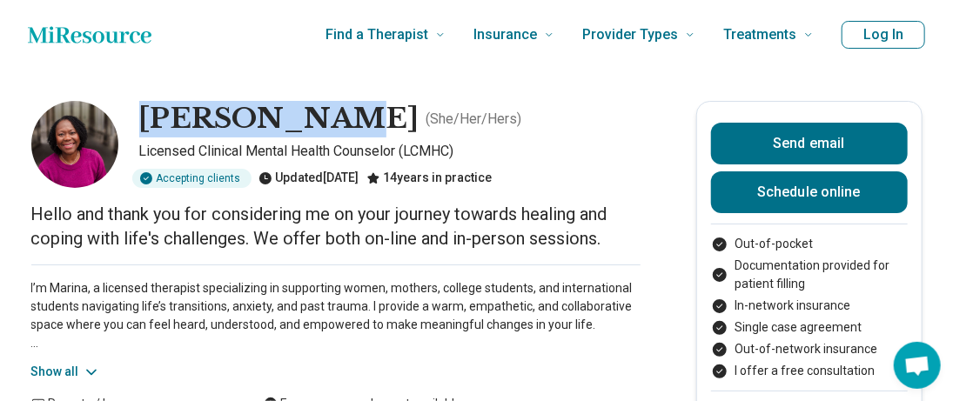
drag, startPoint x: 326, startPoint y: 116, endPoint x: 138, endPoint y: 118, distance: 188.9
click at [138, 118] on div "Marina Cline ( She/Her/Hers ) Licensed Clinical Mental Health Counselor (LCMHC)…" at bounding box center [335, 144] width 609 height 87
copy h1 "Marina Clin"
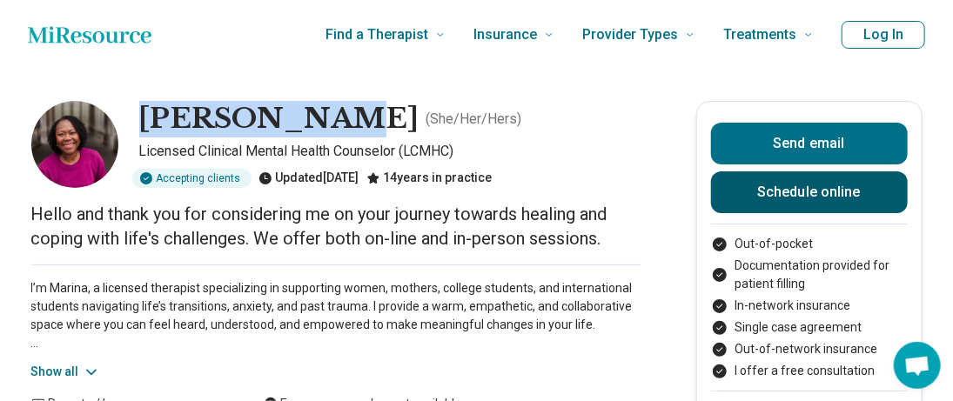
click at [871, 195] on link "Schedule online" at bounding box center [809, 192] width 197 height 42
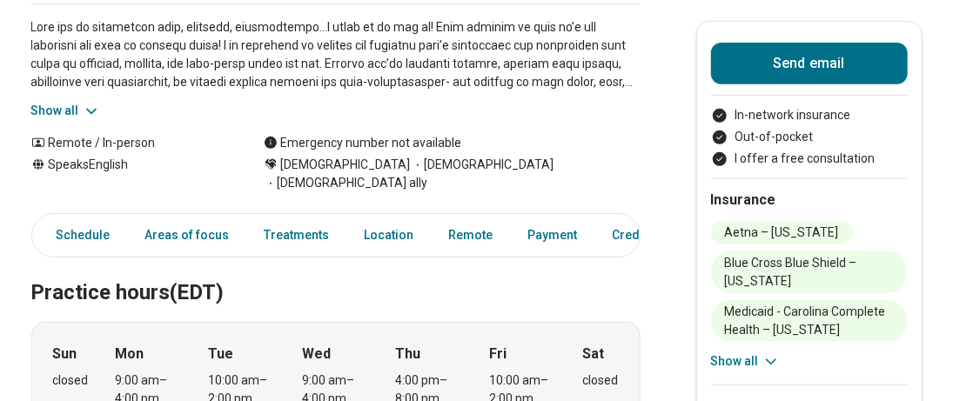
scroll to position [174, 0]
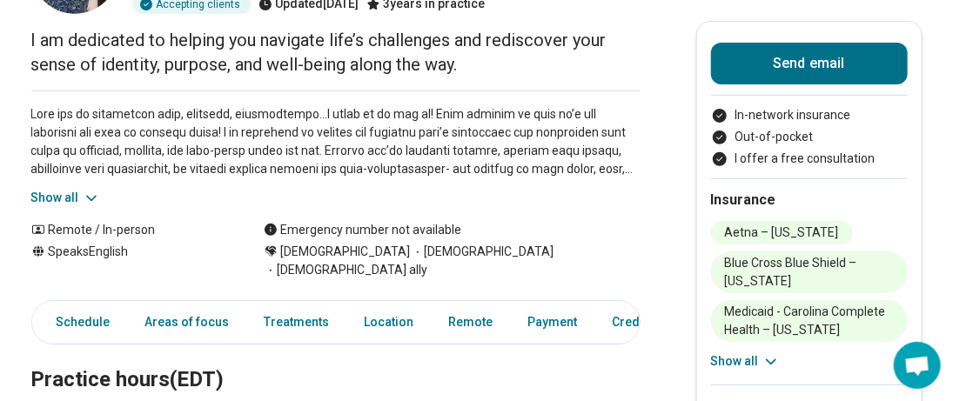
click at [100, 196] on icon at bounding box center [91, 198] width 17 height 17
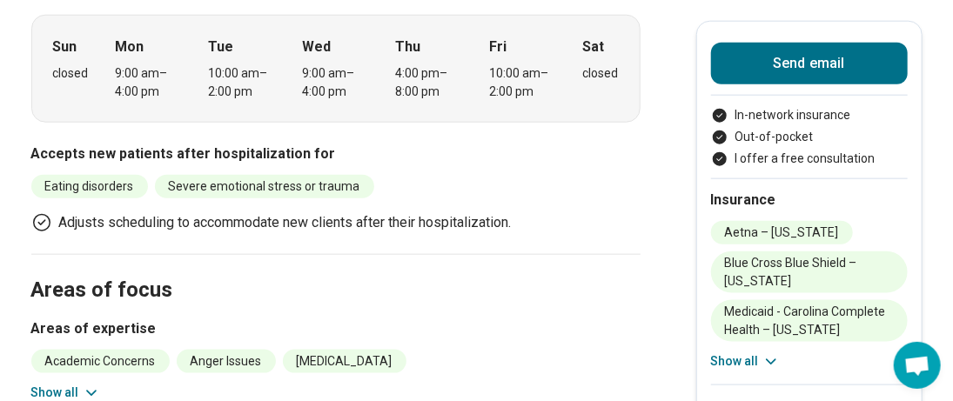
scroll to position [783, 0]
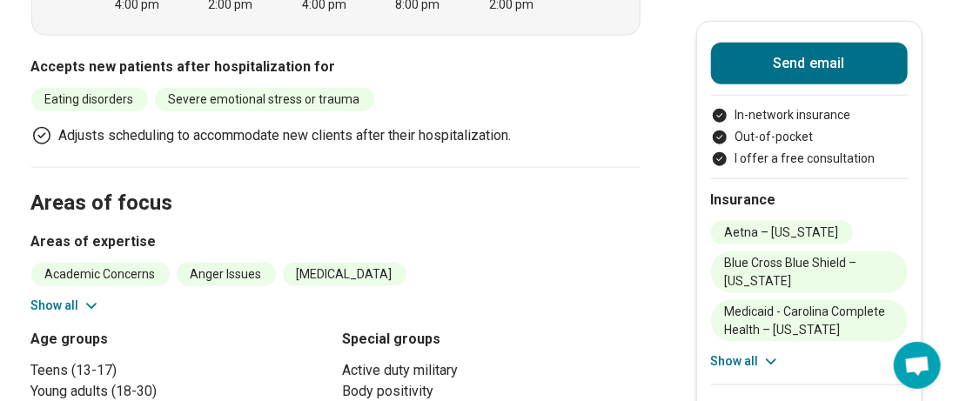
click at [80, 297] on button "Show all" at bounding box center [65, 306] width 69 height 18
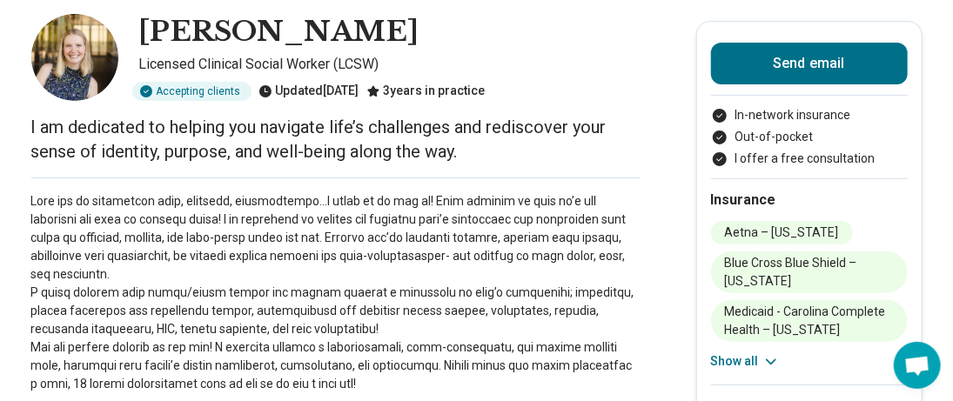
scroll to position [0, 0]
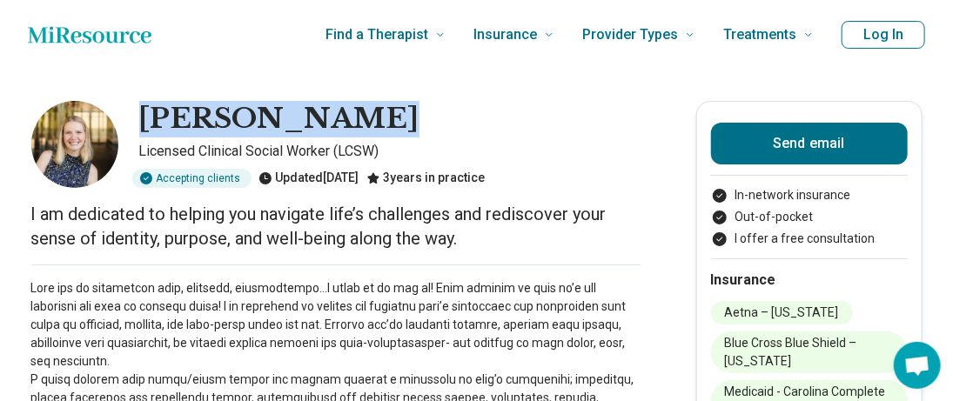
drag, startPoint x: 340, startPoint y: 118, endPoint x: 147, endPoint y: 107, distance: 193.6
click at [147, 107] on div "[PERSON_NAME]" at bounding box center [389, 119] width 501 height 37
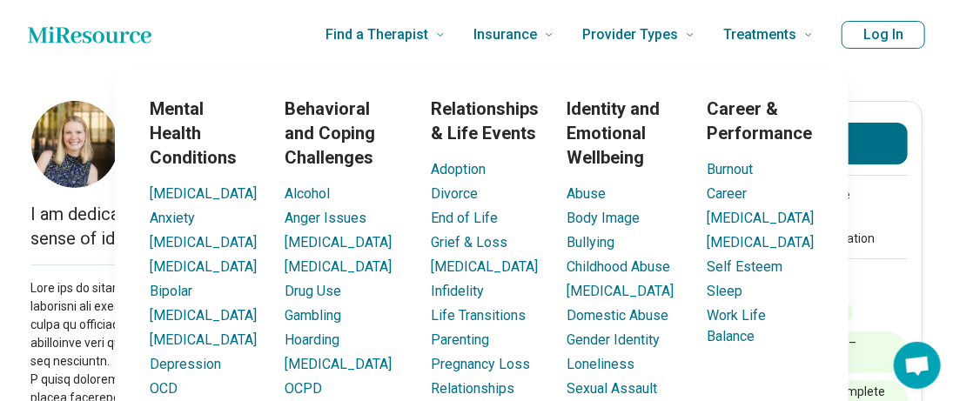
copy h1 "[PERSON_NAME]"
